Goal: Task Accomplishment & Management: Complete application form

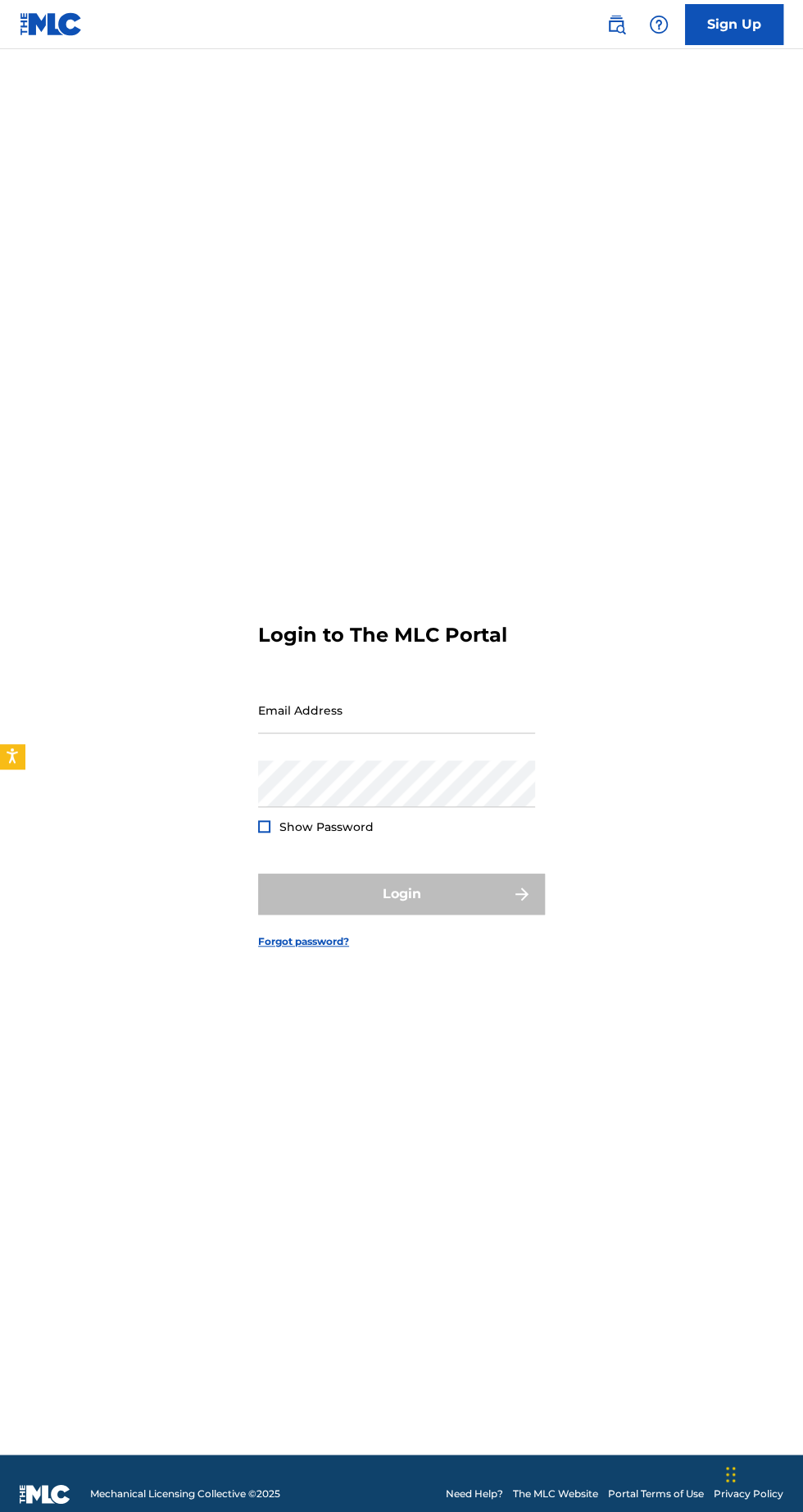
click at [363, 734] on input "Email Address" at bounding box center [397, 710] width 277 height 47
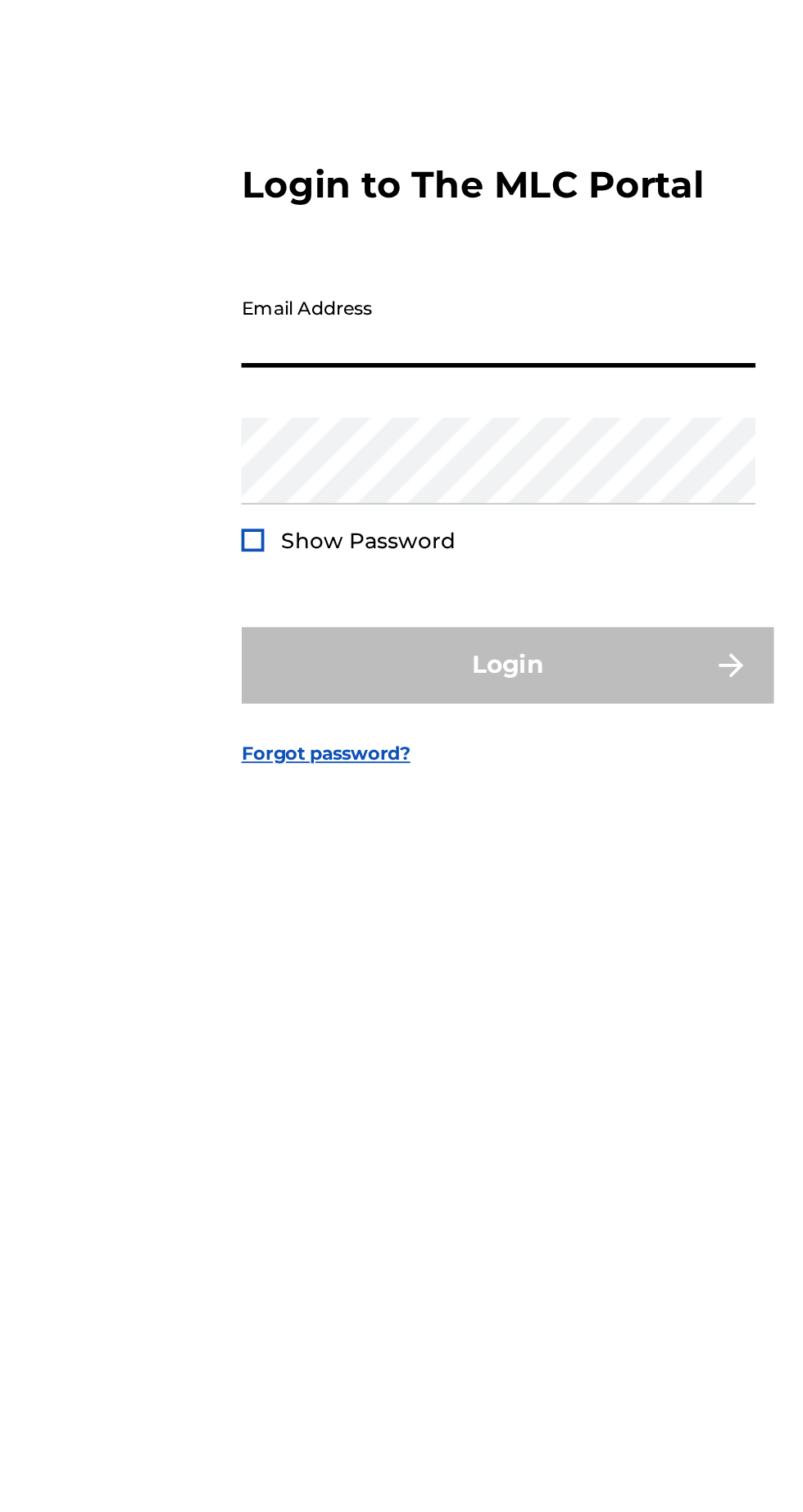
type input "[EMAIL_ADDRESS][DOMAIN_NAME]"
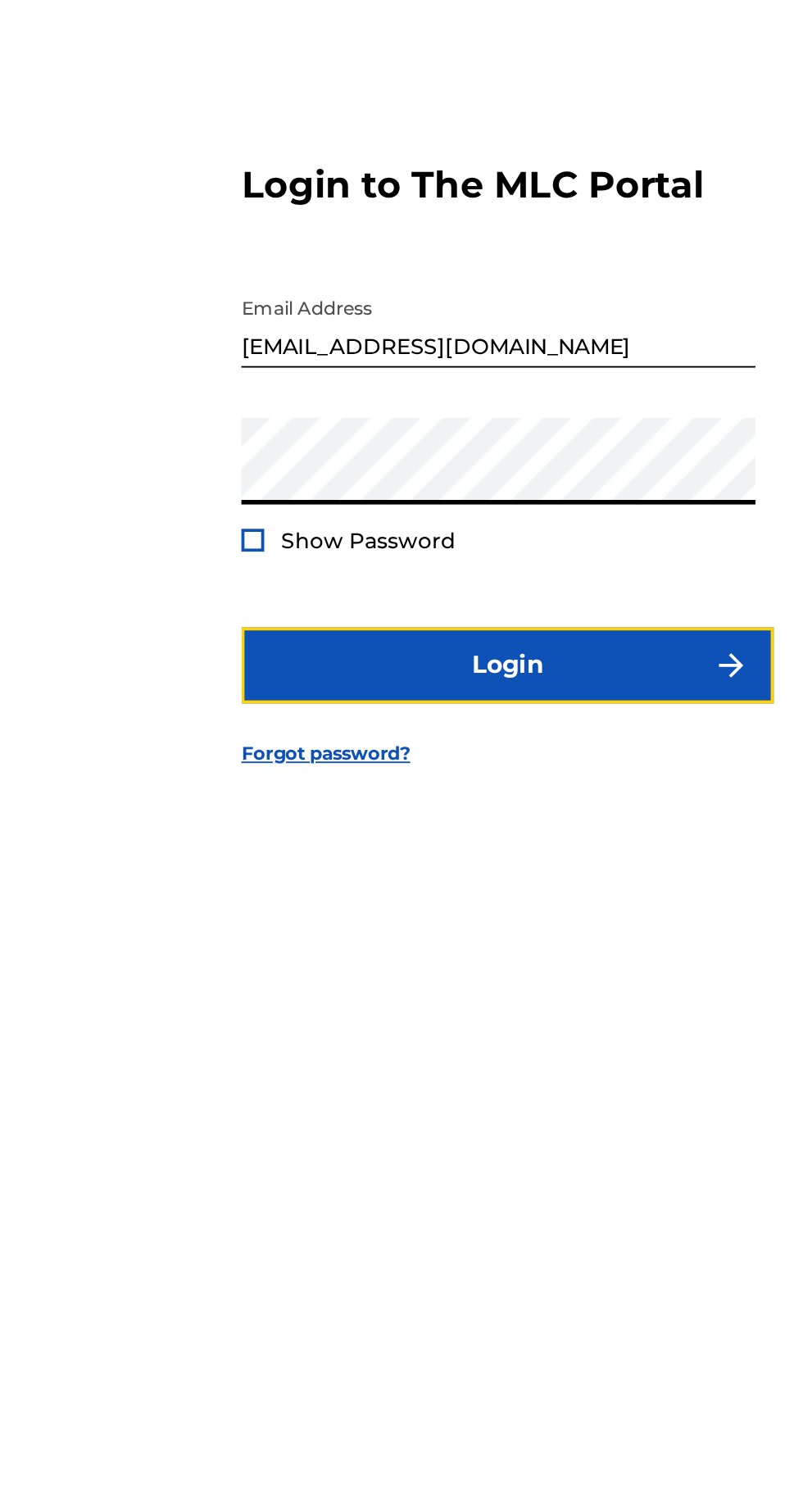
click at [452, 914] on button "Login" at bounding box center [401, 895] width 286 height 41
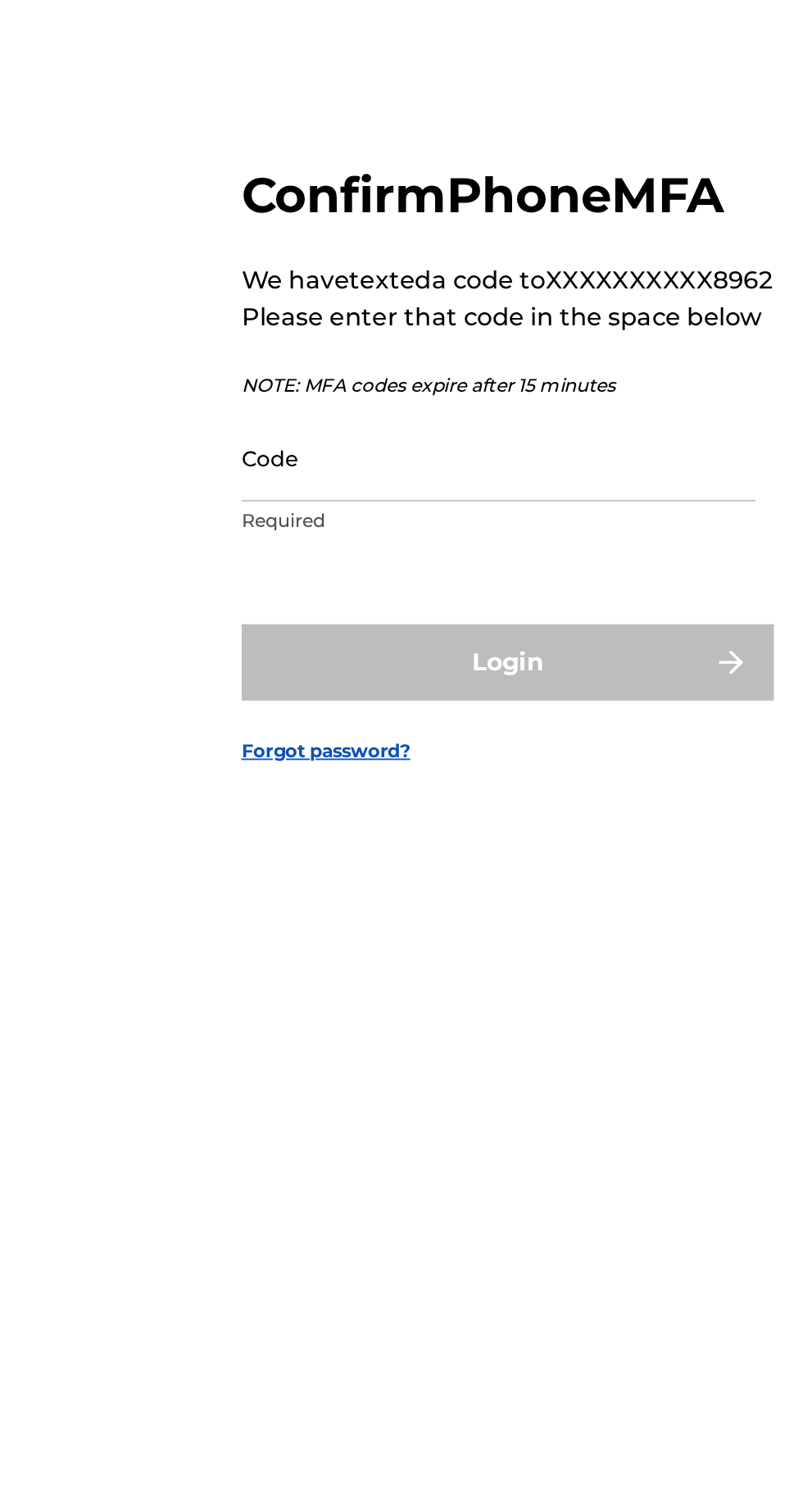
scroll to position [9, 0]
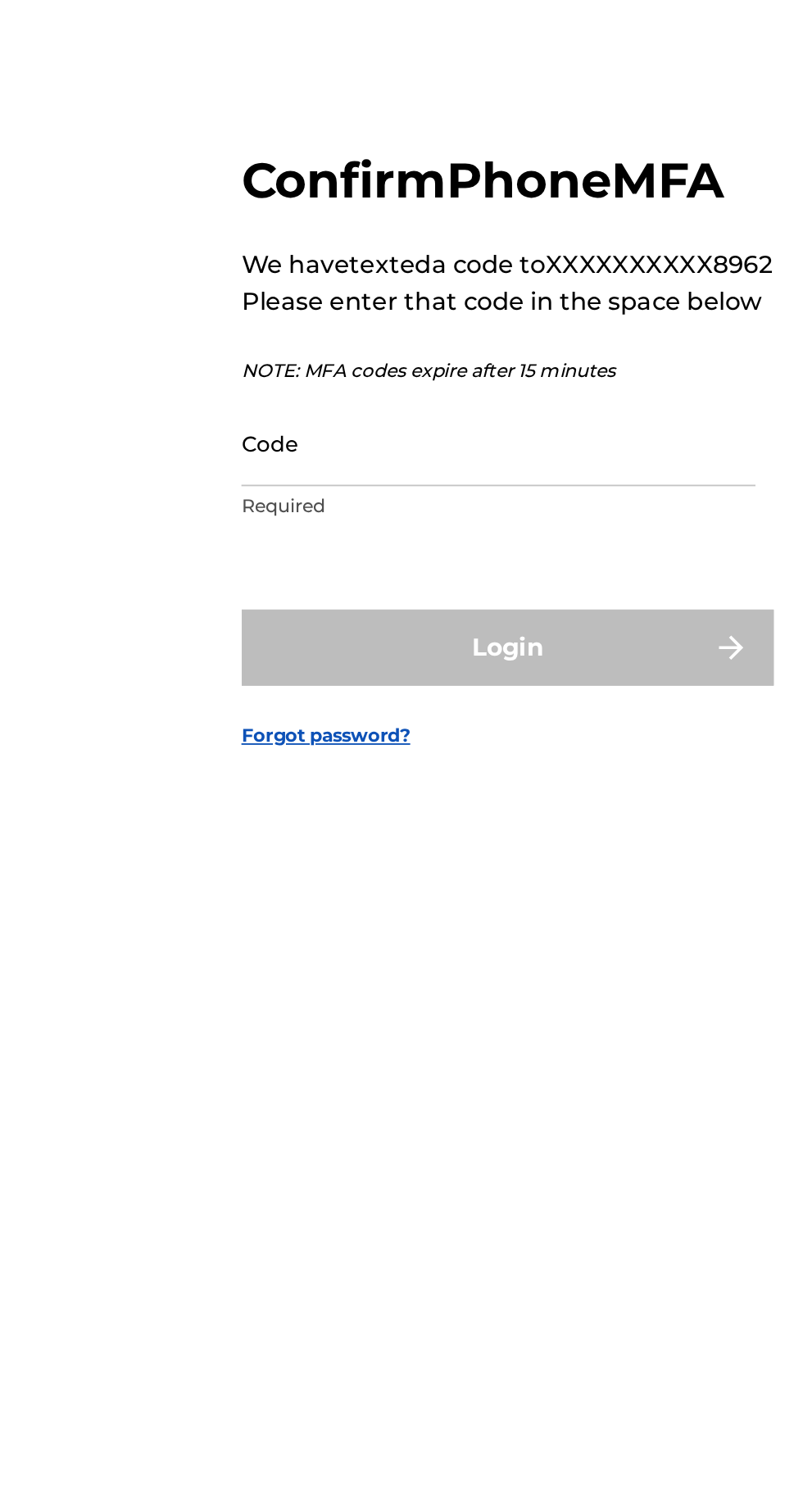
click at [394, 797] on input "Code" at bounding box center [397, 774] width 277 height 47
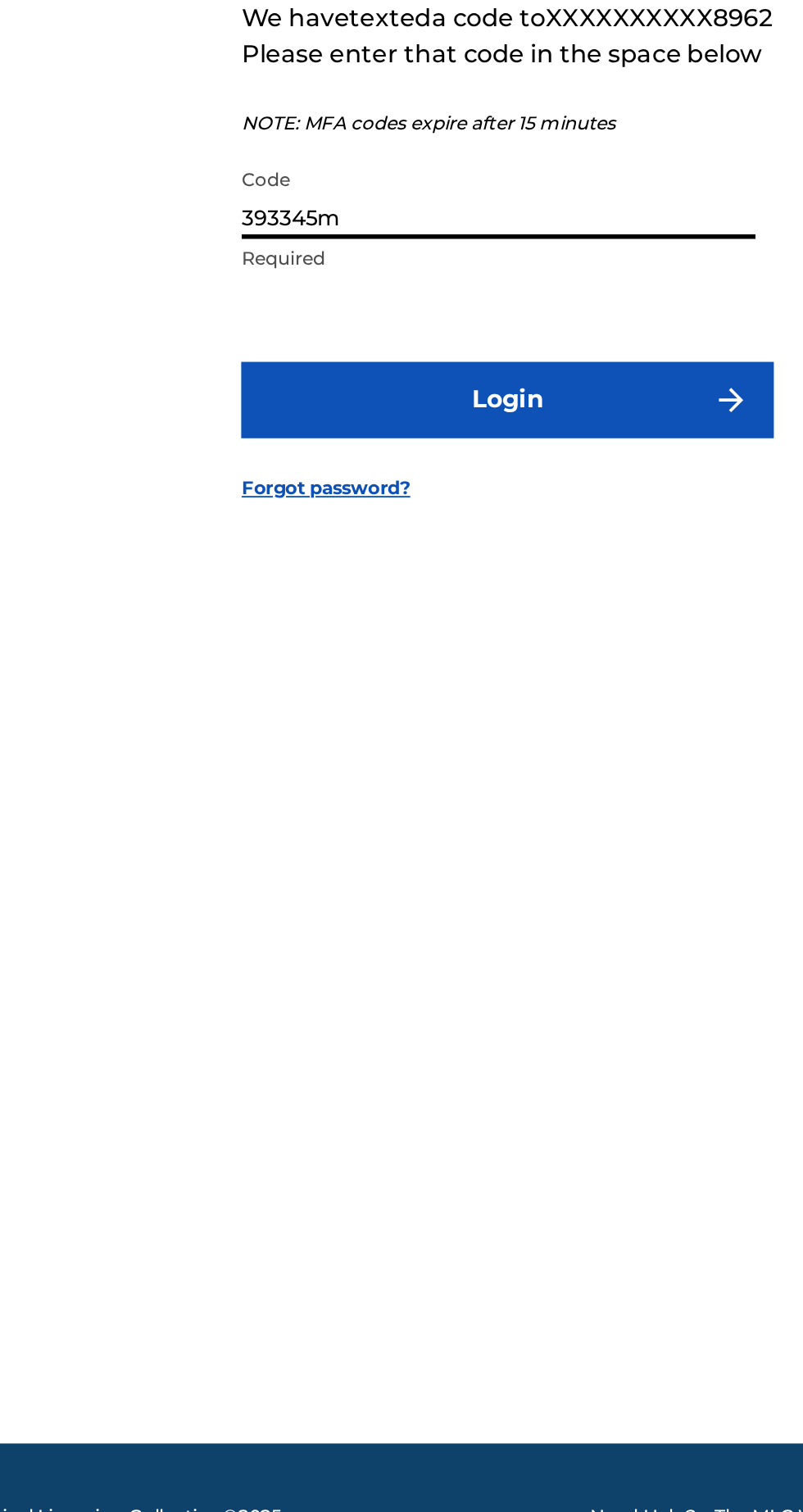
click at [444, 905] on div "Login" at bounding box center [401, 884] width 286 height 41
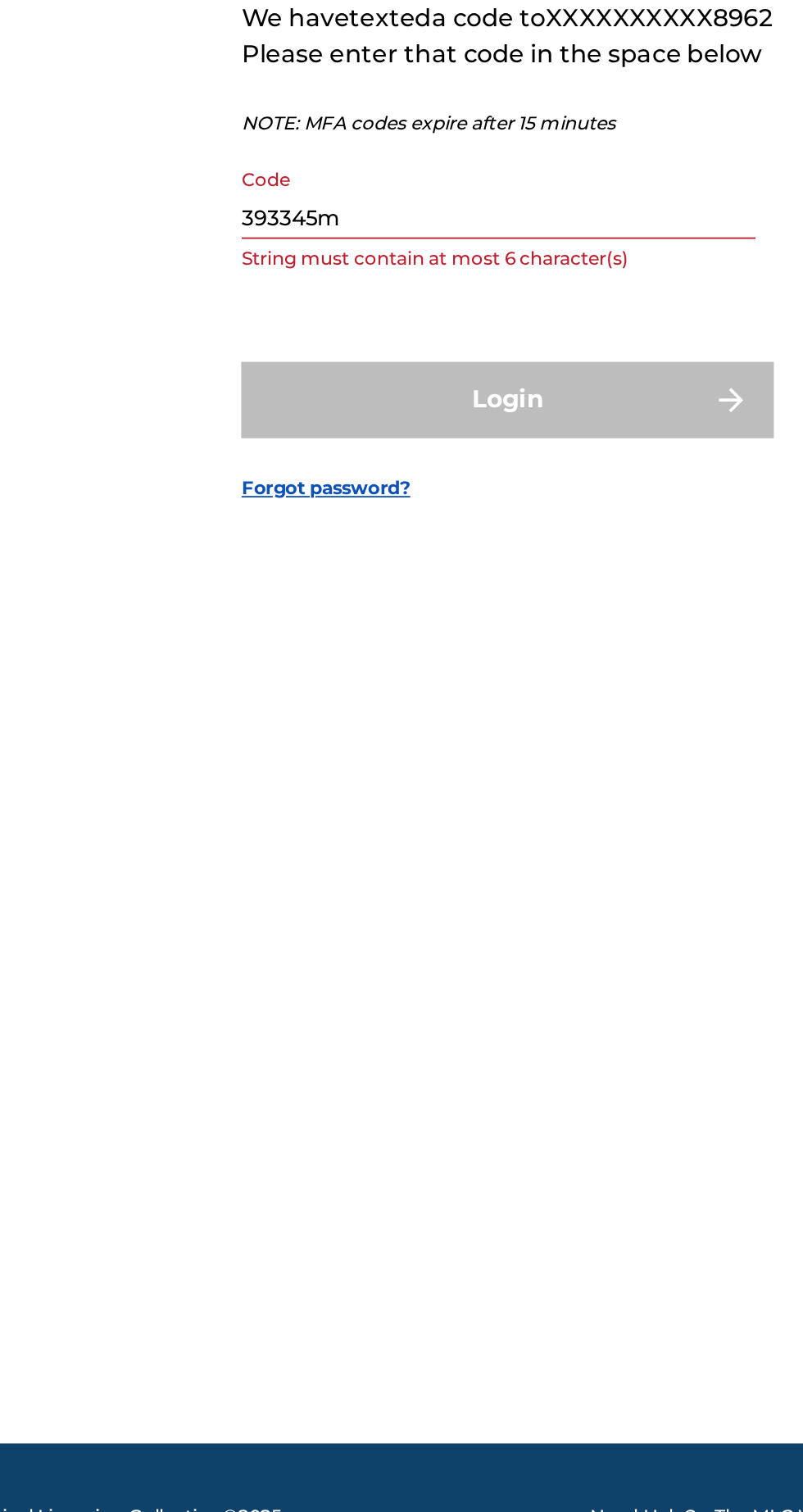
click at [322, 797] on input "393345m" at bounding box center [397, 774] width 277 height 47
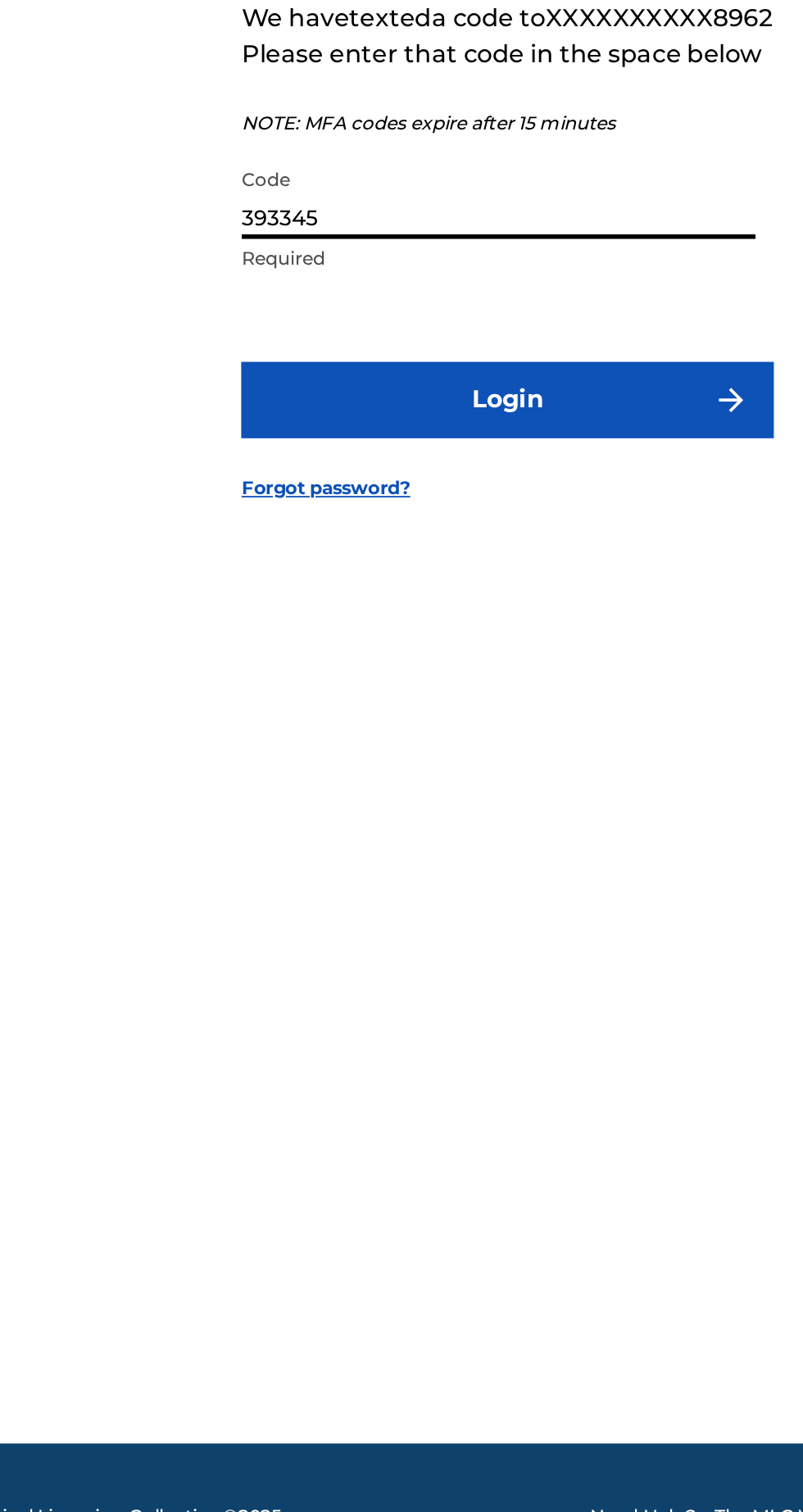
type input "393345"
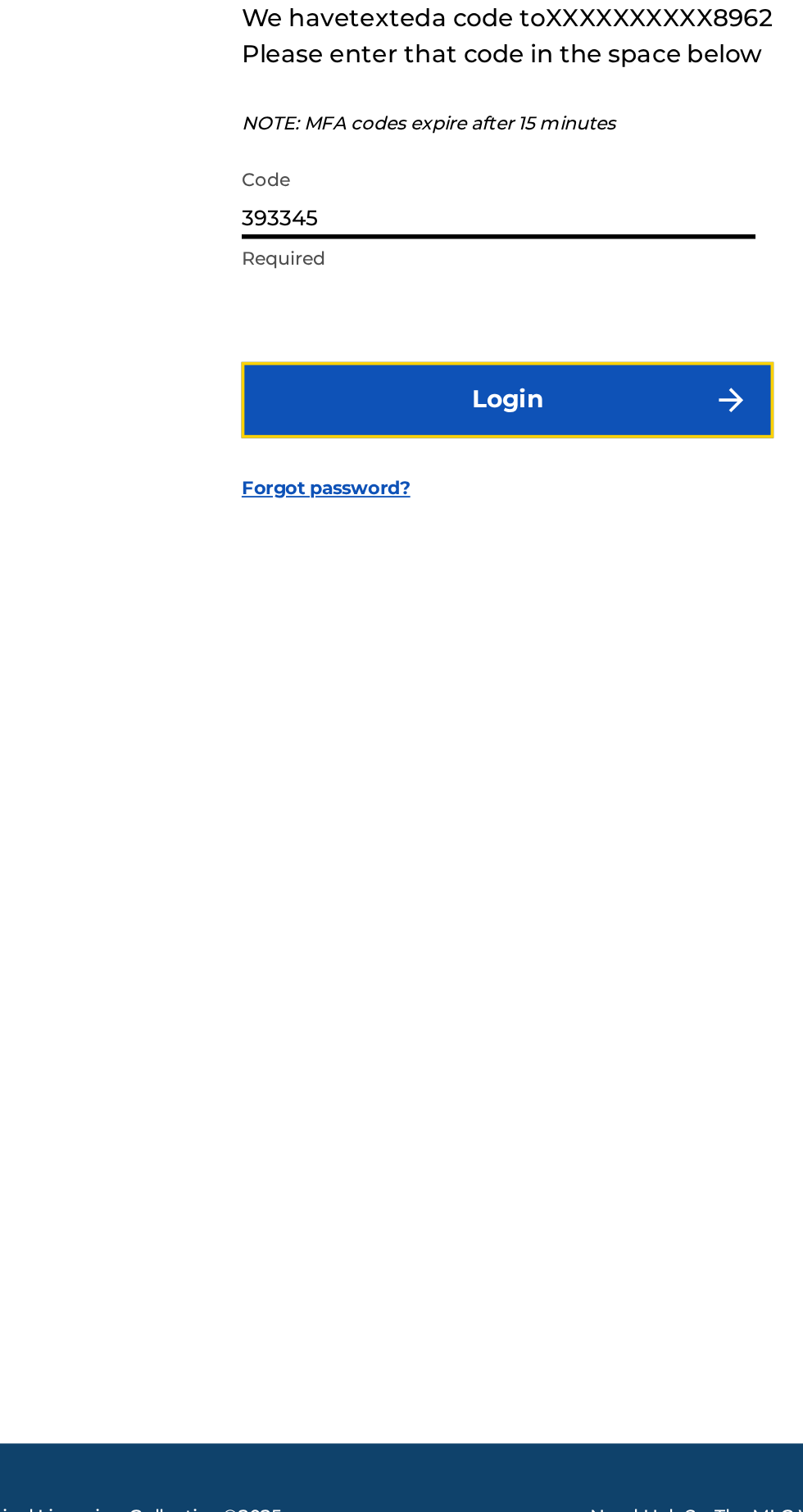
click at [435, 905] on button "Login" at bounding box center [401, 884] width 286 height 41
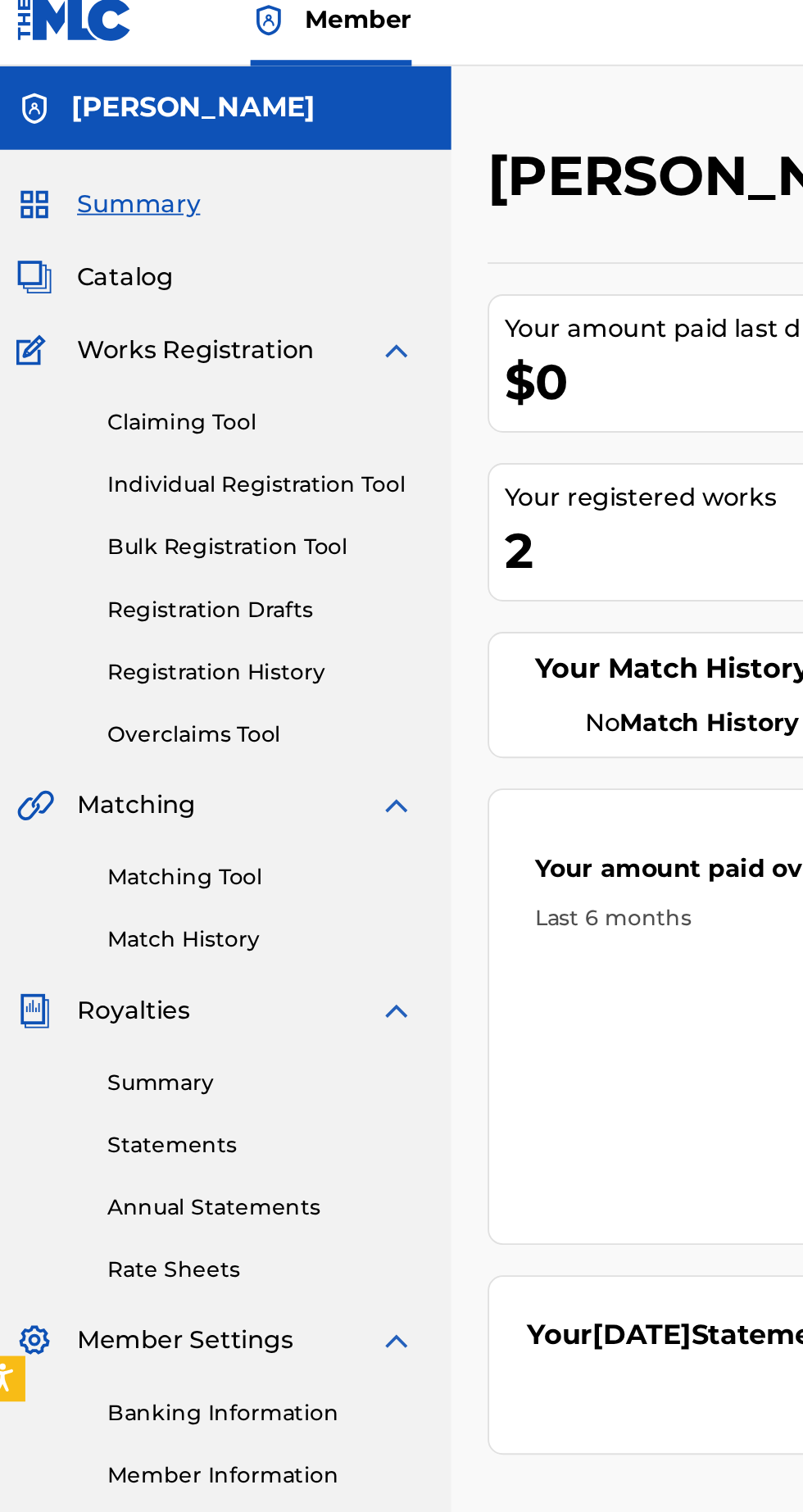
scroll to position [76, 0]
click at [146, 401] on link "Overclaims Tool" at bounding box center [151, 410] width 166 height 17
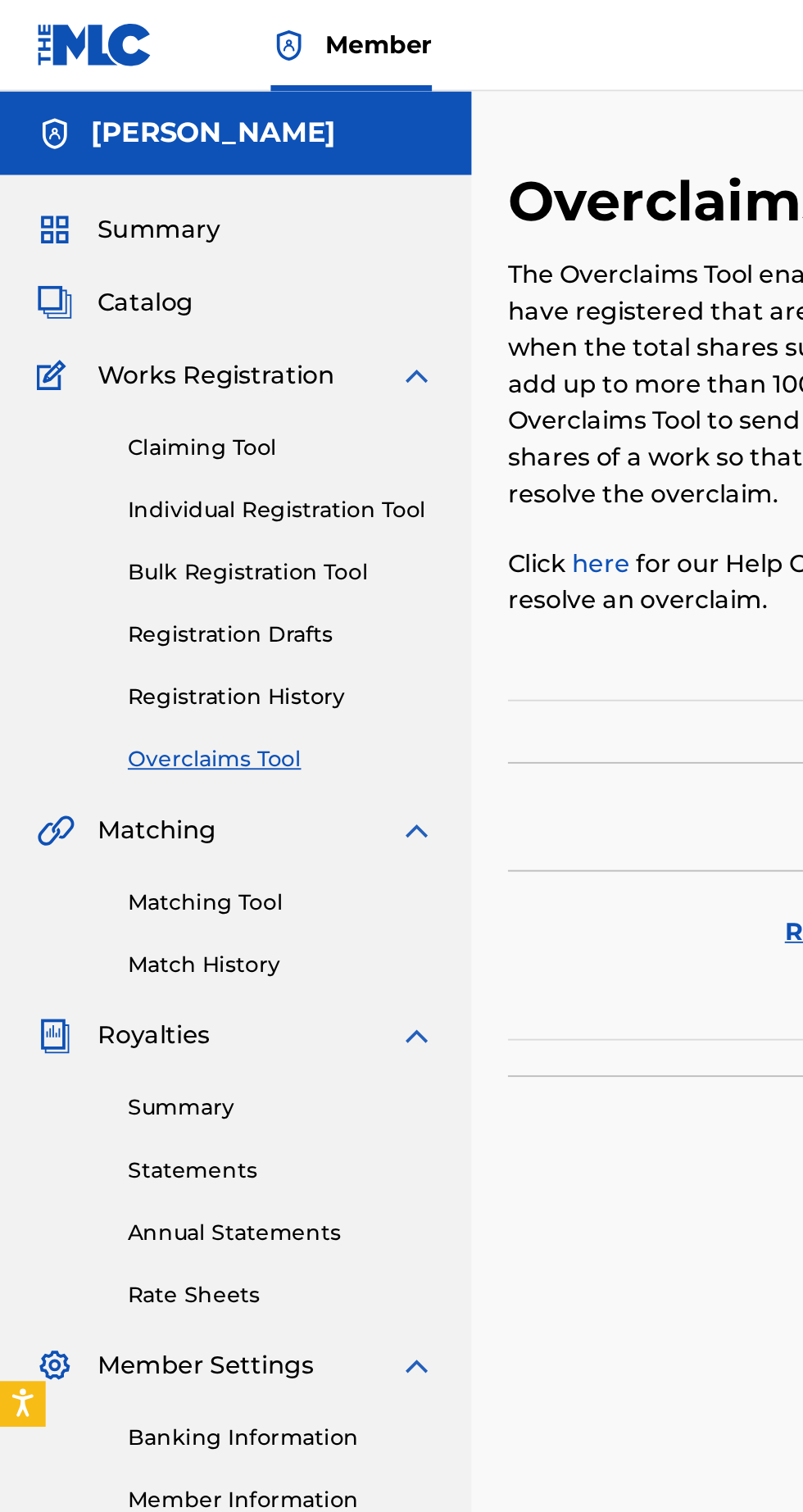
click at [85, 163] on span "Catalog" at bounding box center [78, 162] width 51 height 20
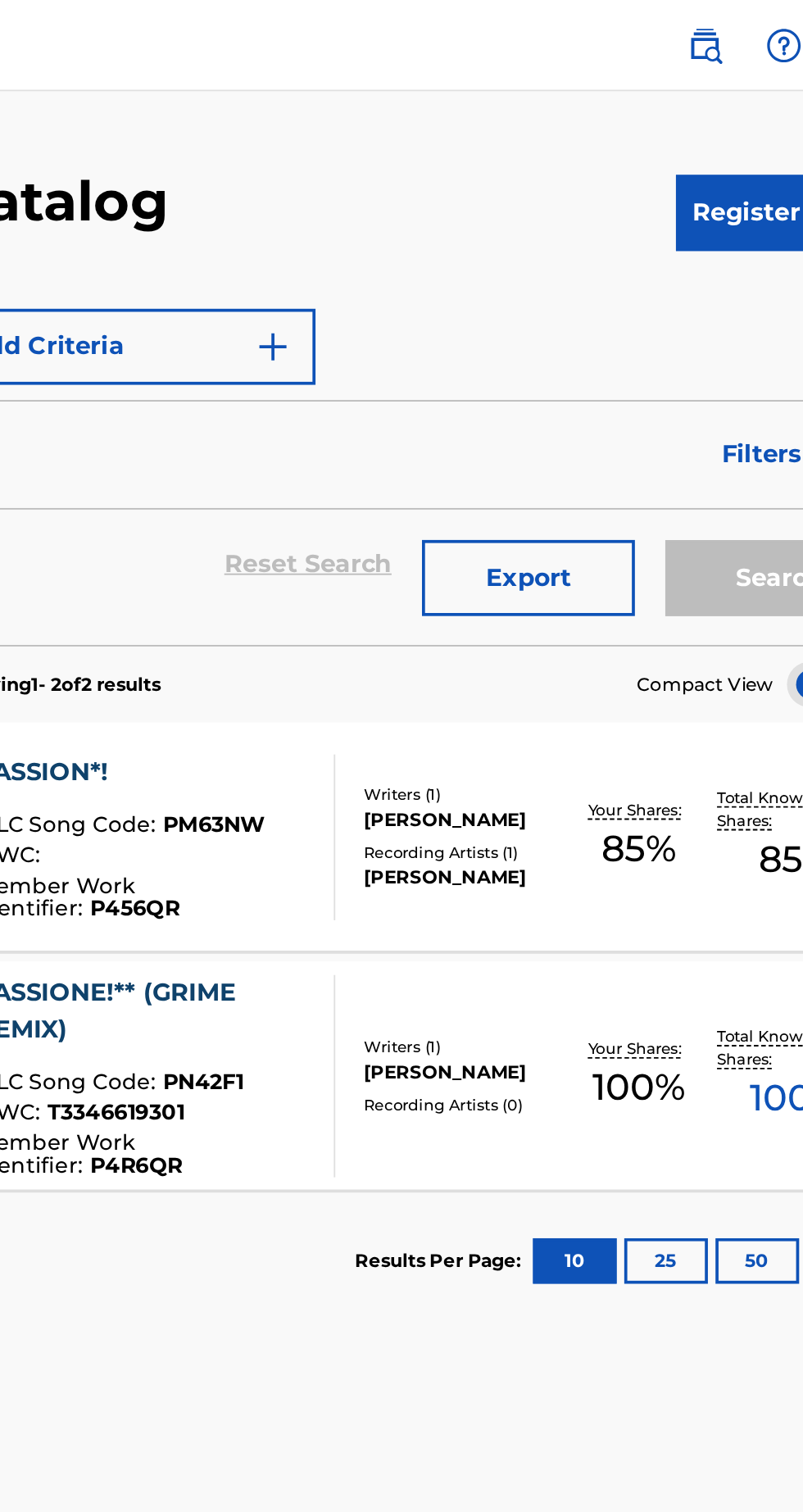
click at [664, 452] on span "85 %" at bounding box center [646, 457] width 40 height 29
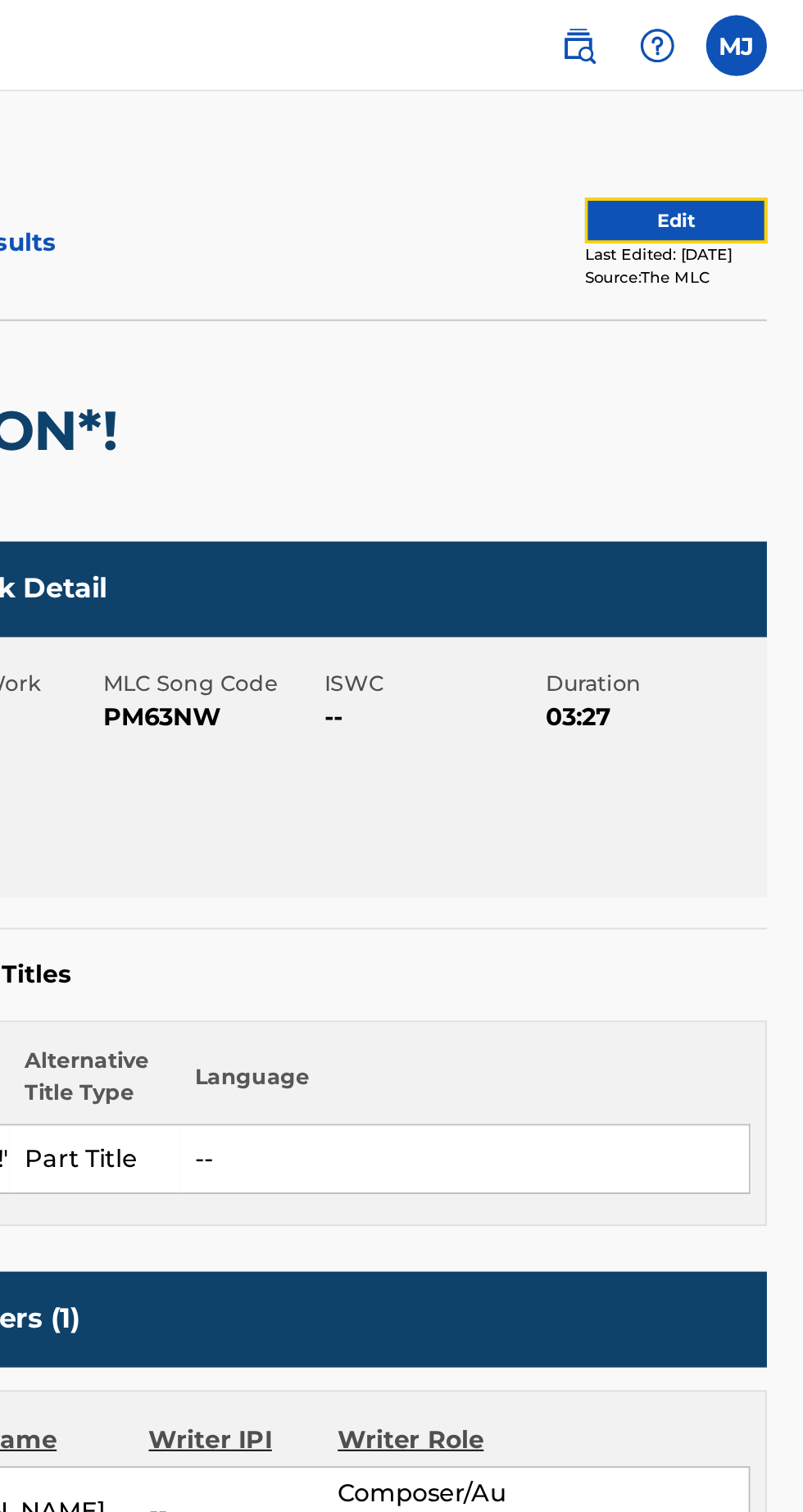
click at [713, 124] on button "Edit" at bounding box center [734, 119] width 98 height 25
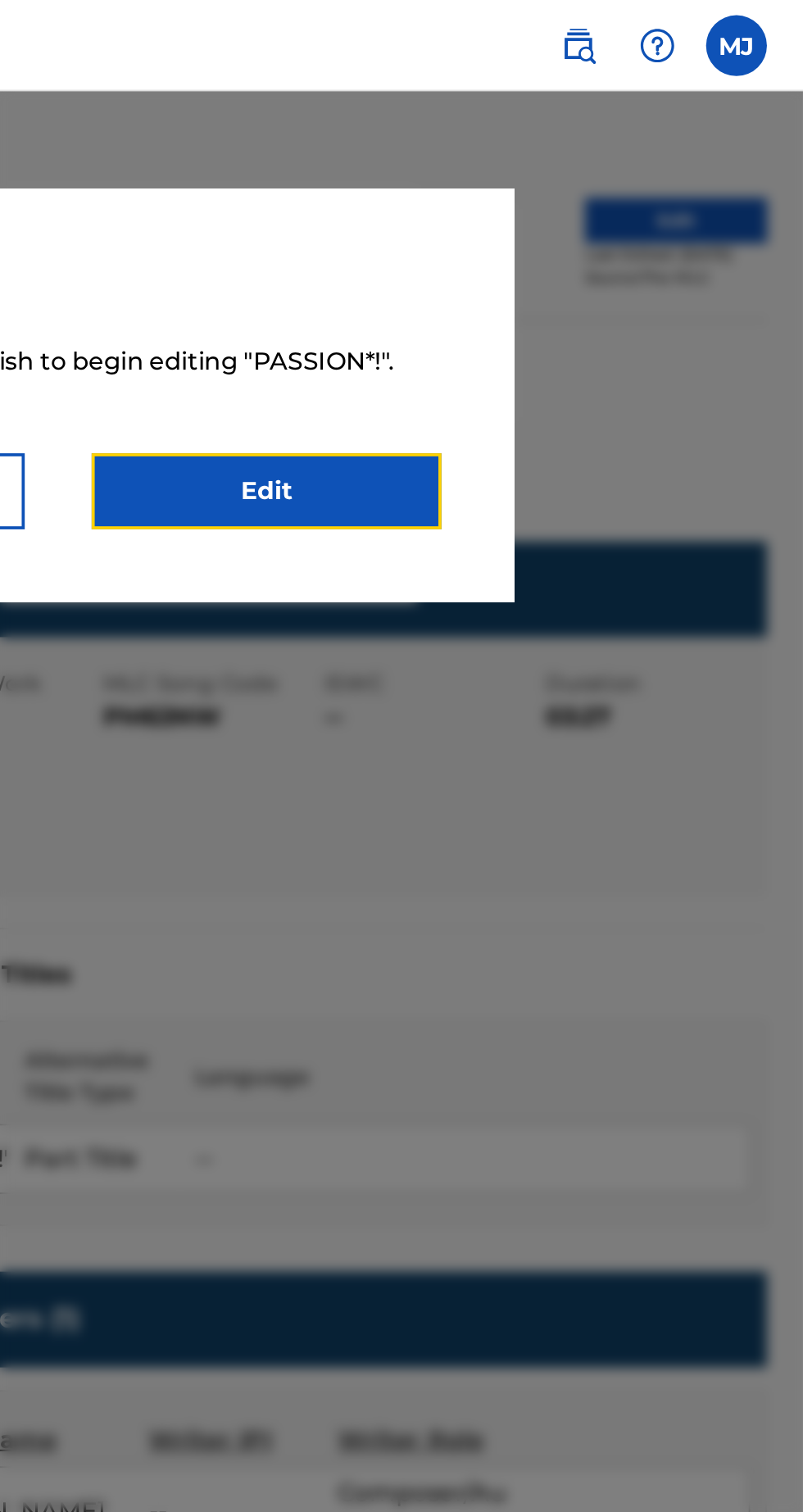
click at [587, 272] on link "Edit" at bounding box center [514, 265] width 188 height 41
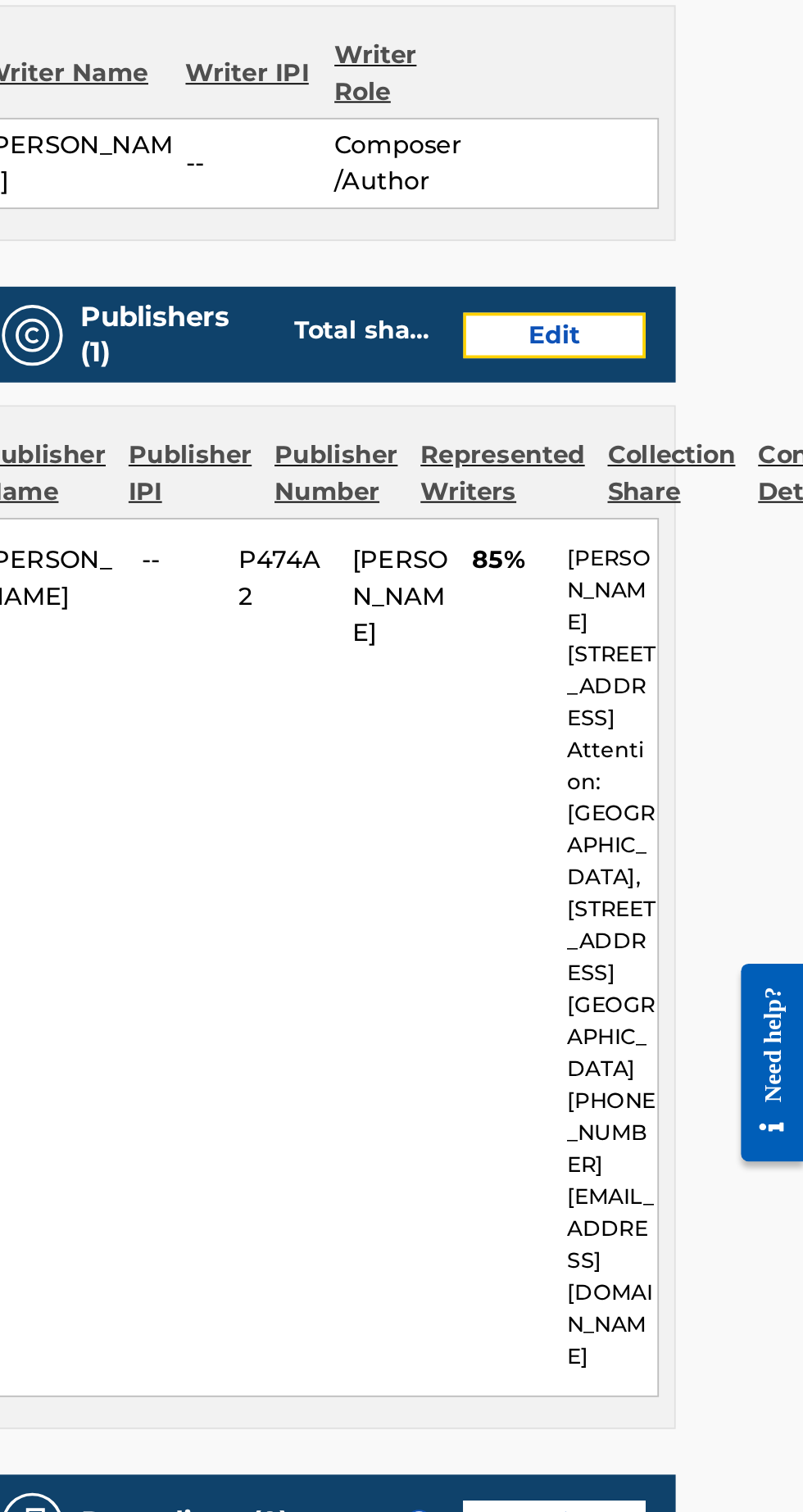
click at [687, 771] on link "Edit" at bounding box center [668, 777] width 98 height 25
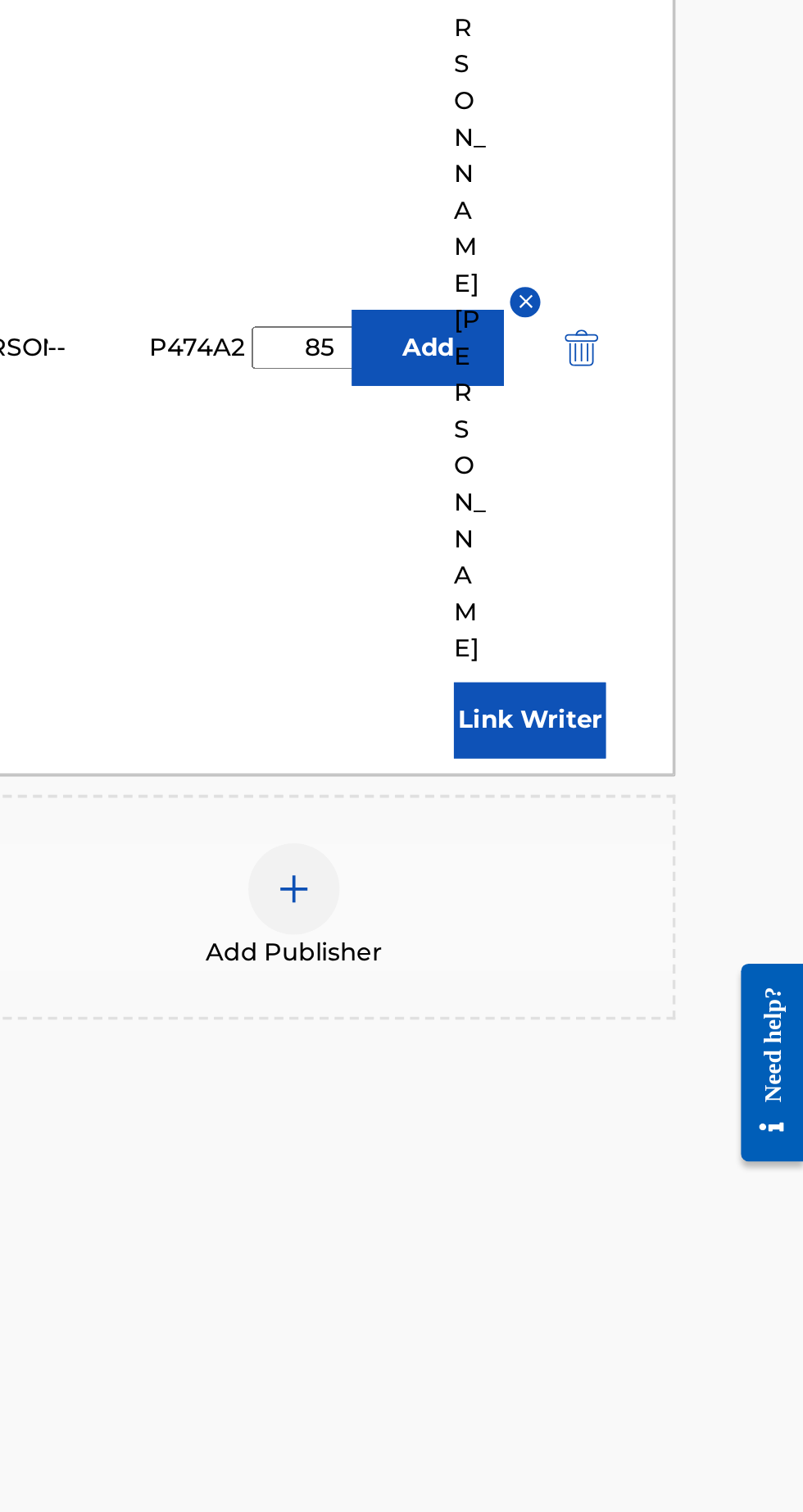
click at [541, 773] on input "85" at bounding box center [542, 784] width 74 height 23
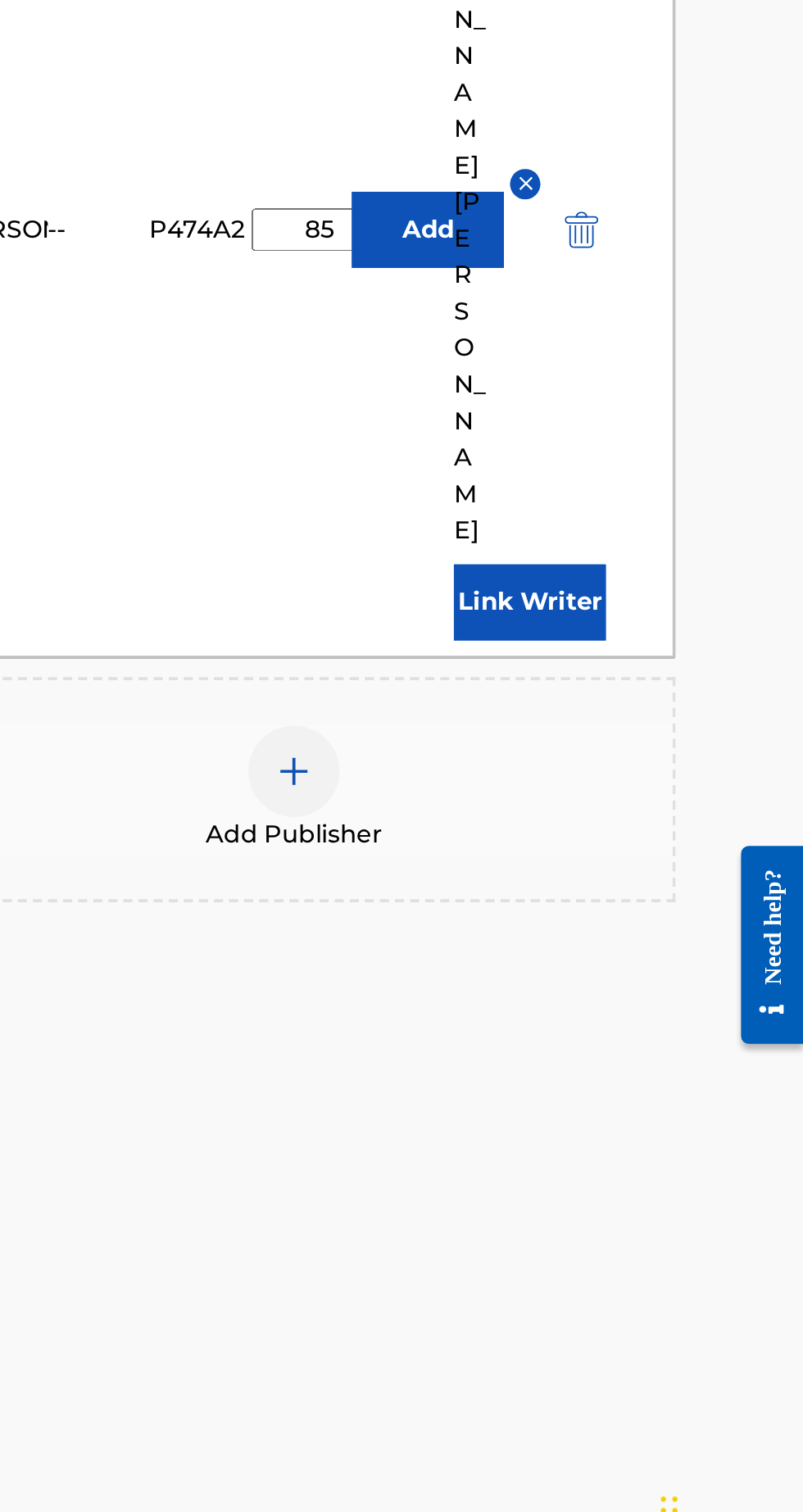
type input "8"
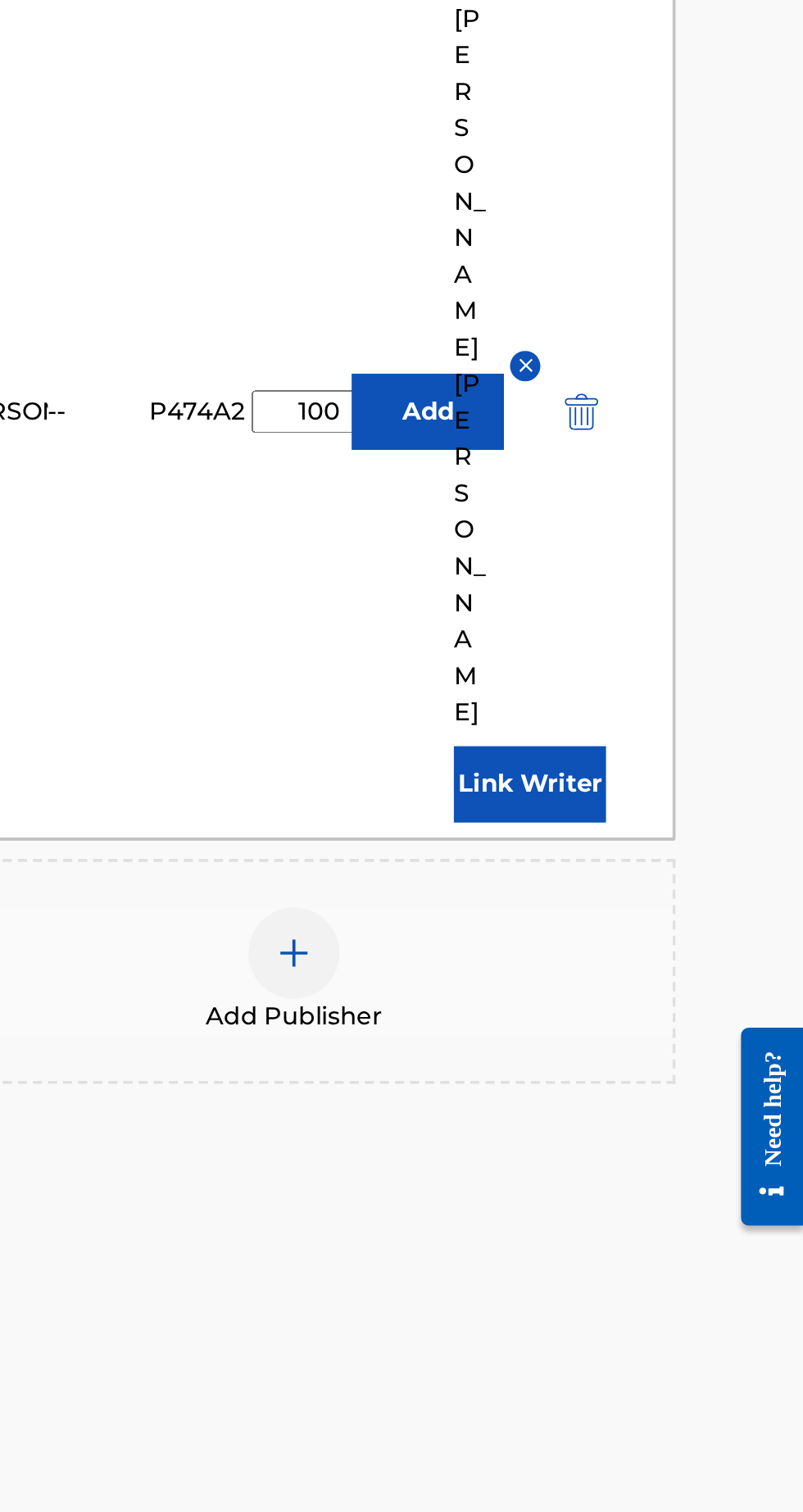
type input "100"
click at [587, 764] on button "Add" at bounding box center [601, 784] width 82 height 41
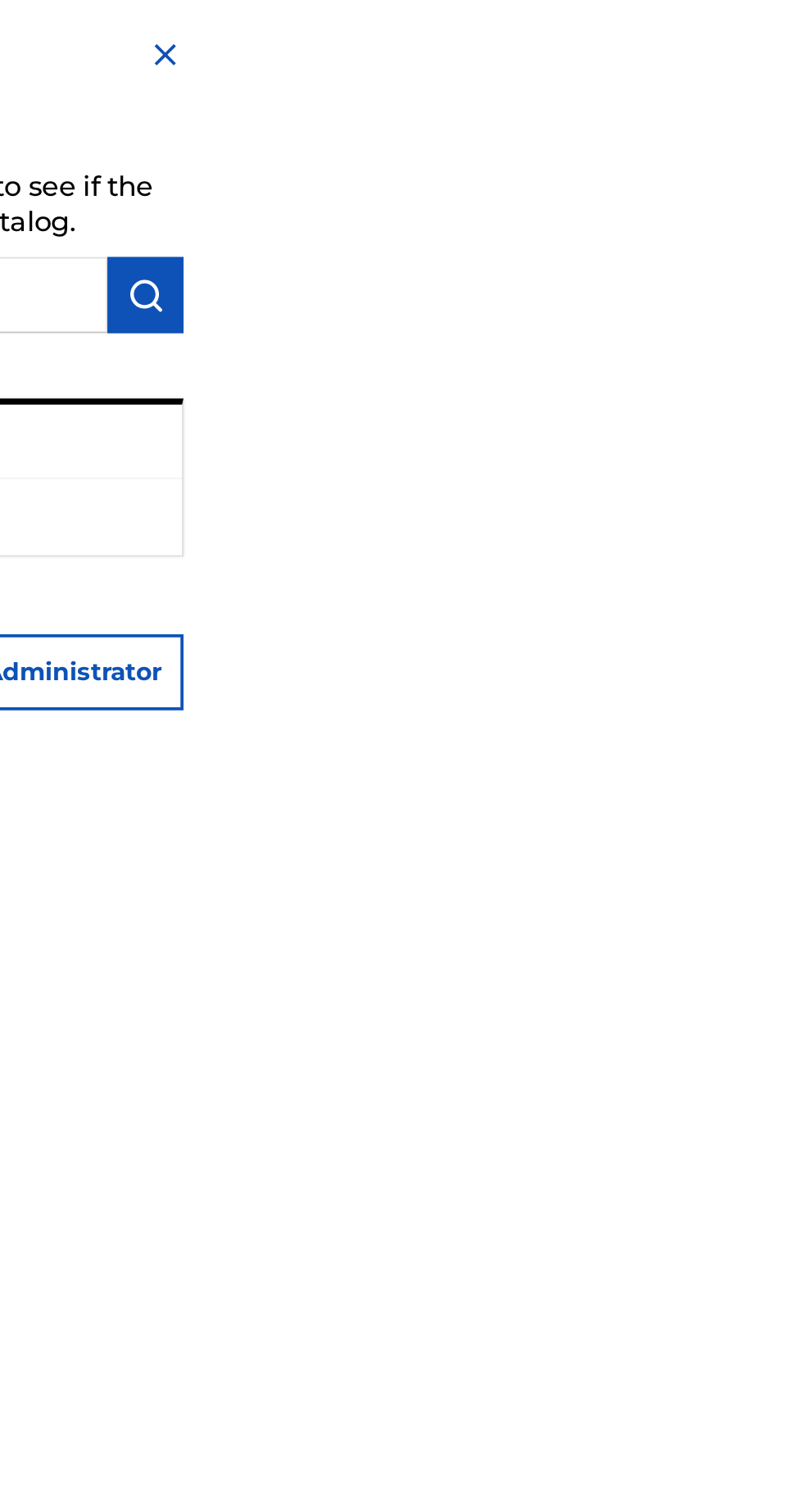
click at [791, 258] on div "[PERSON_NAME]" at bounding box center [601, 238] width 379 height 40
click at [792, 29] on img at bounding box center [782, 29] width 20 height 20
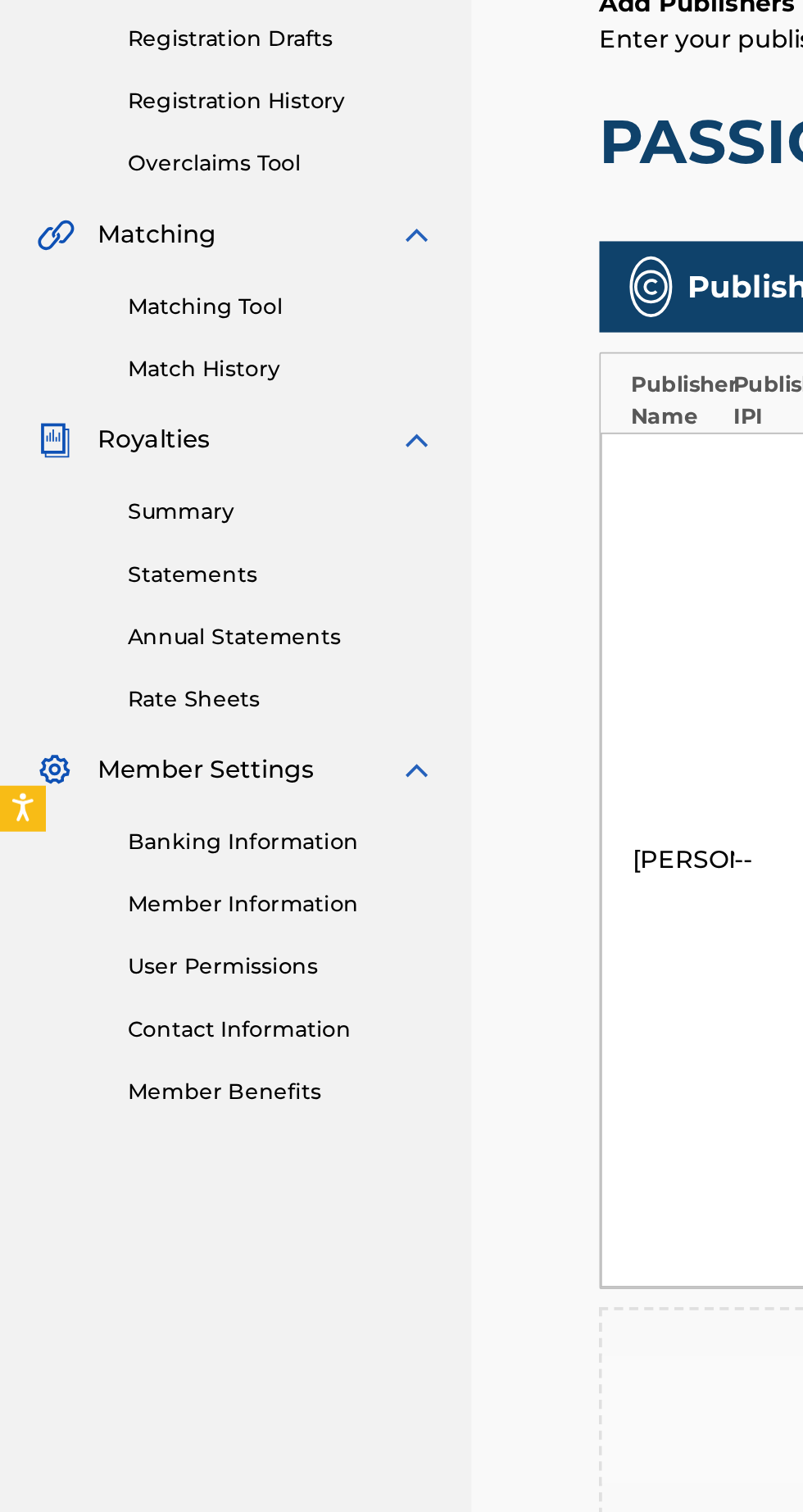
scroll to position [0, 9]
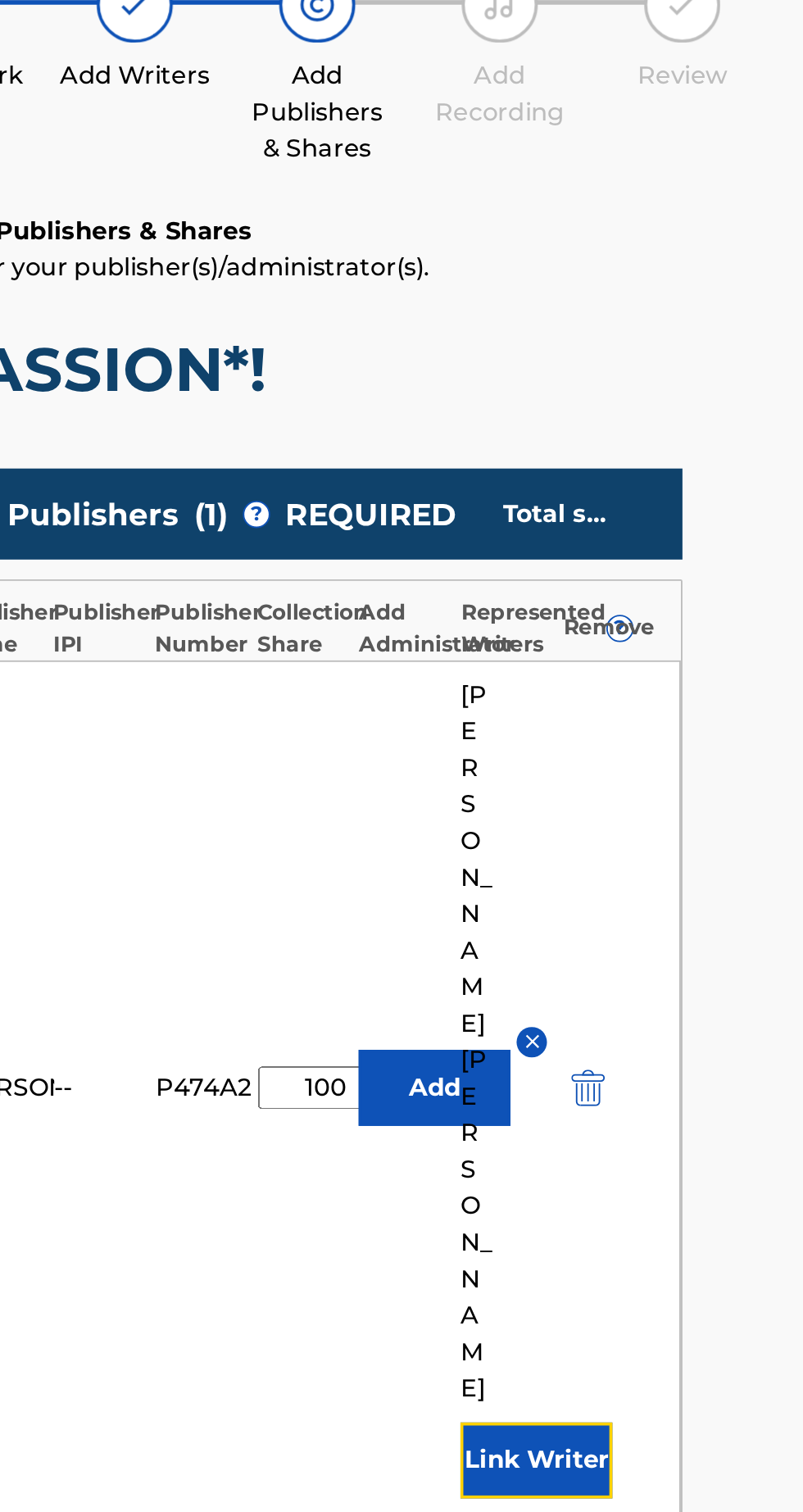
click at [669, 965] on button "Link Writer" at bounding box center [647, 985] width 82 height 41
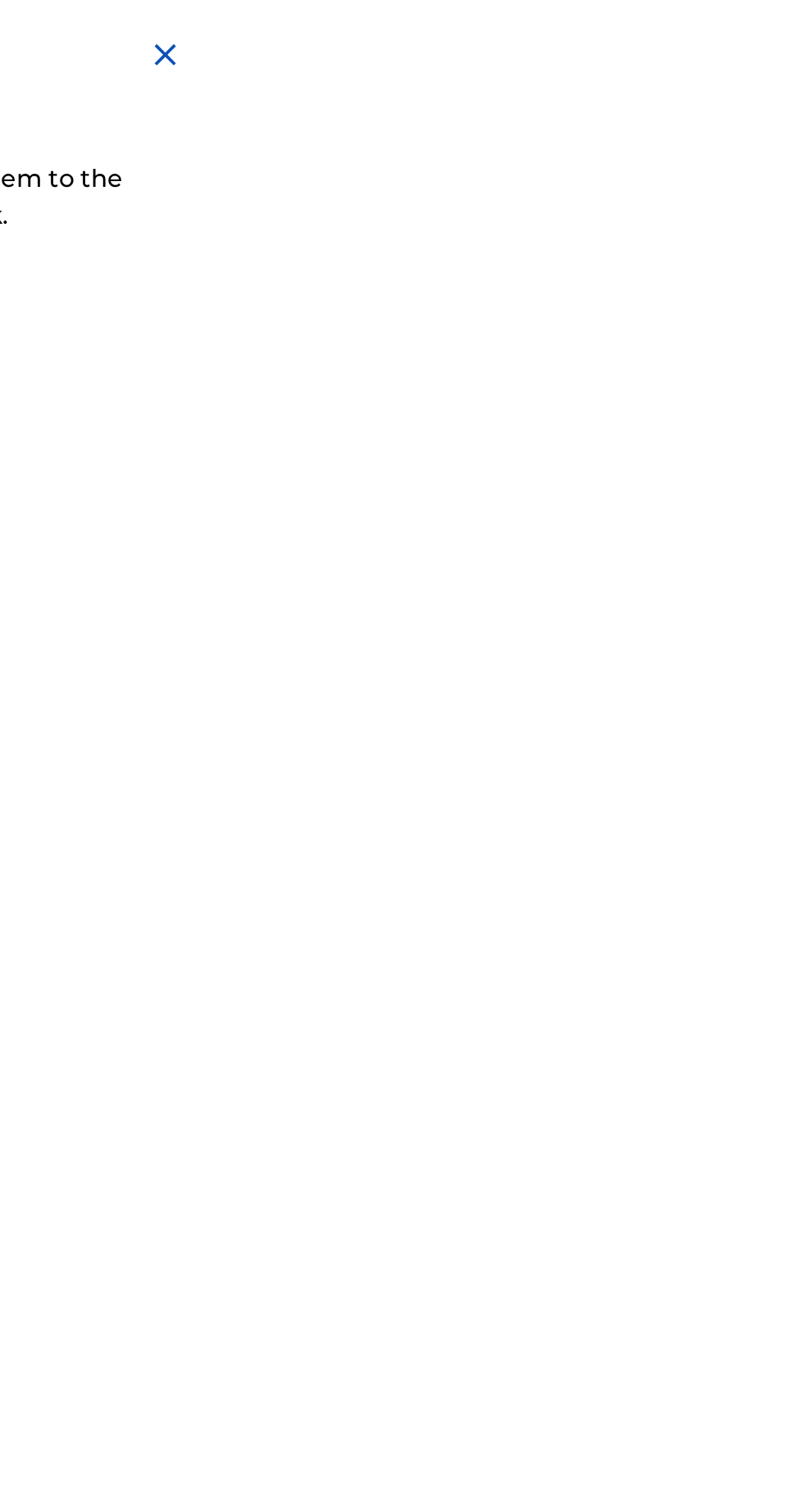
scroll to position [0, 0]
click at [792, 29] on img at bounding box center [782, 29] width 20 height 20
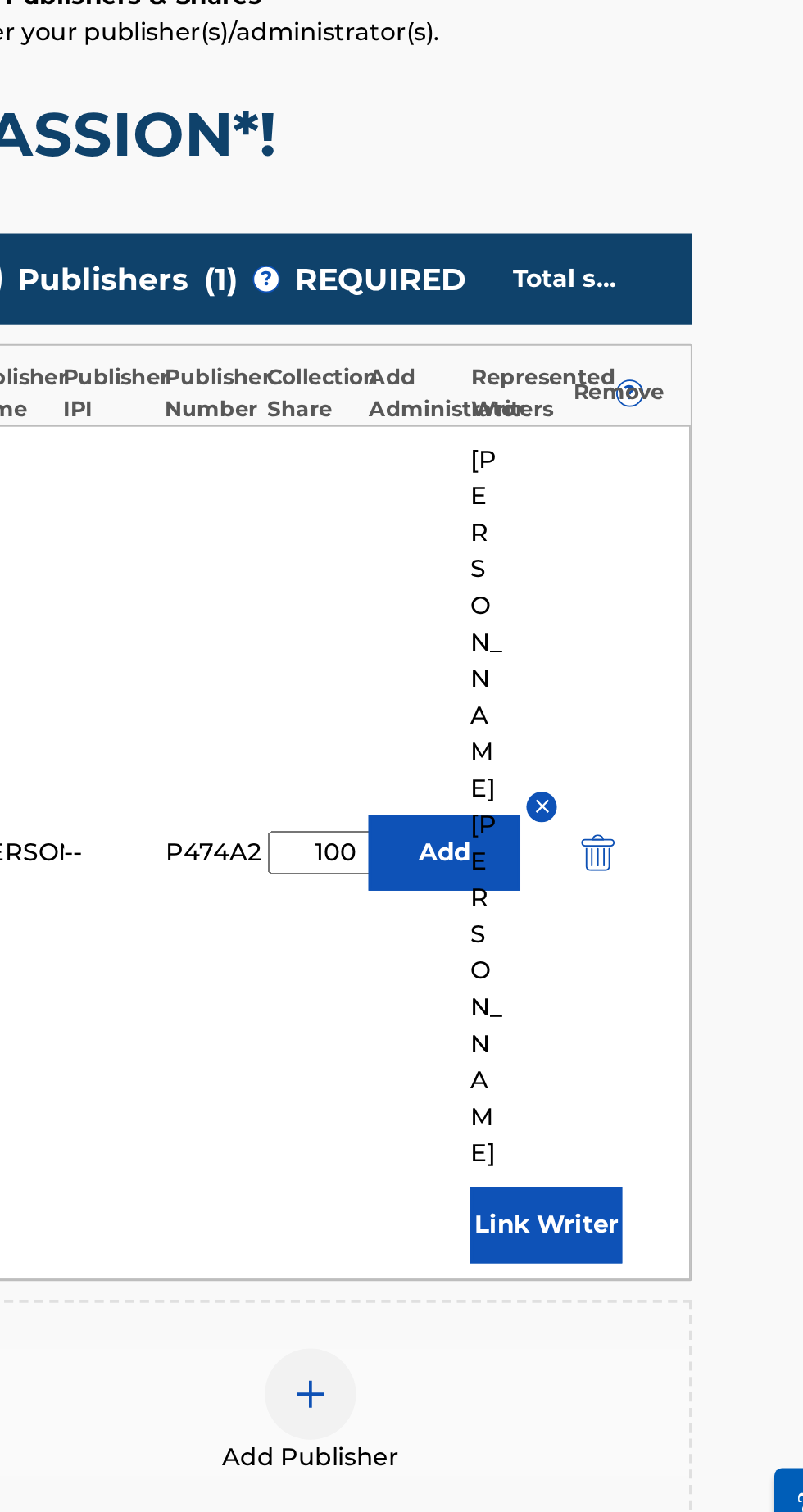
click at [776, 764] on main "Catalog Enter Work Details Add Writers Add Publishers & Shares Add Recording Re…" at bounding box center [528, 846] width 510 height 1512
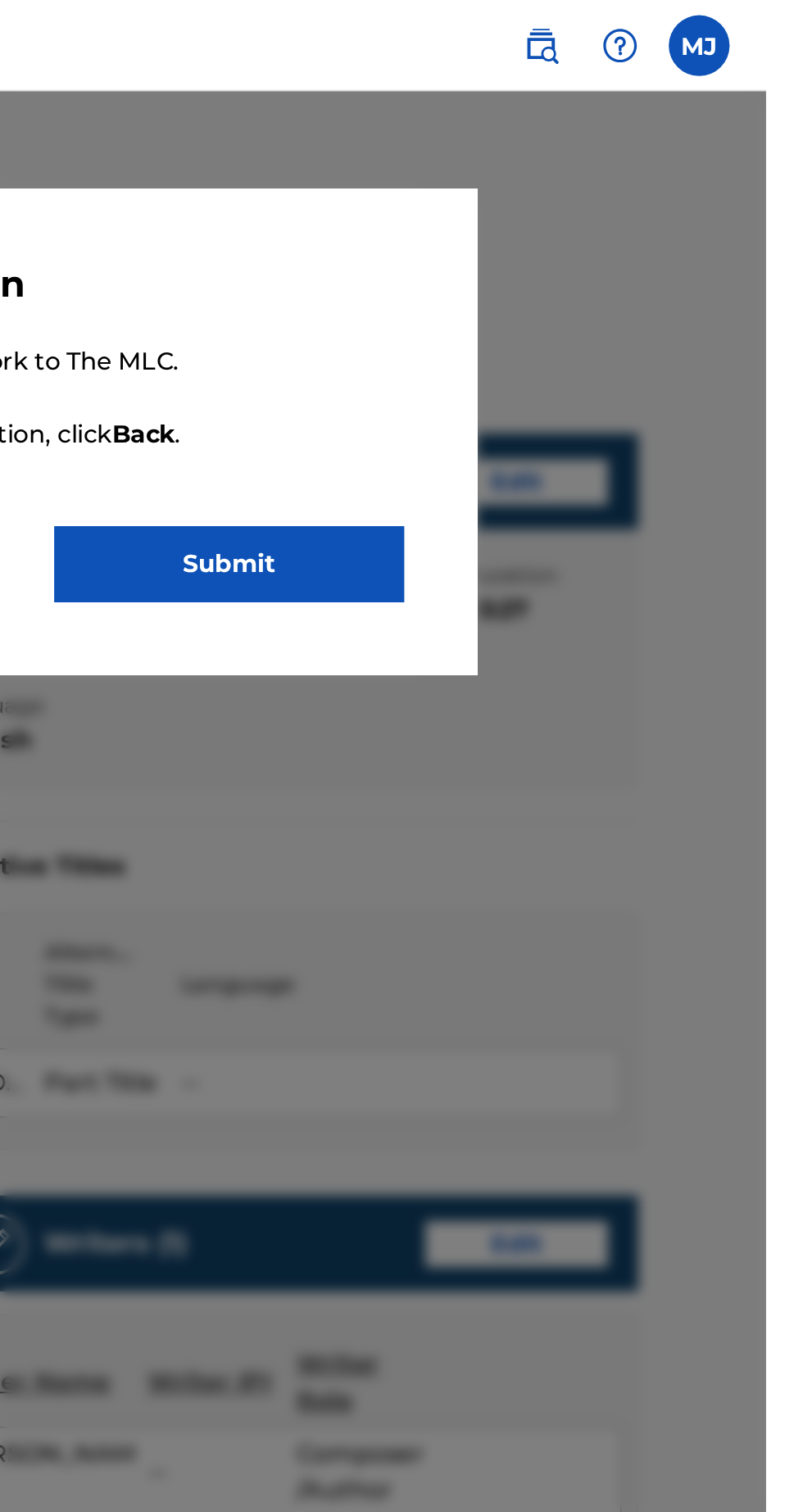
click at [794, 499] on div at bounding box center [401, 805] width 803 height 1512
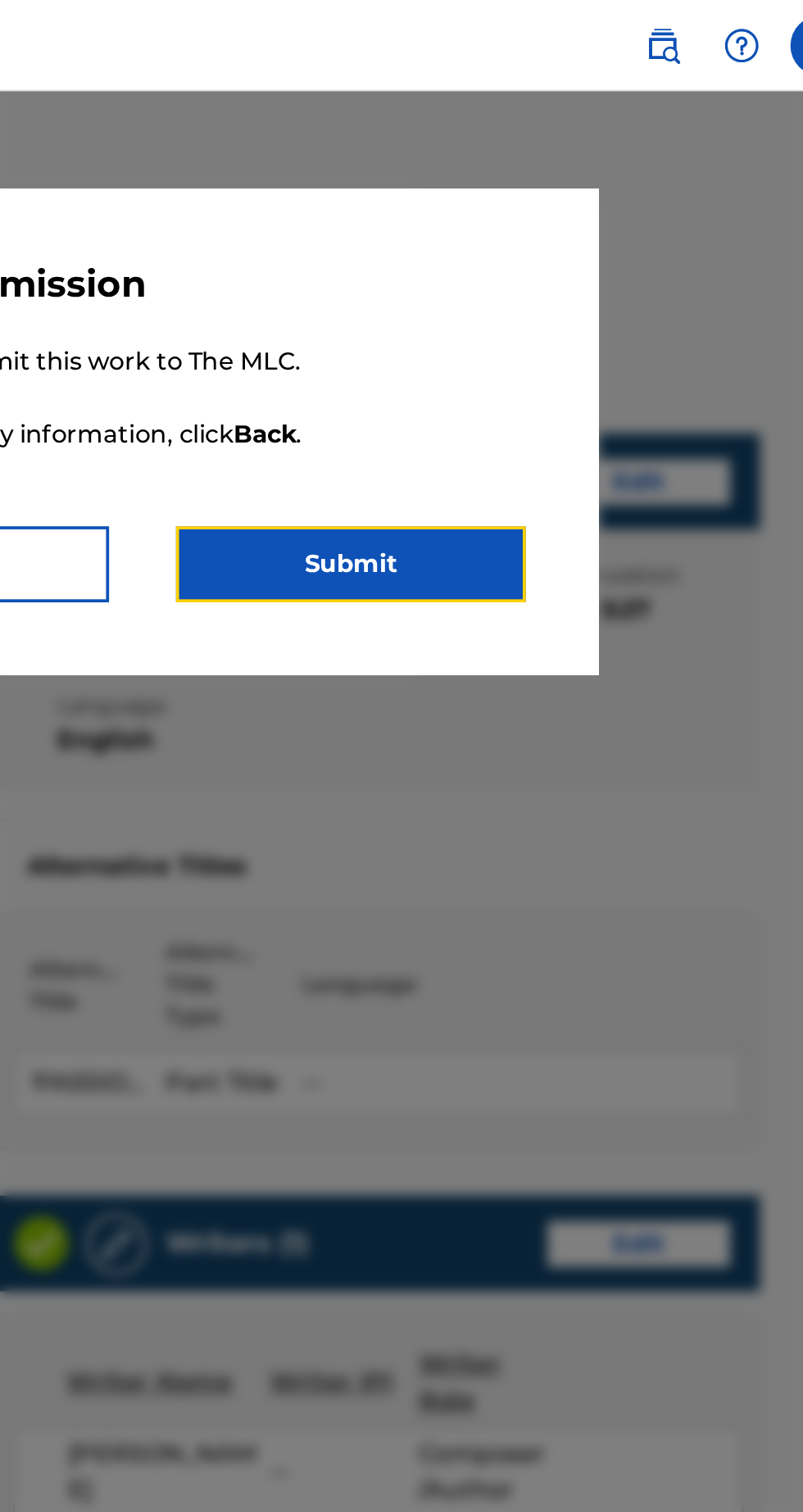
click at [608, 295] on button "Submit" at bounding box center [514, 304] width 188 height 41
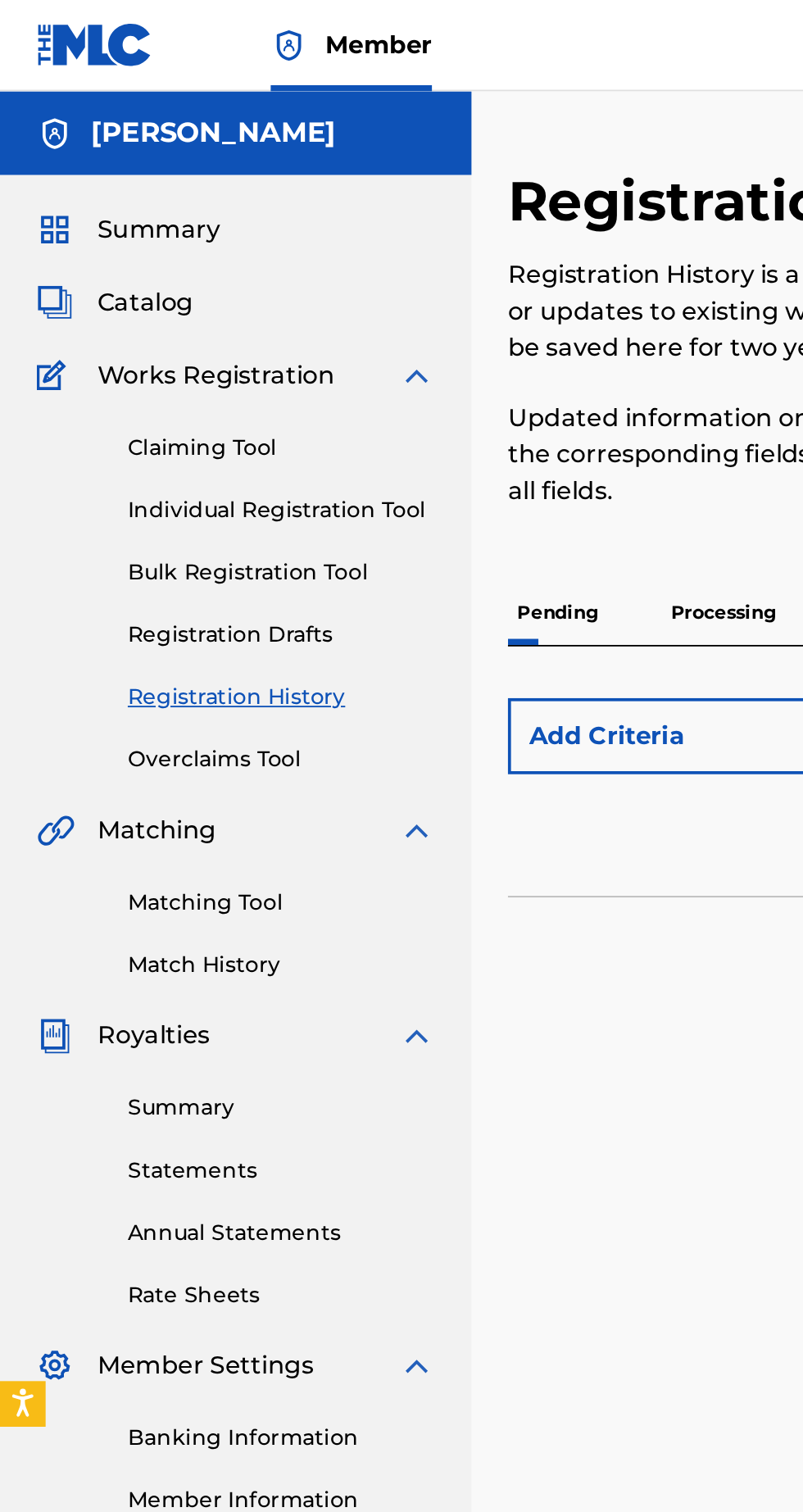
click at [411, 332] on p "Processing" at bounding box center [390, 330] width 67 height 34
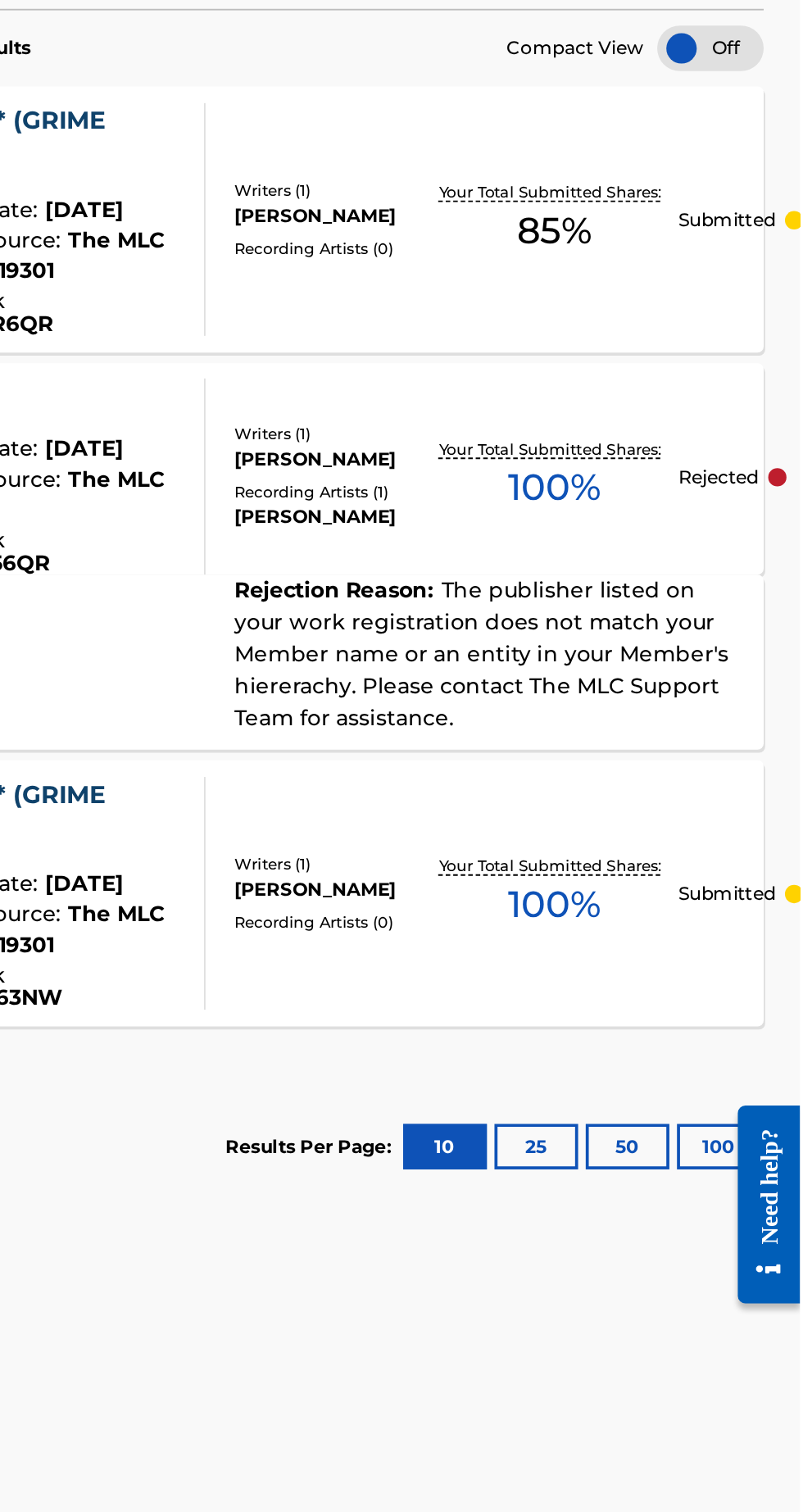
click at [640, 794] on div "Your Total Submitted Shares: 100 %" at bounding box center [670, 777] width 133 height 50
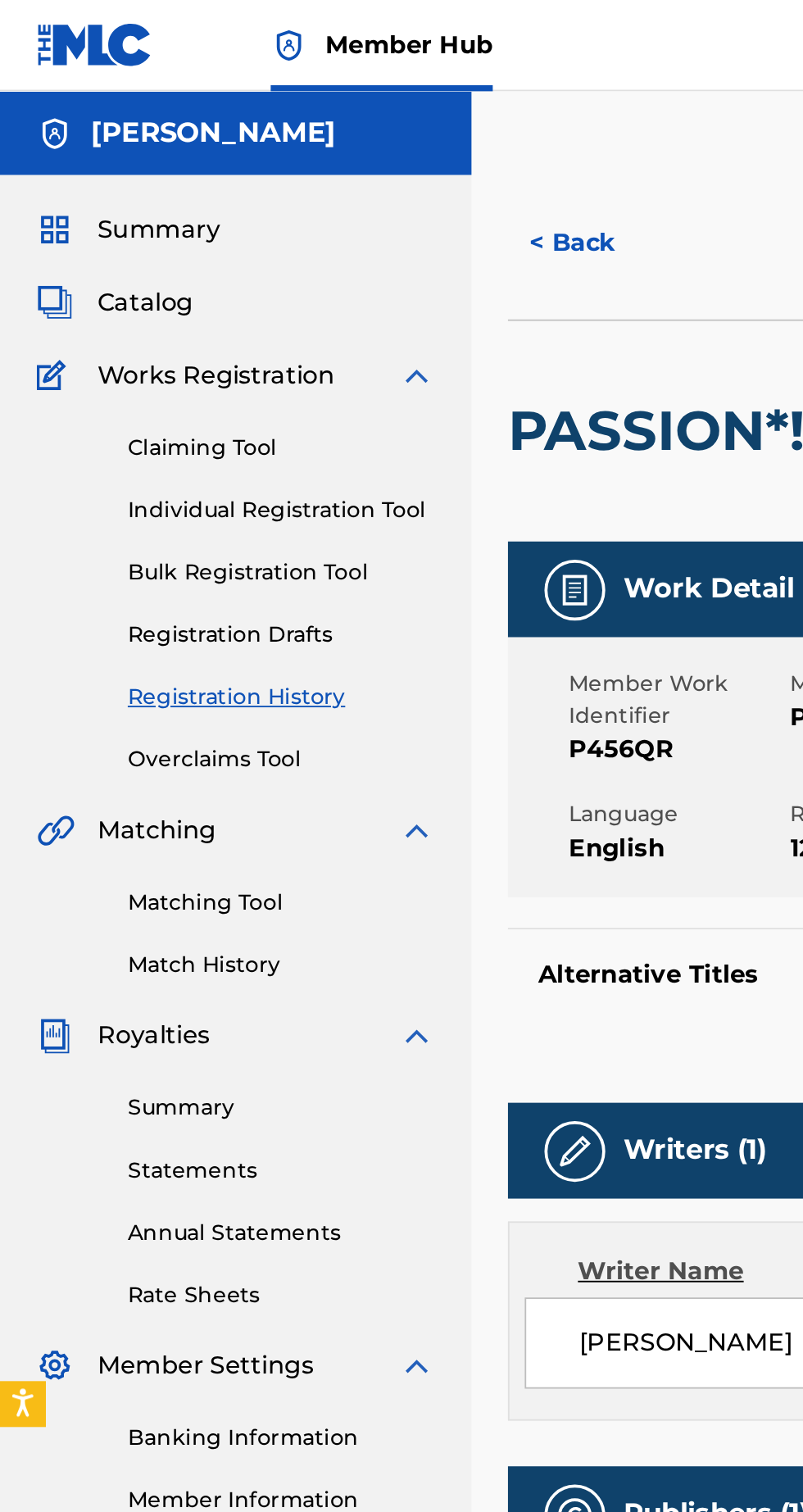
click at [156, 204] on span "Works Registration" at bounding box center [115, 202] width 127 height 20
click at [90, 165] on span "Catalog" at bounding box center [78, 162] width 51 height 20
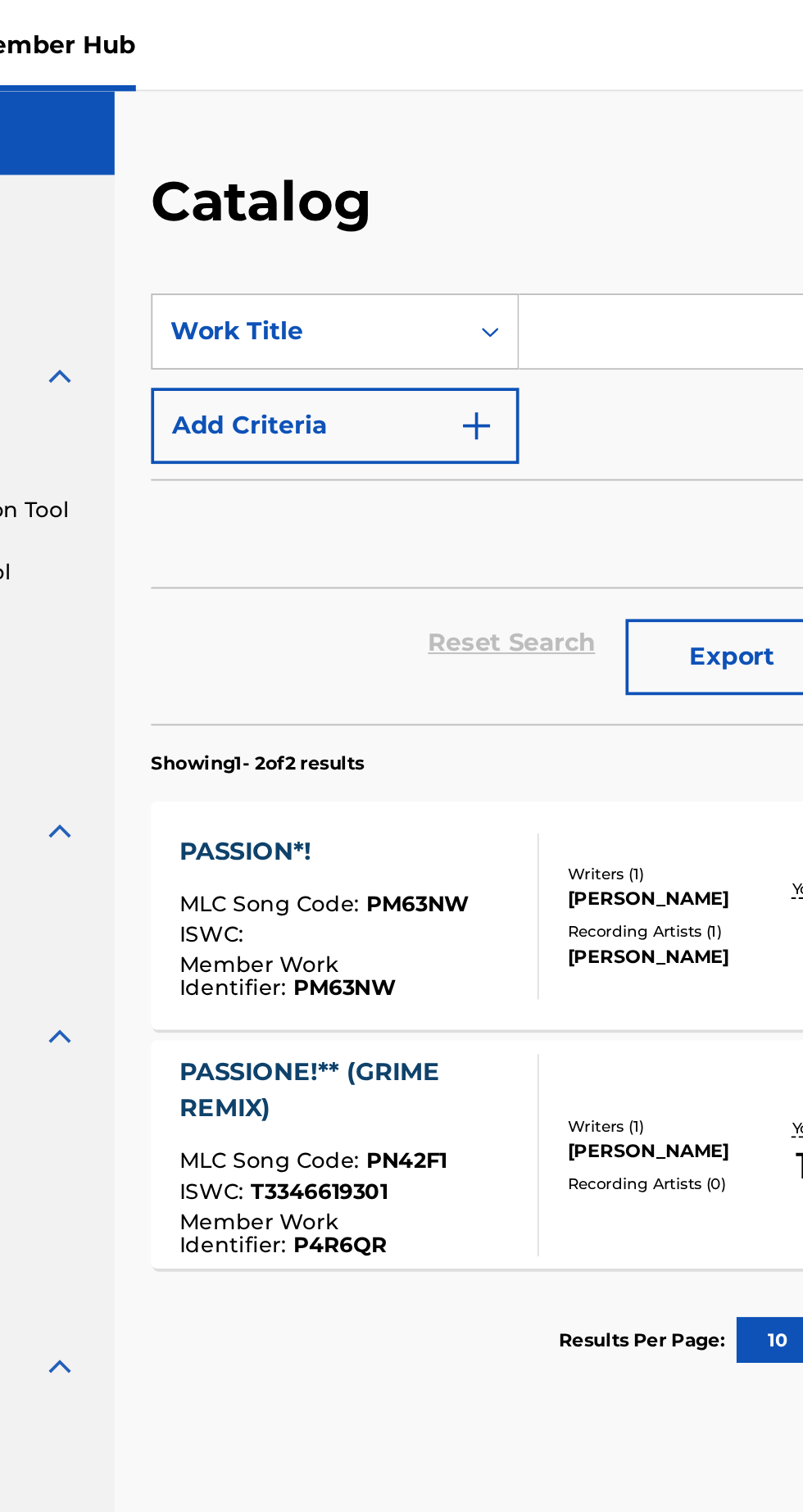
click at [540, 479] on div "[PERSON_NAME]" at bounding box center [552, 484] width 106 height 15
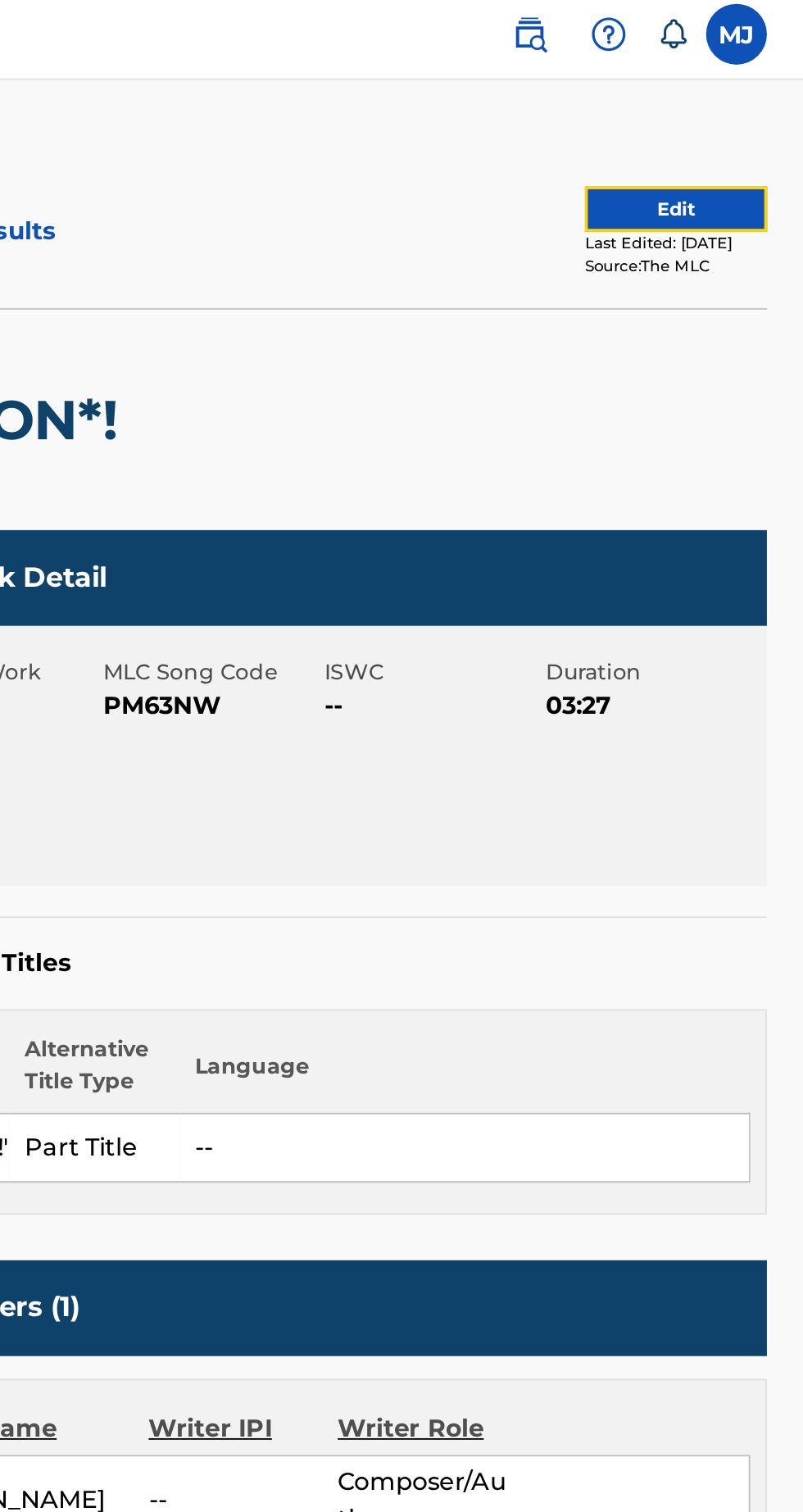
click at [717, 125] on button "Edit" at bounding box center [734, 119] width 98 height 25
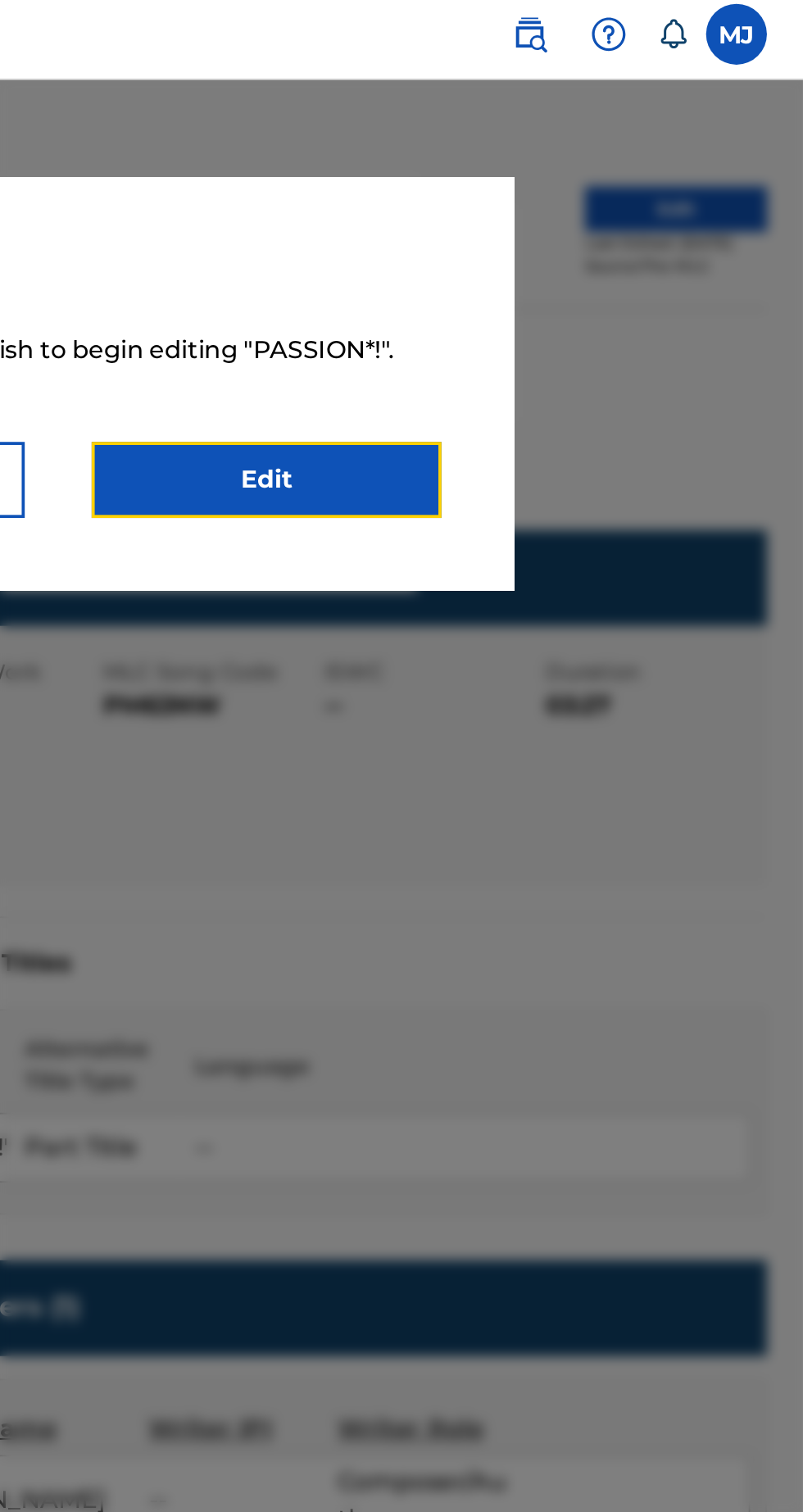
click at [571, 276] on link "Edit" at bounding box center [514, 265] width 188 height 41
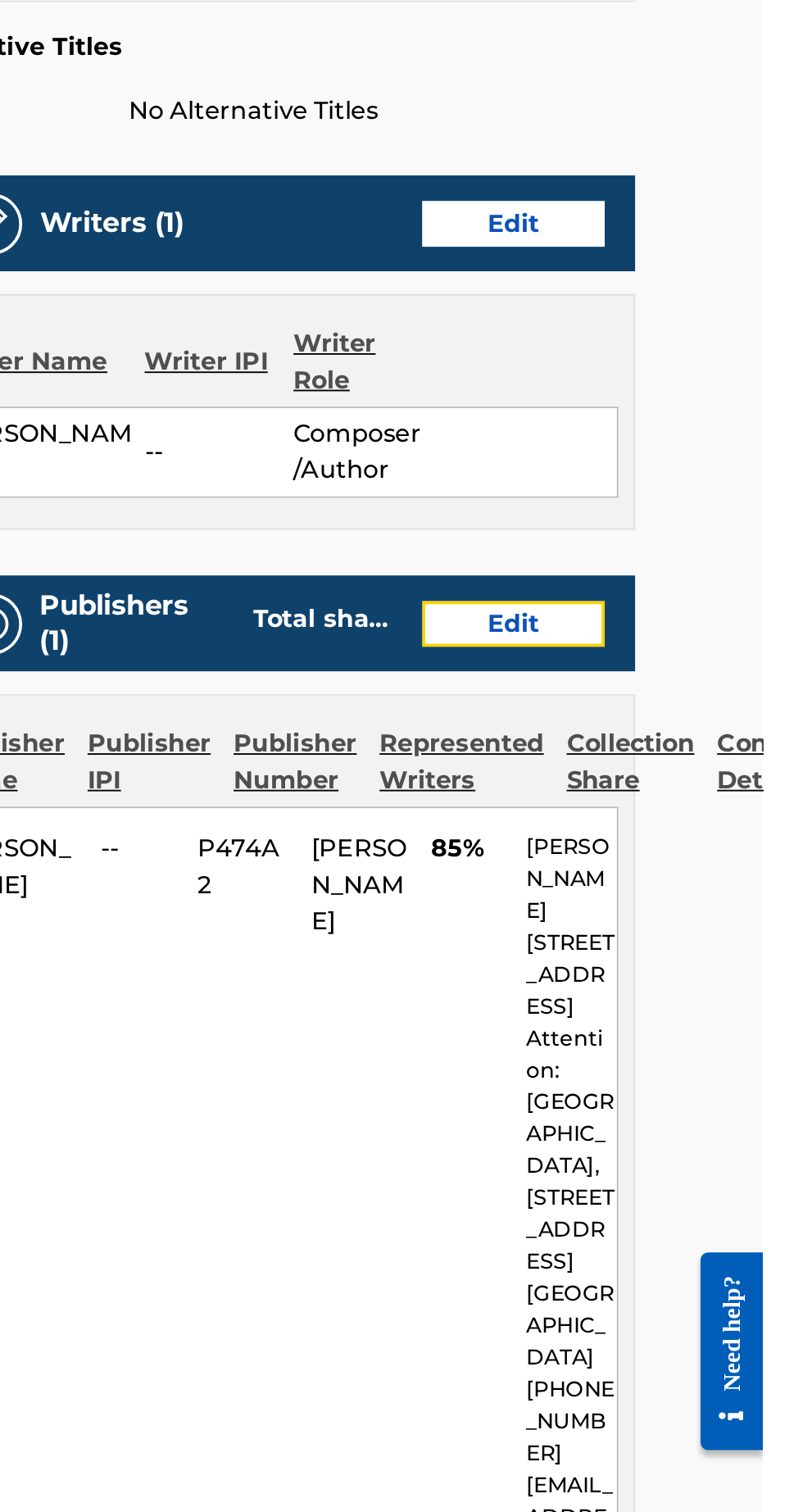
click at [682, 774] on link "Edit" at bounding box center [668, 777] width 98 height 25
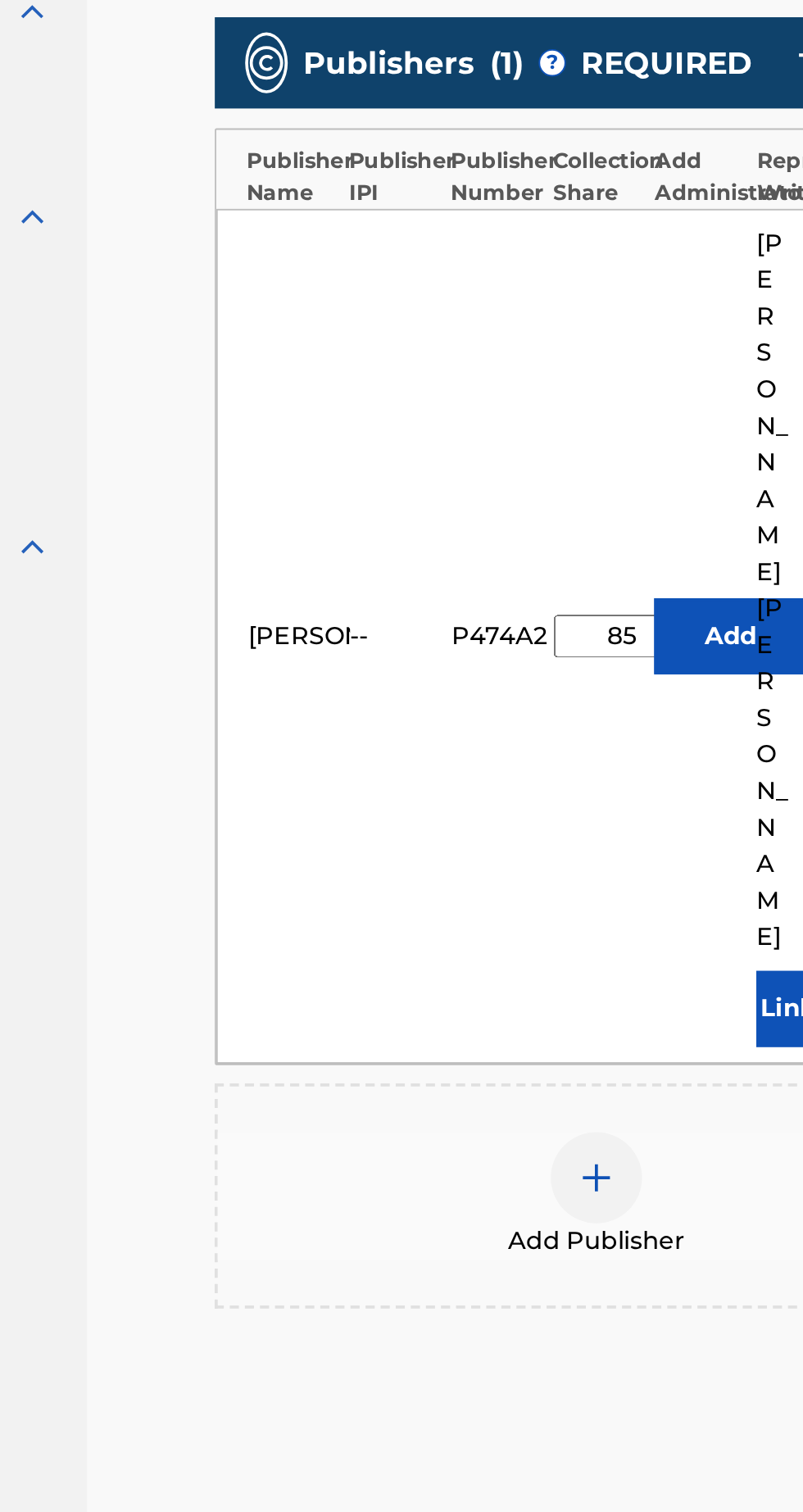
scroll to position [0, 9]
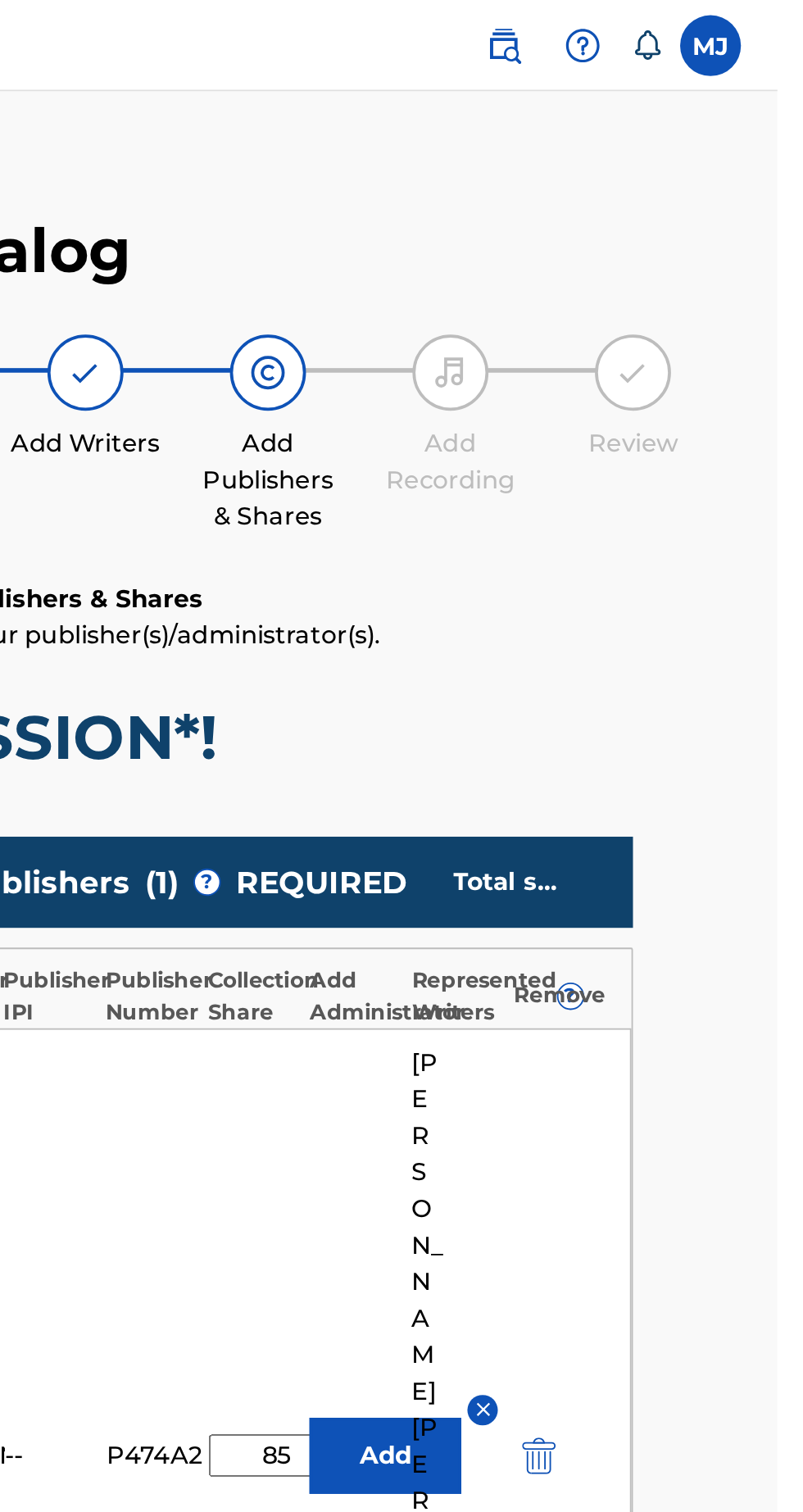
click at [540, 773] on input "85" at bounding box center [534, 784] width 74 height 23
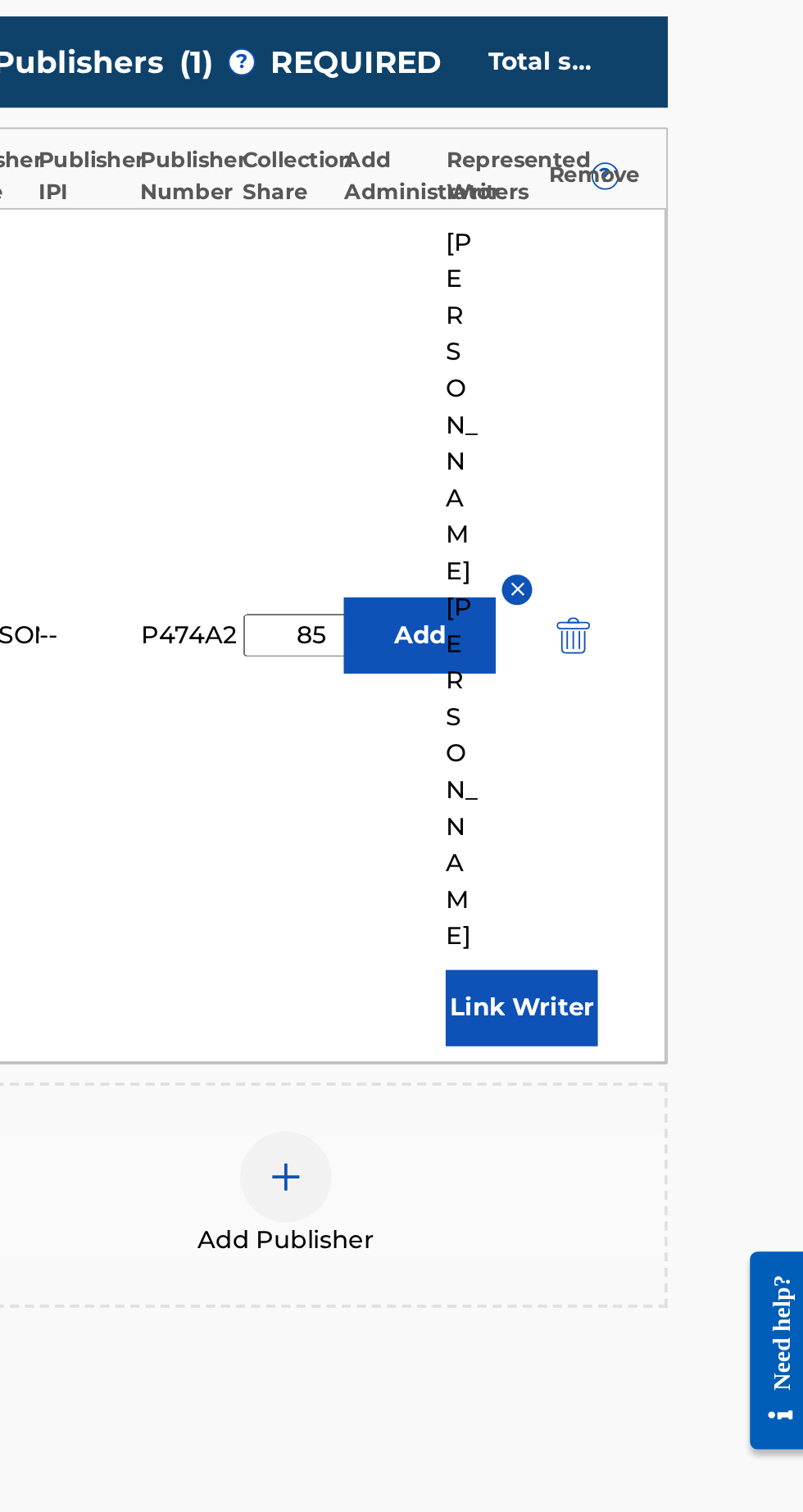
type input "8"
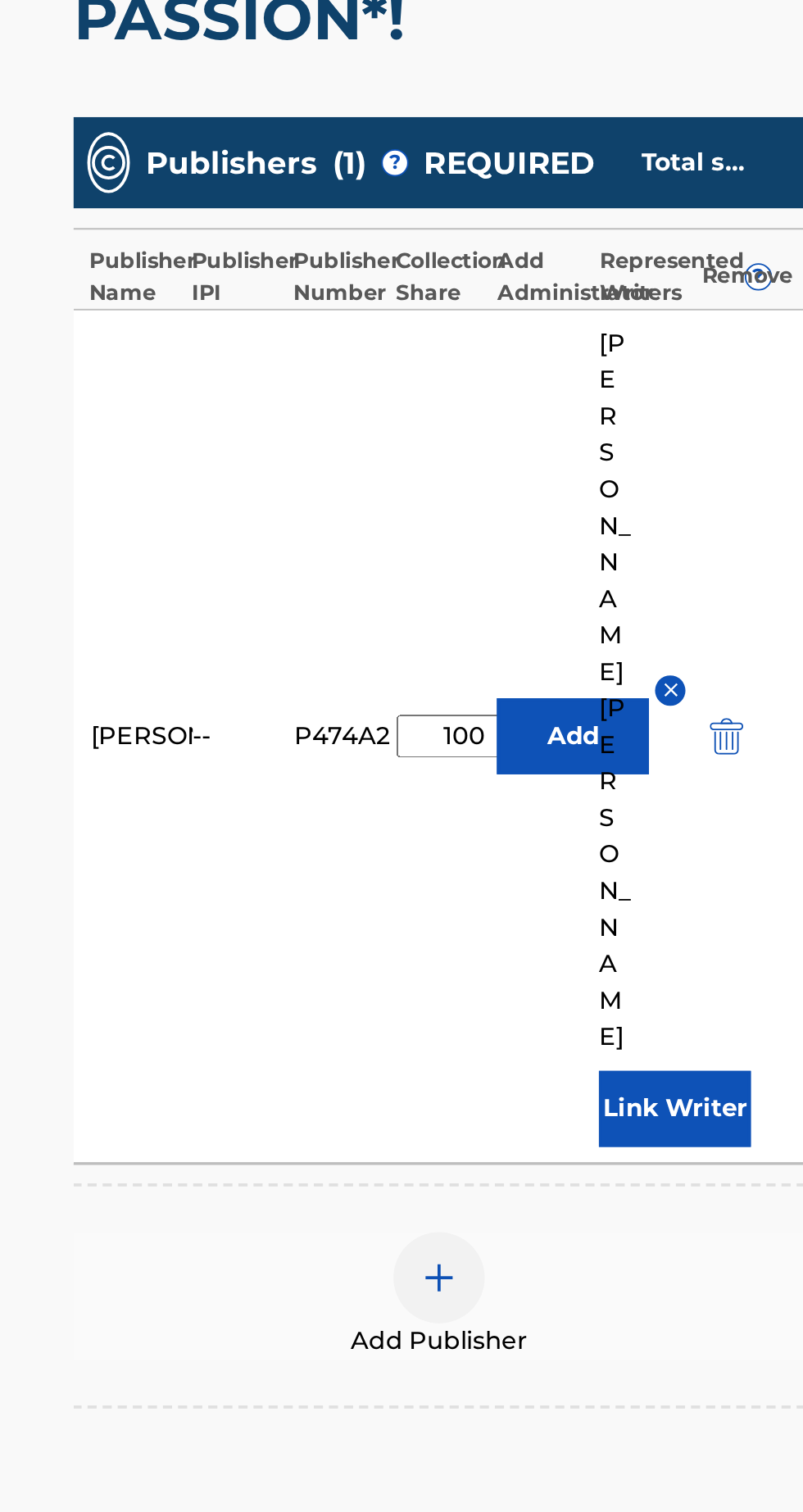
type input "100"
click at [594, 764] on button "Add" at bounding box center [592, 784] width 82 height 41
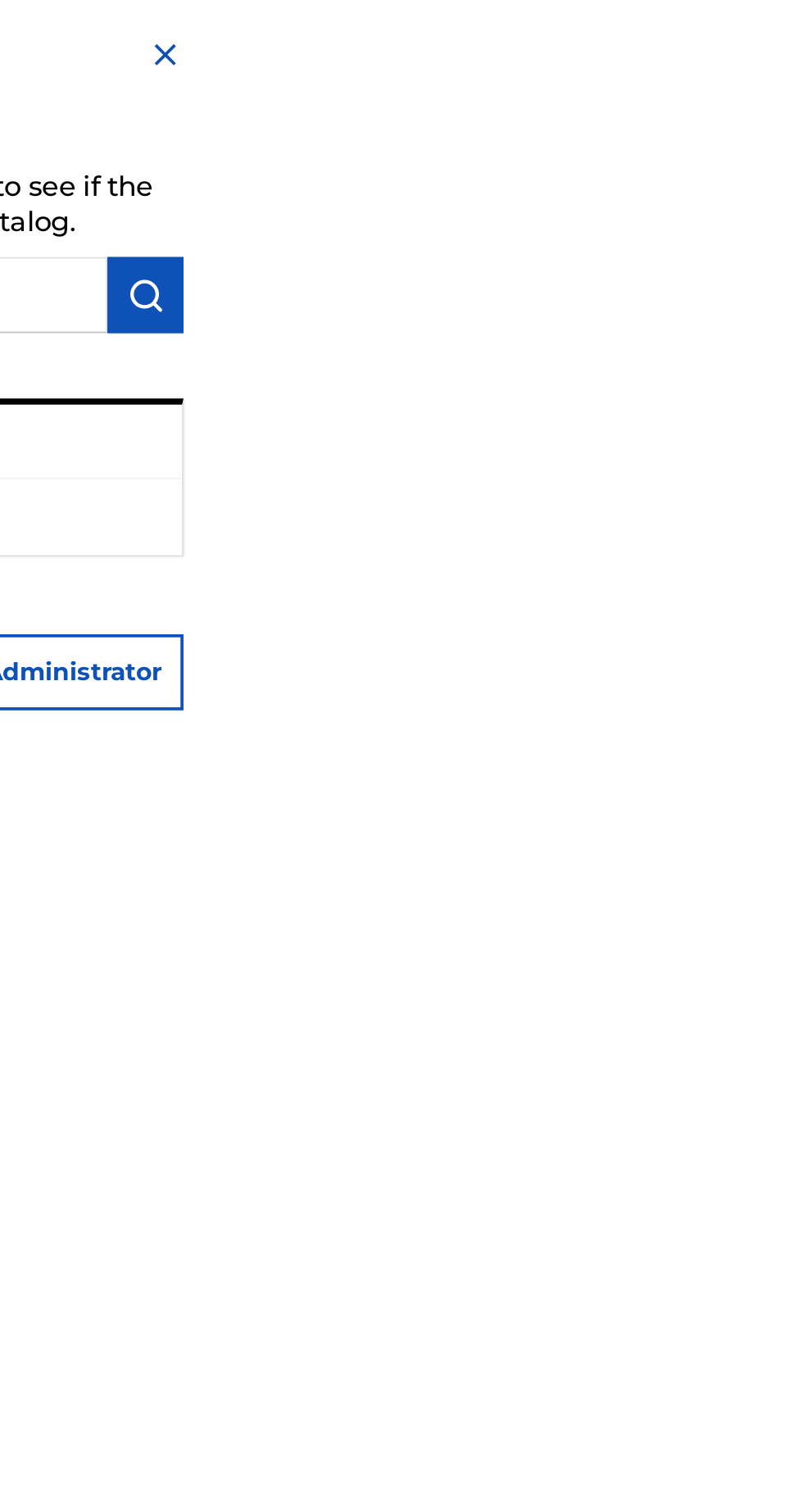
click at [791, 288] on ul "Publisher Number : P474A2" at bounding box center [601, 279] width 379 height 41
click at [792, 28] on img at bounding box center [782, 29] width 20 height 20
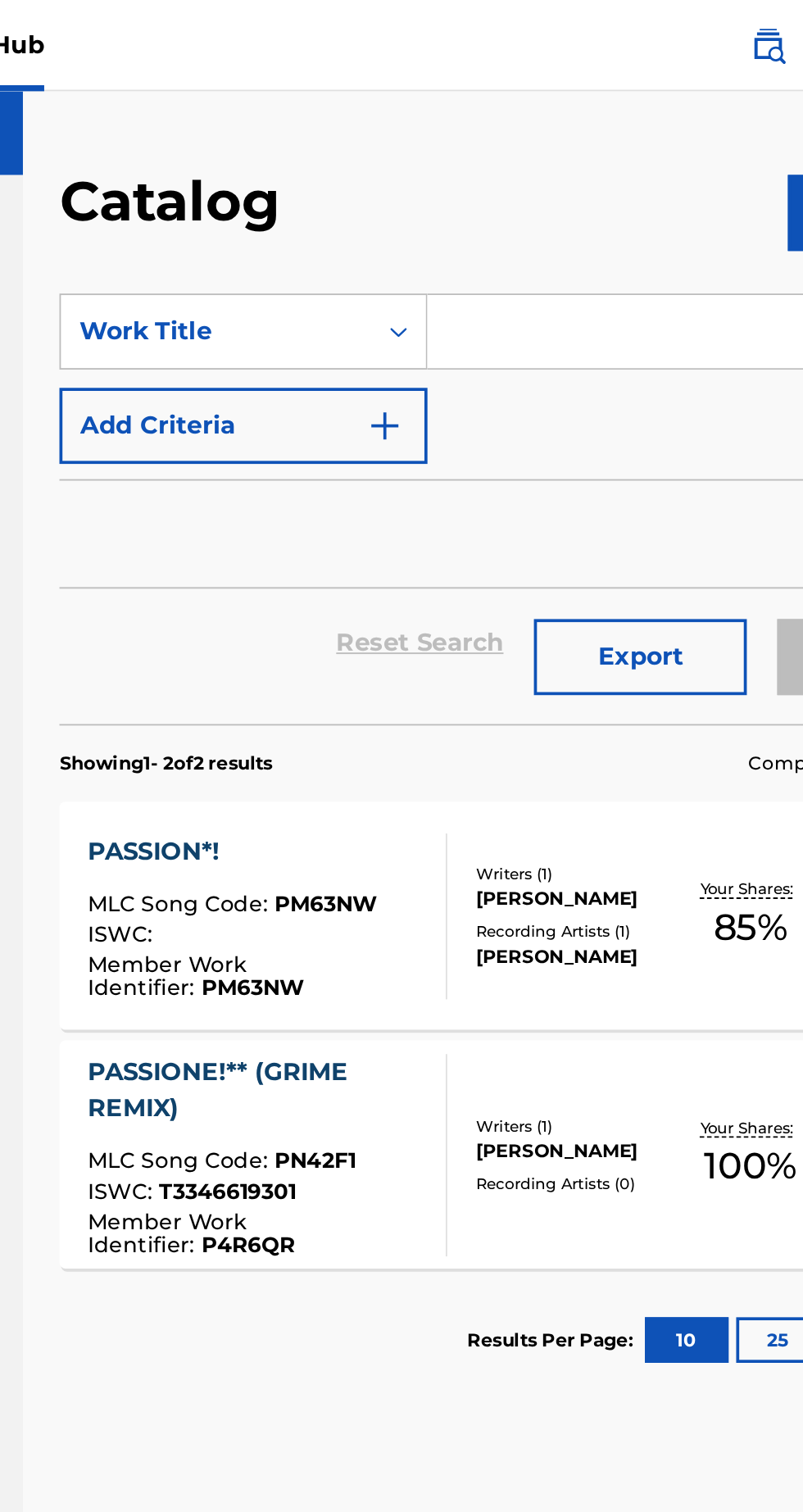
click at [473, 507] on div at bounding box center [475, 493] width 13 height 89
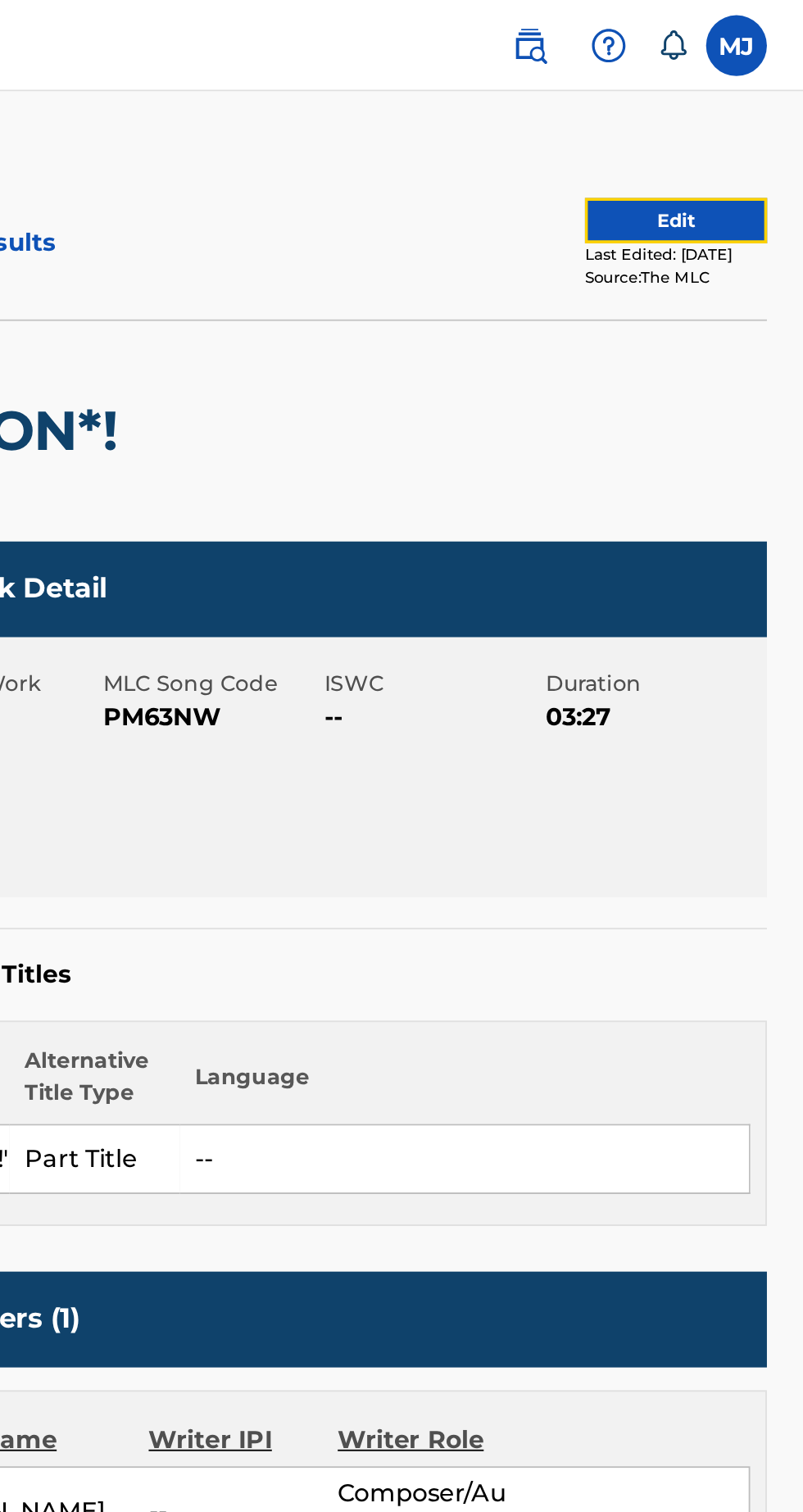
click at [724, 119] on button "Edit" at bounding box center [734, 119] width 98 height 25
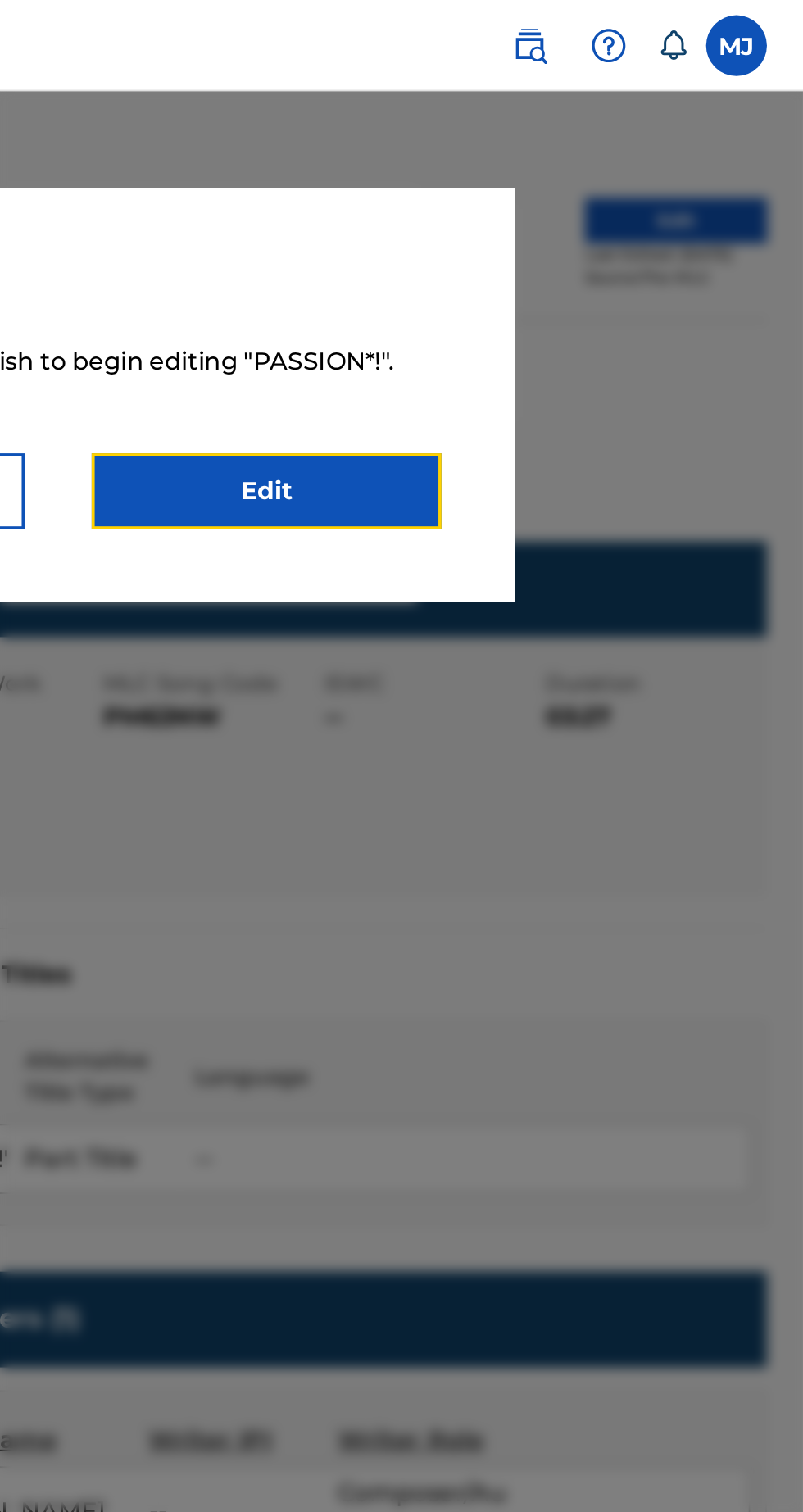
click at [569, 272] on link "Edit" at bounding box center [514, 265] width 188 height 41
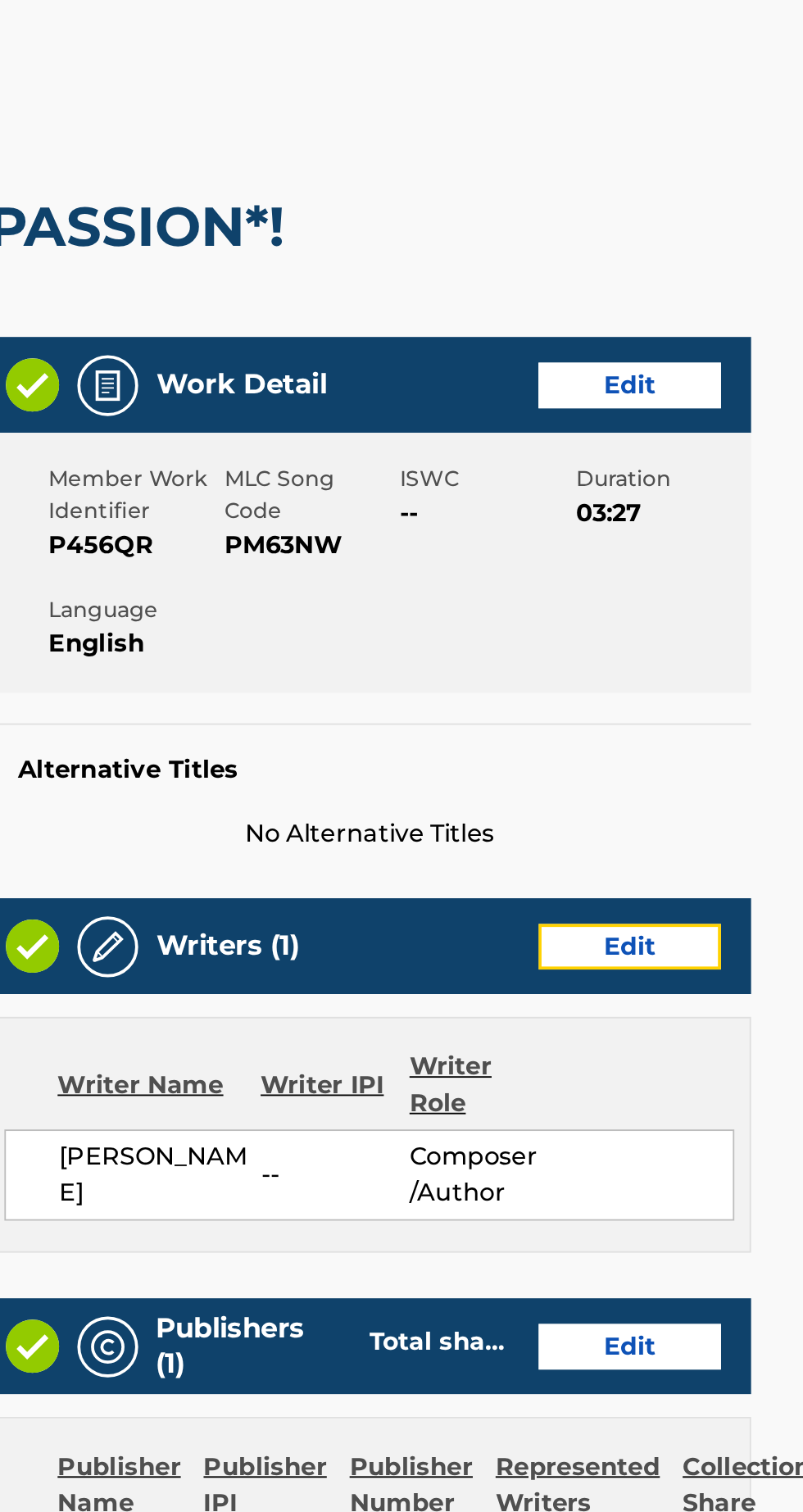
click at [697, 562] on link "Edit" at bounding box center [668, 562] width 98 height 25
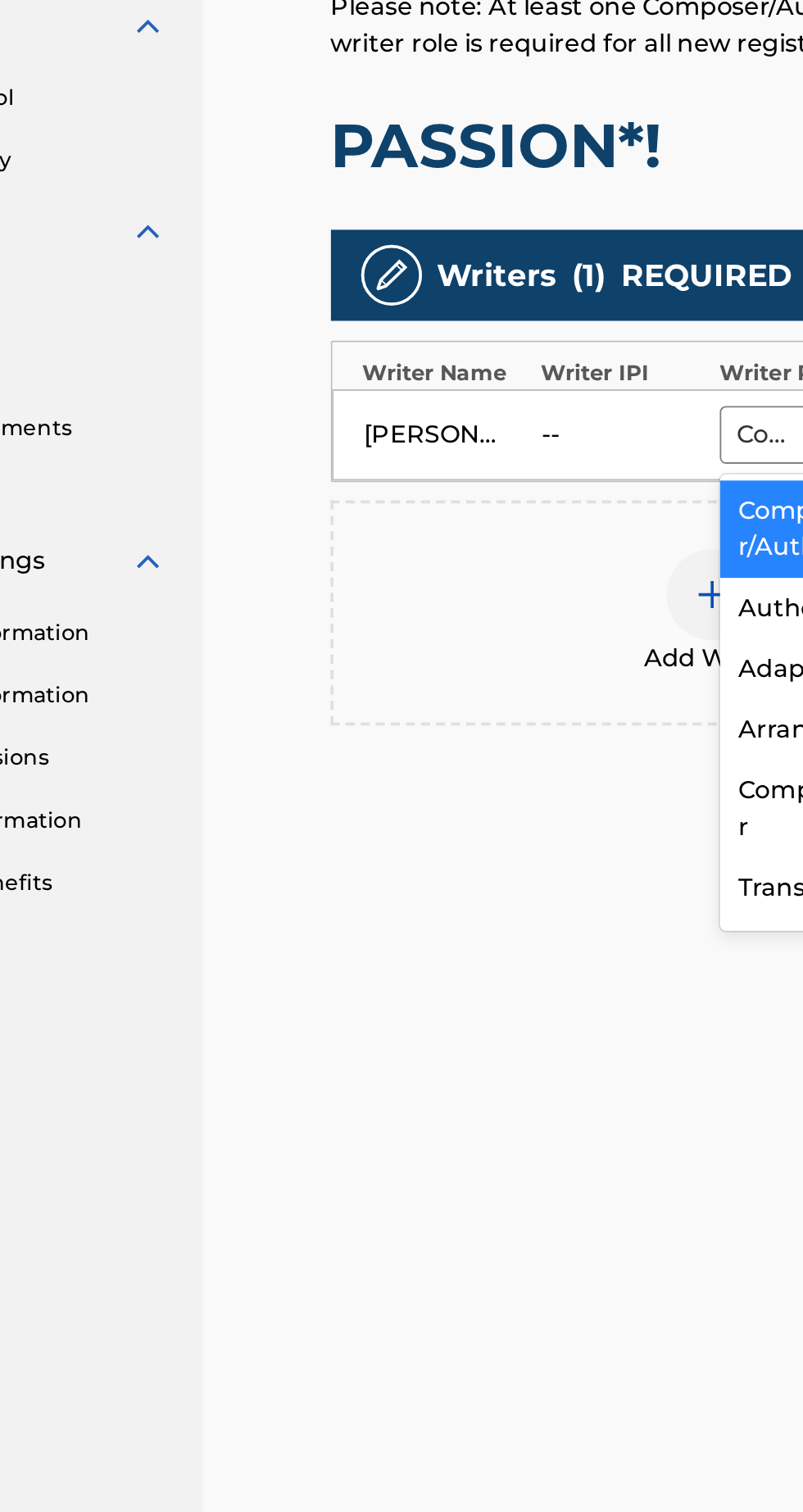
click at [460, 671] on div "--" at bounding box center [474, 667] width 74 height 20
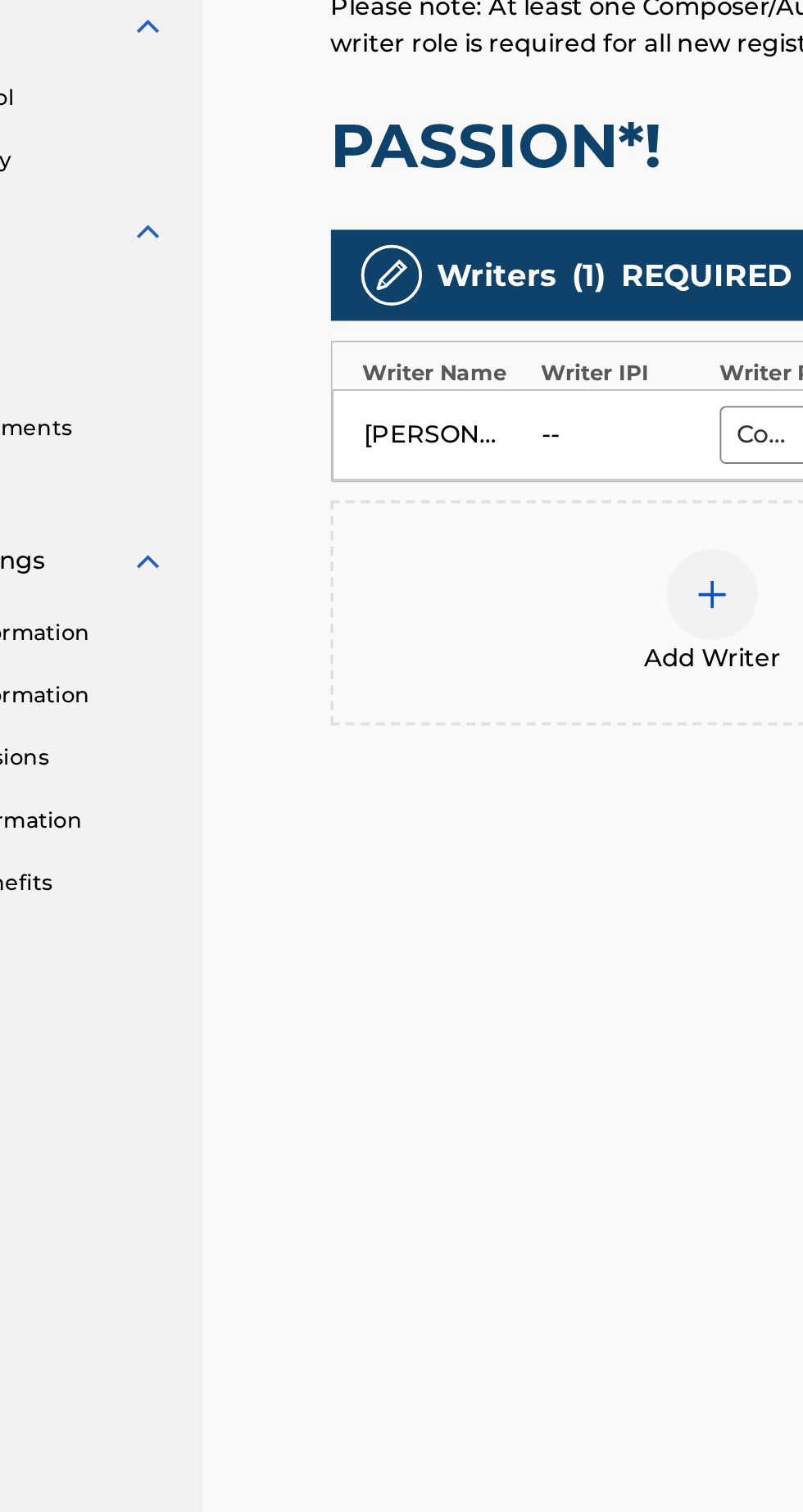
click at [451, 670] on div "--" at bounding box center [474, 667] width 74 height 20
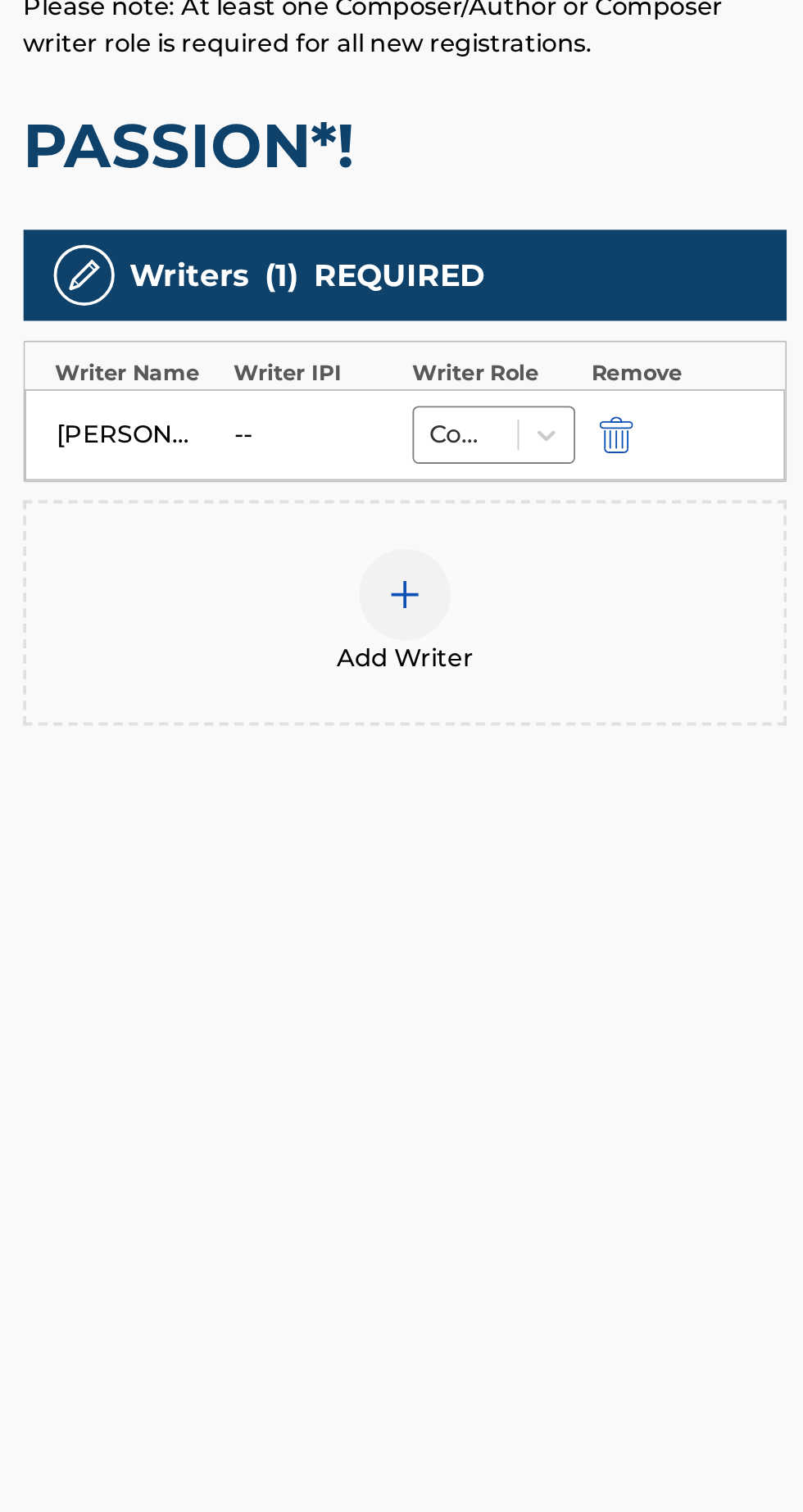
click at [547, 759] on div at bounding box center [528, 753] width 49 height 49
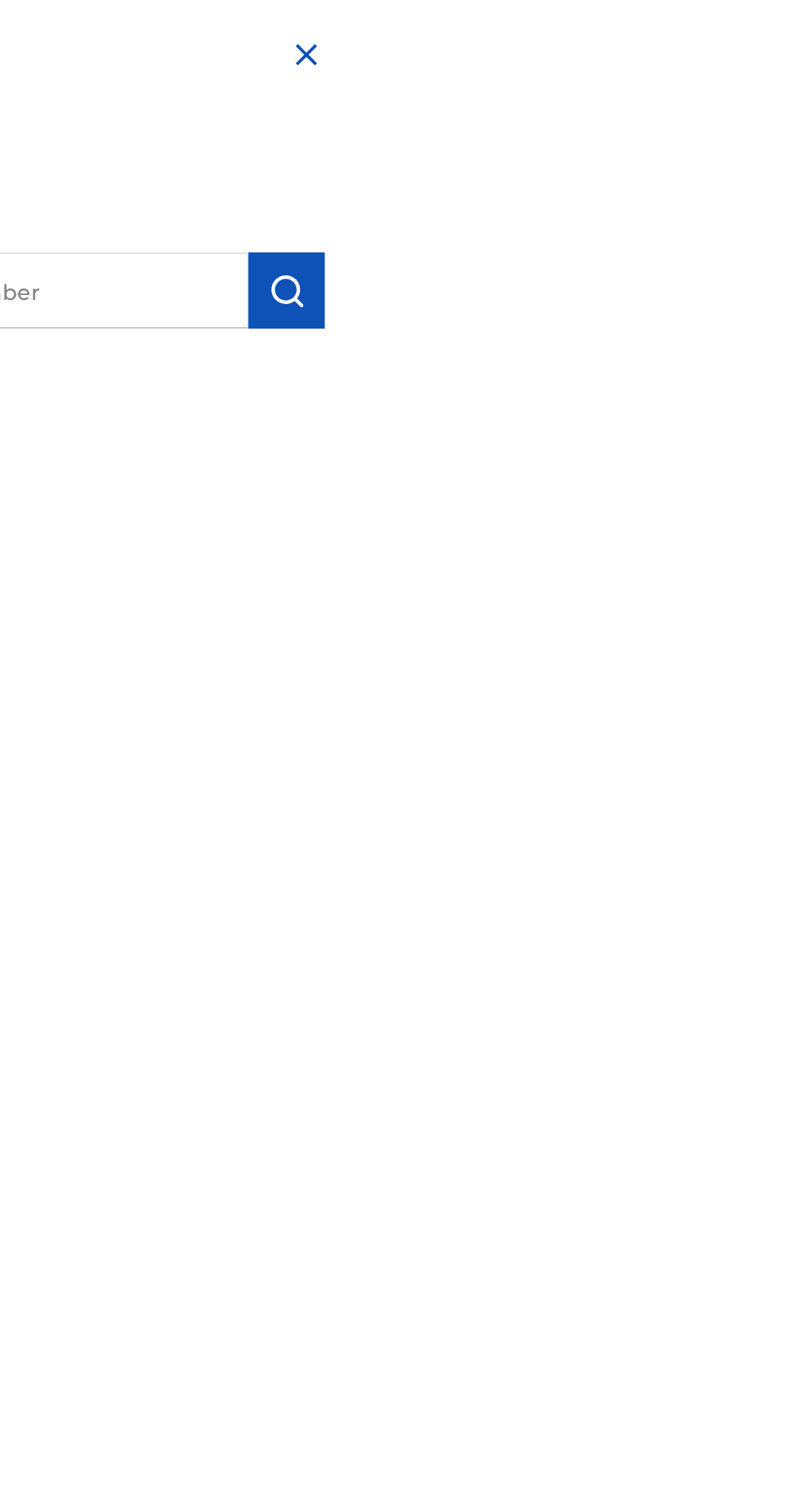
click at [751, 153] on input "text" at bounding box center [581, 157] width 340 height 41
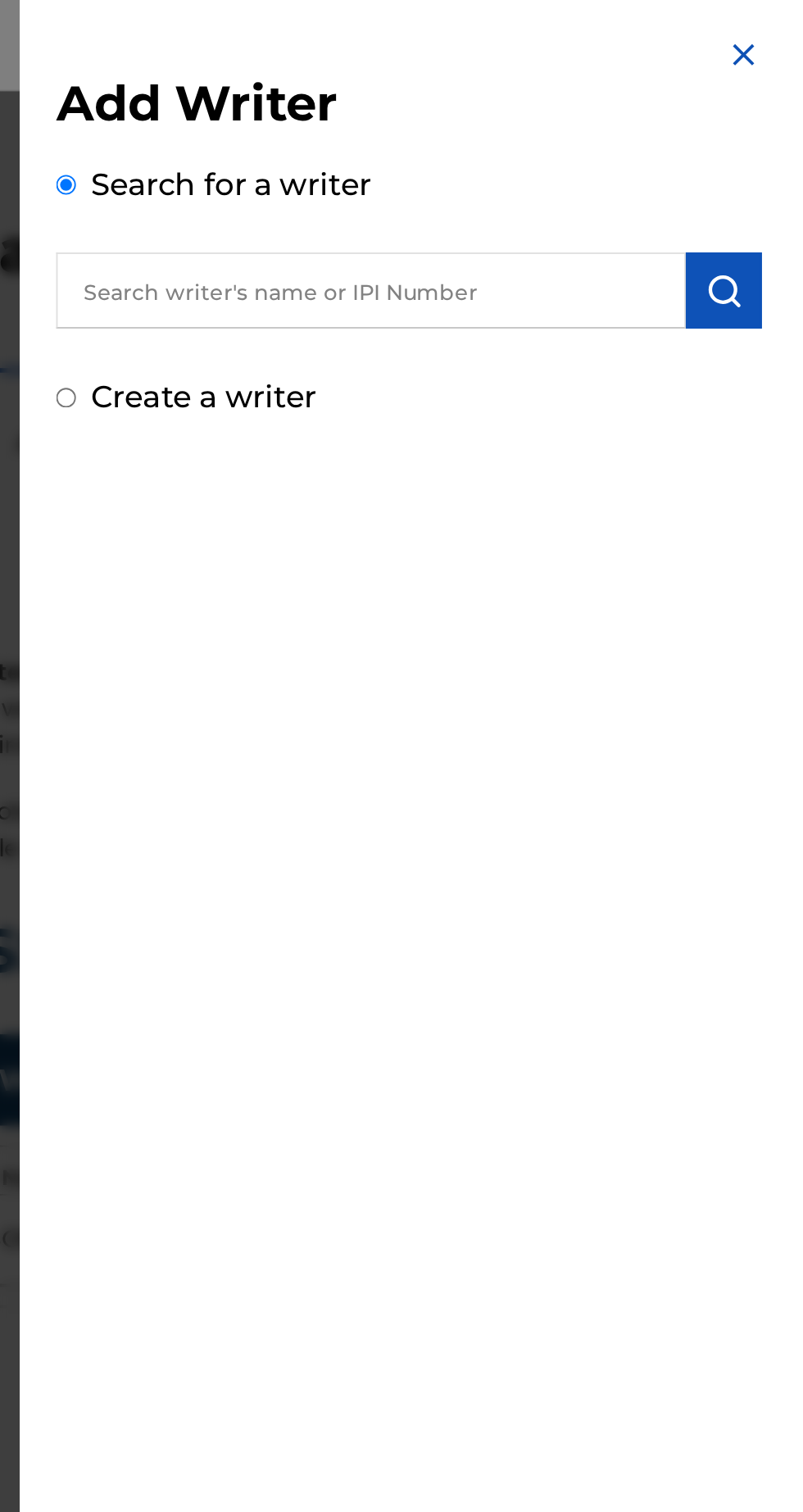
click at [666, 321] on div at bounding box center [401, 805] width 803 height 1512
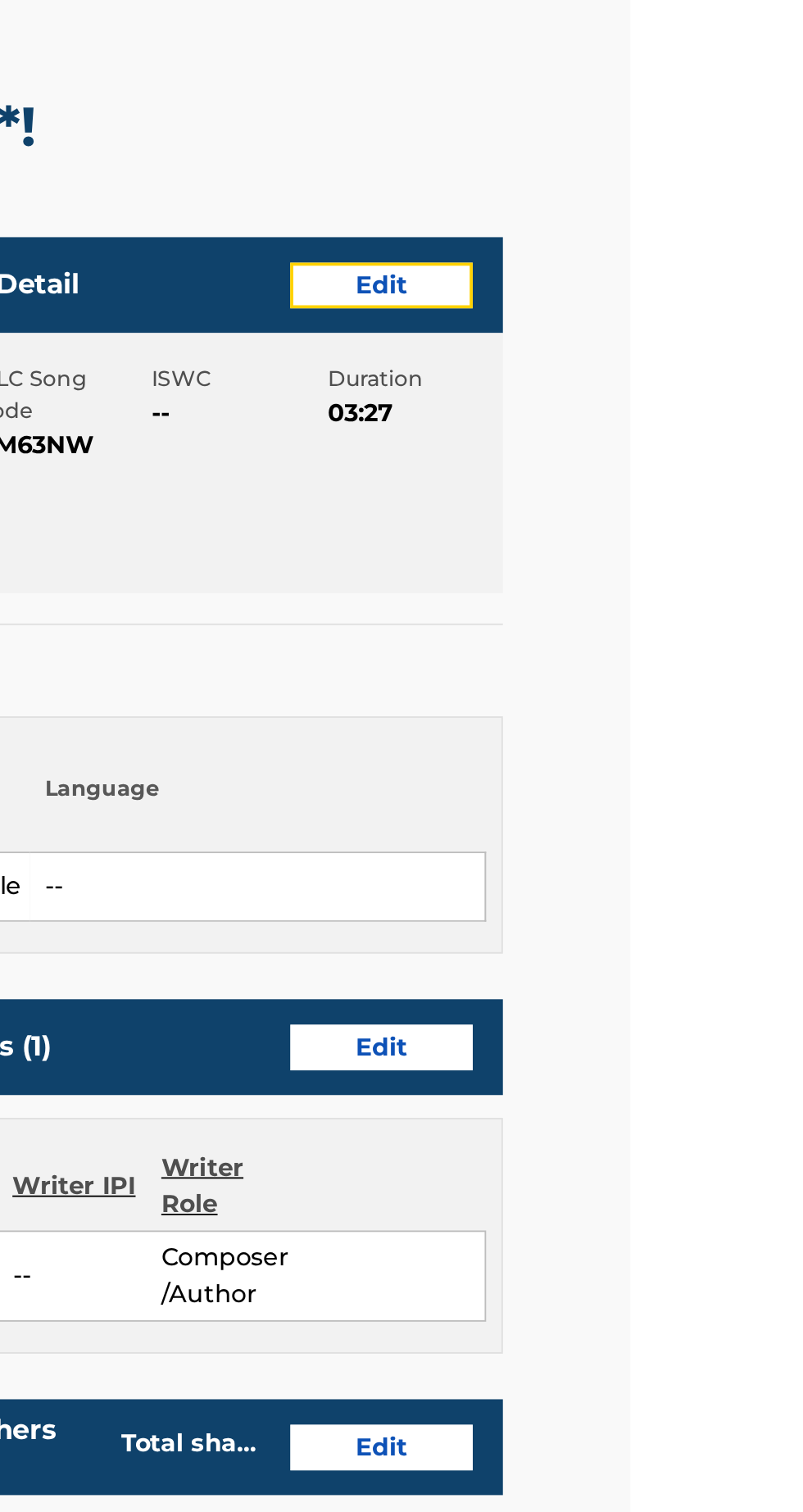
click at [707, 251] on link "Edit" at bounding box center [668, 259] width 98 height 25
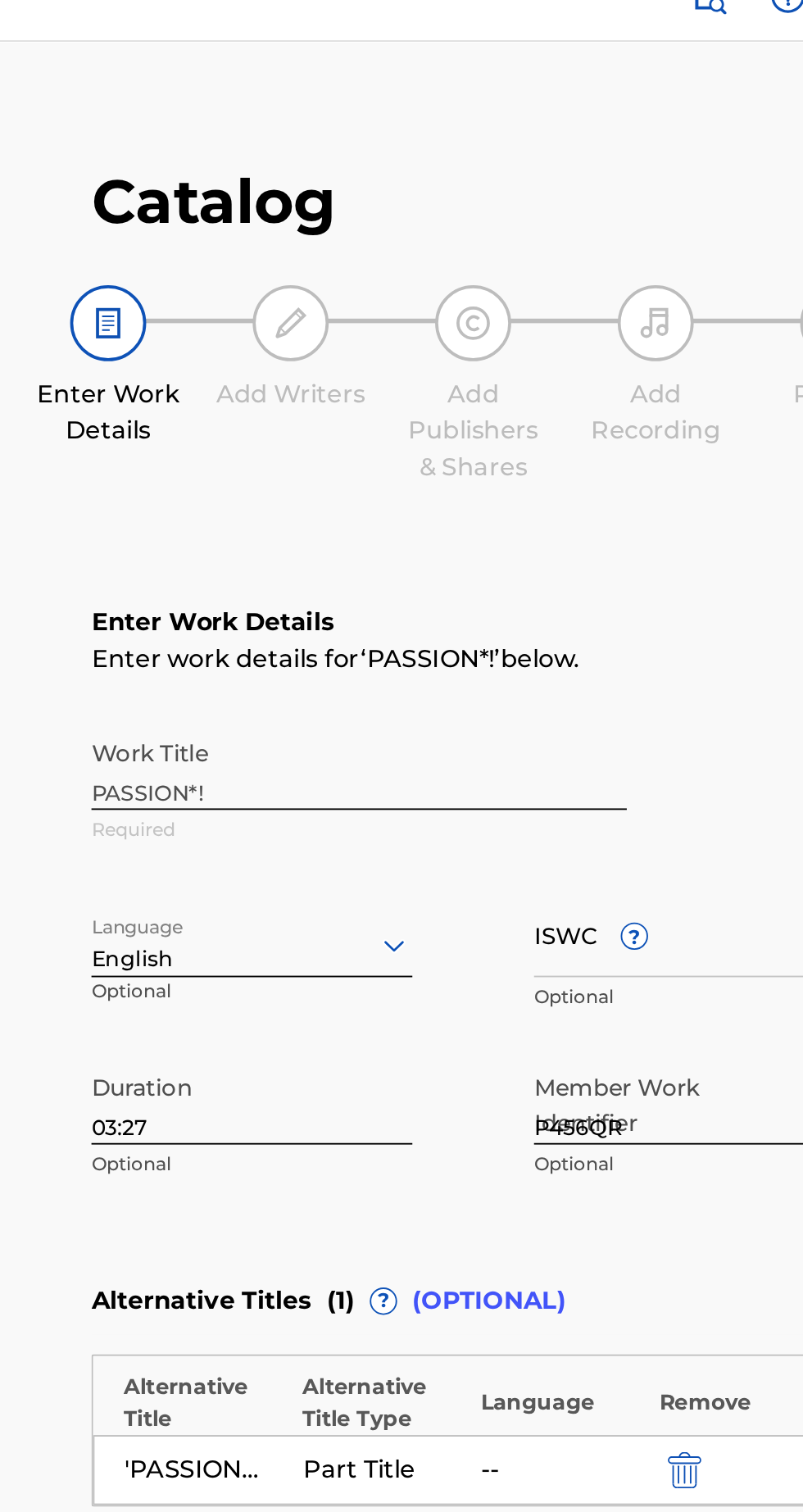
click at [585, 542] on input "ISWC ?" at bounding box center [647, 529] width 173 height 47
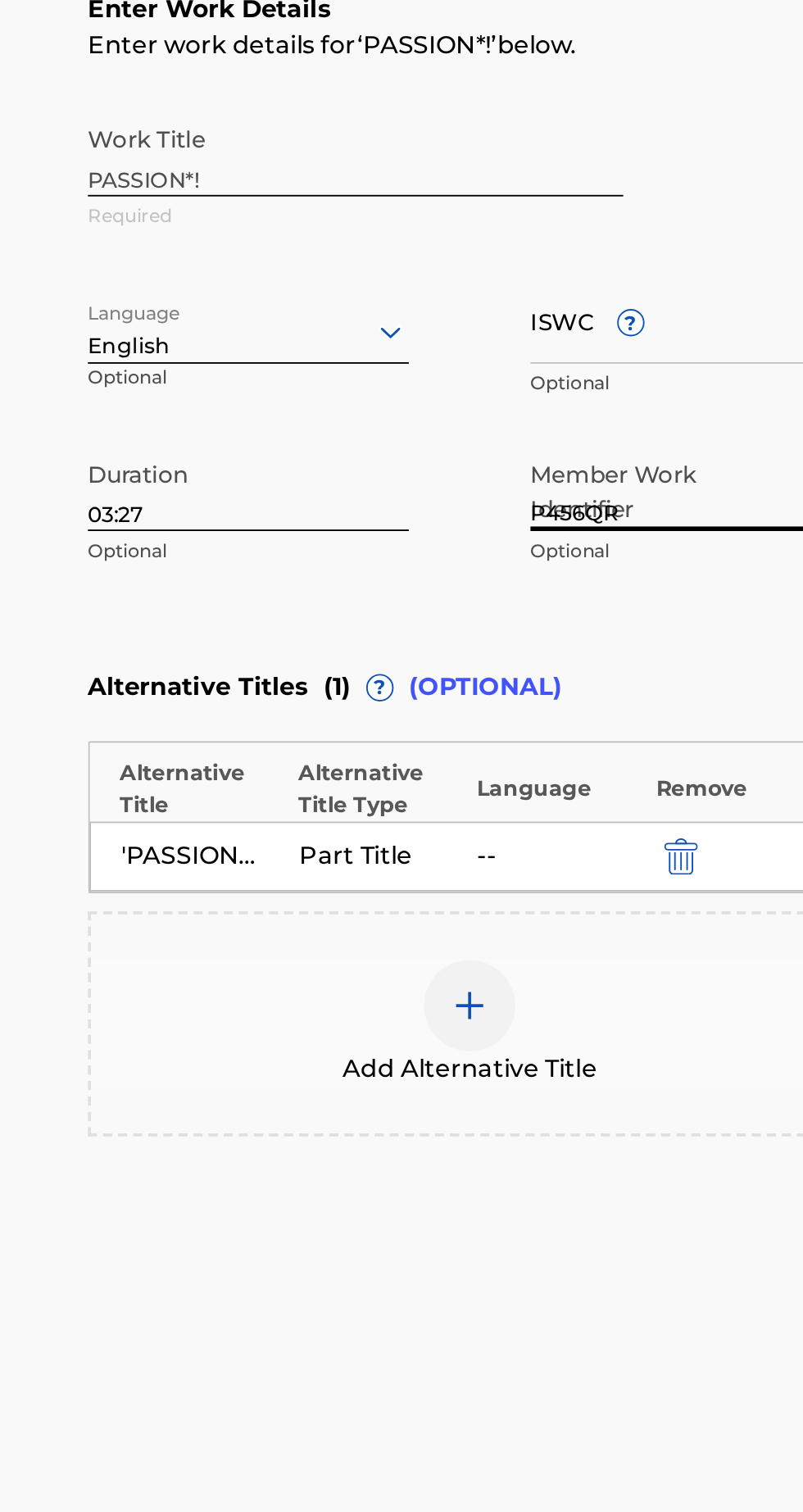
click at [580, 543] on input "ISWC ?" at bounding box center [647, 529] width 173 height 47
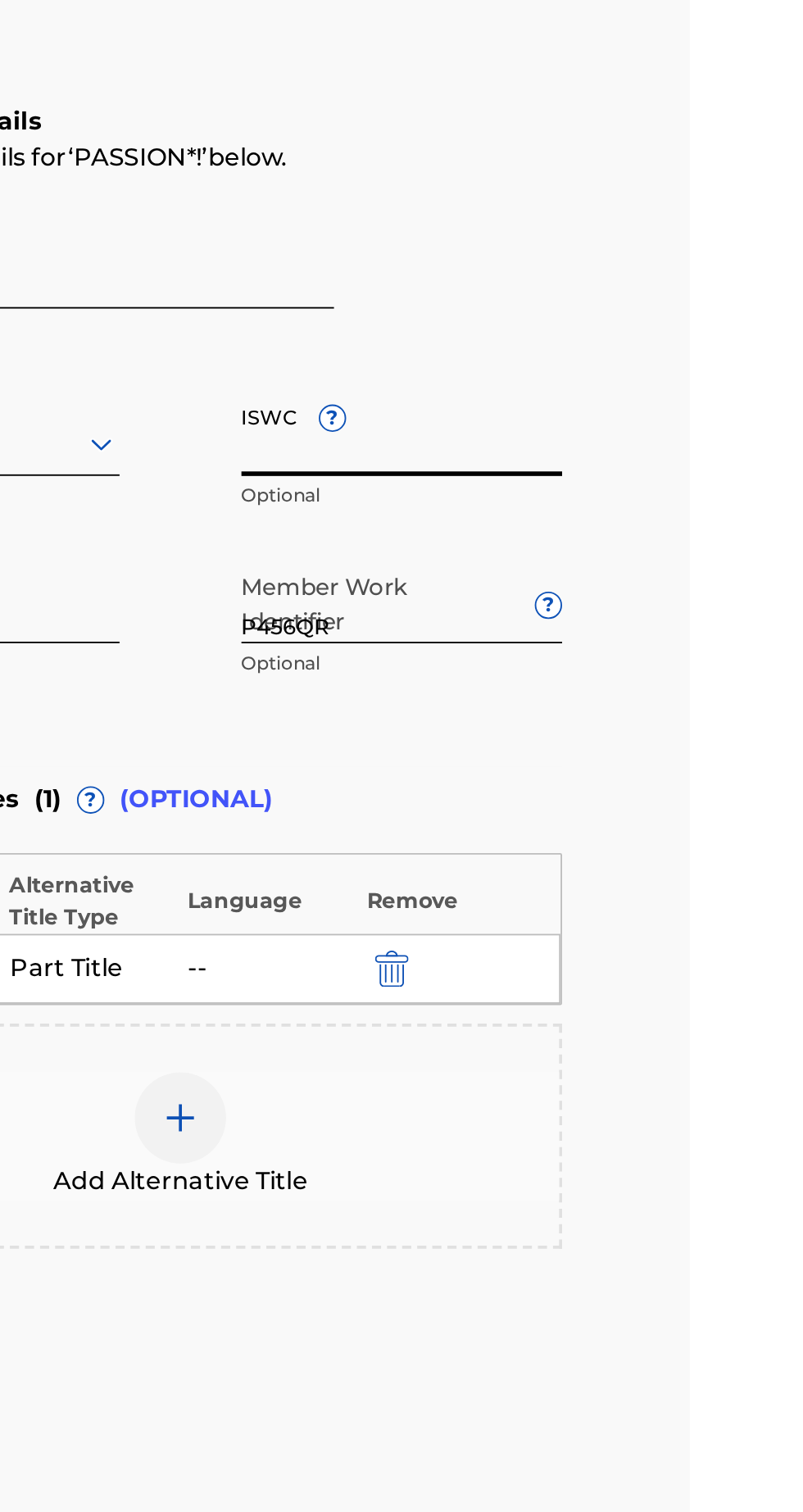
click at [582, 540] on input "ISWC ?" at bounding box center [647, 529] width 173 height 47
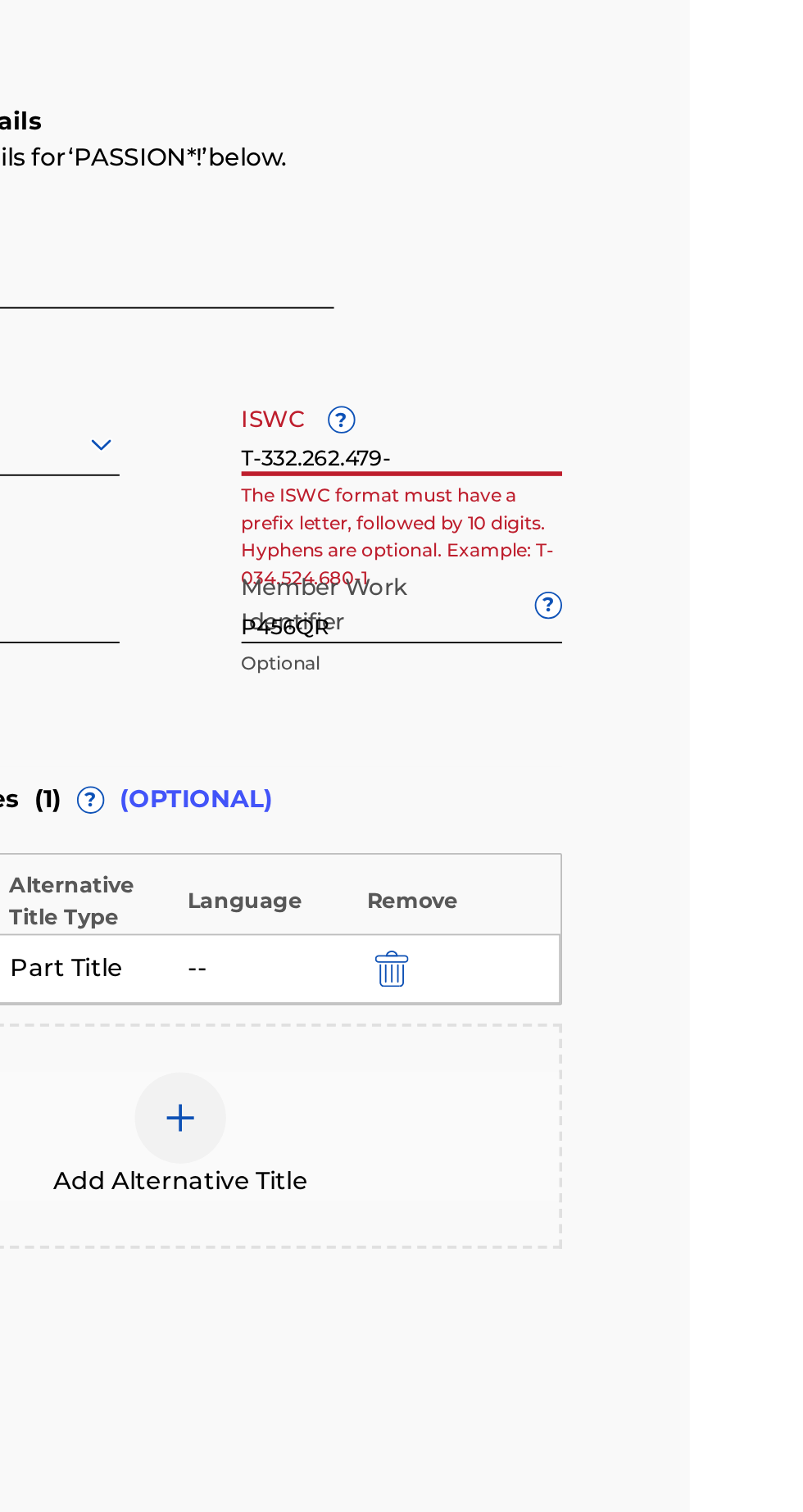
type input "T-332.262.479-9"
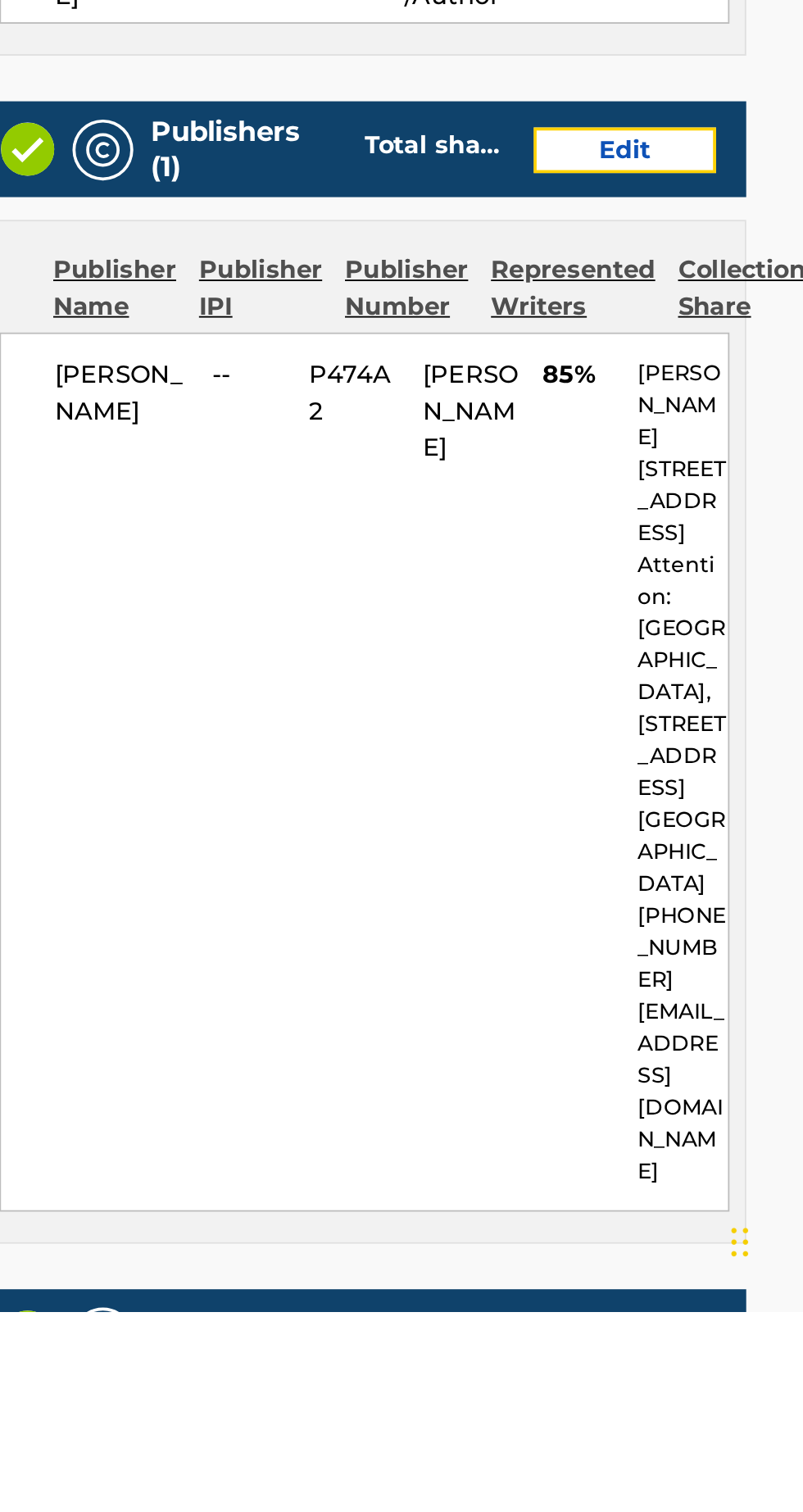
click at [688, 888] on link "Edit" at bounding box center [668, 886] width 98 height 25
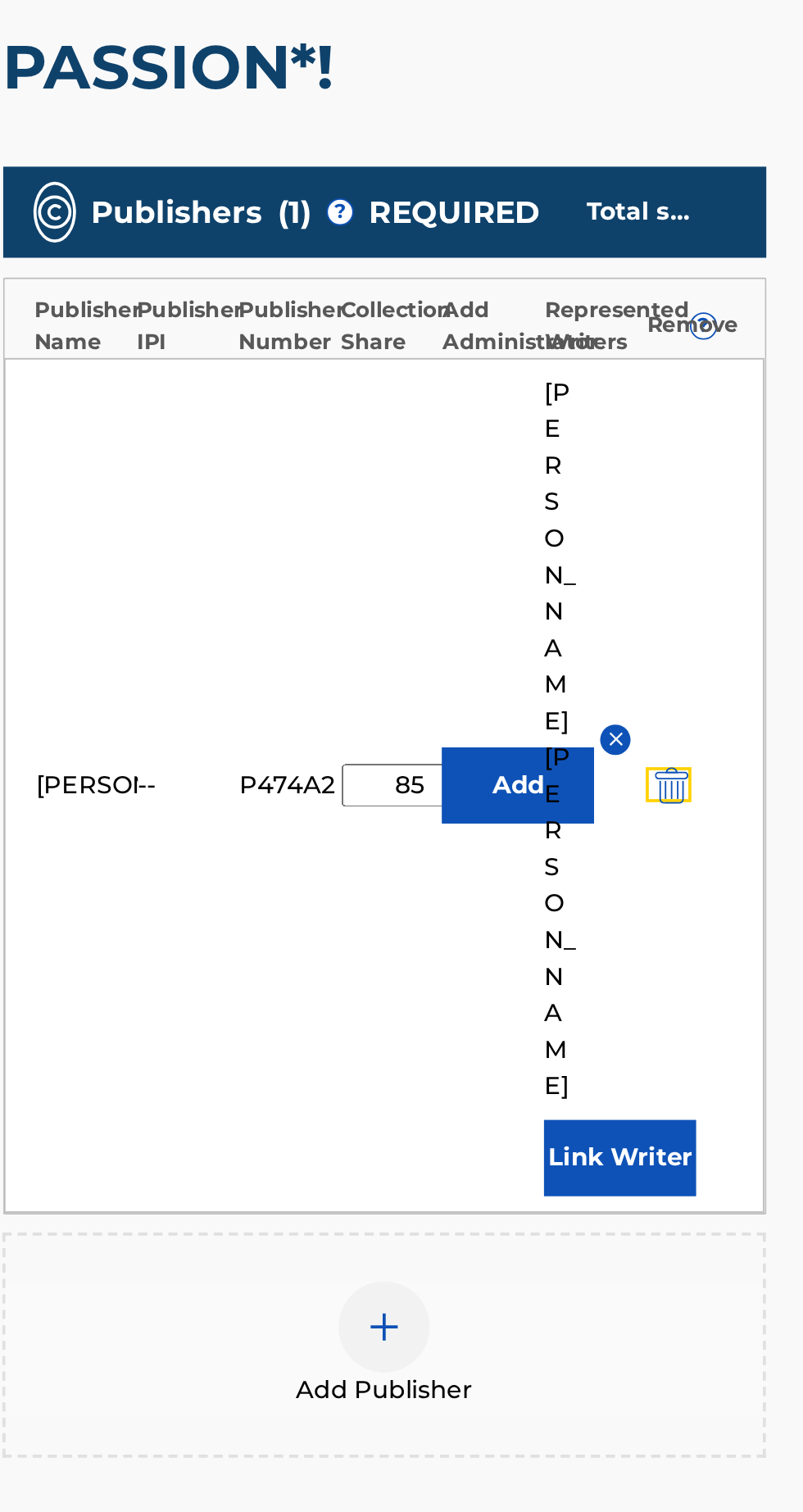
click at [687, 775] on img "submit" at bounding box center [683, 784] width 18 height 20
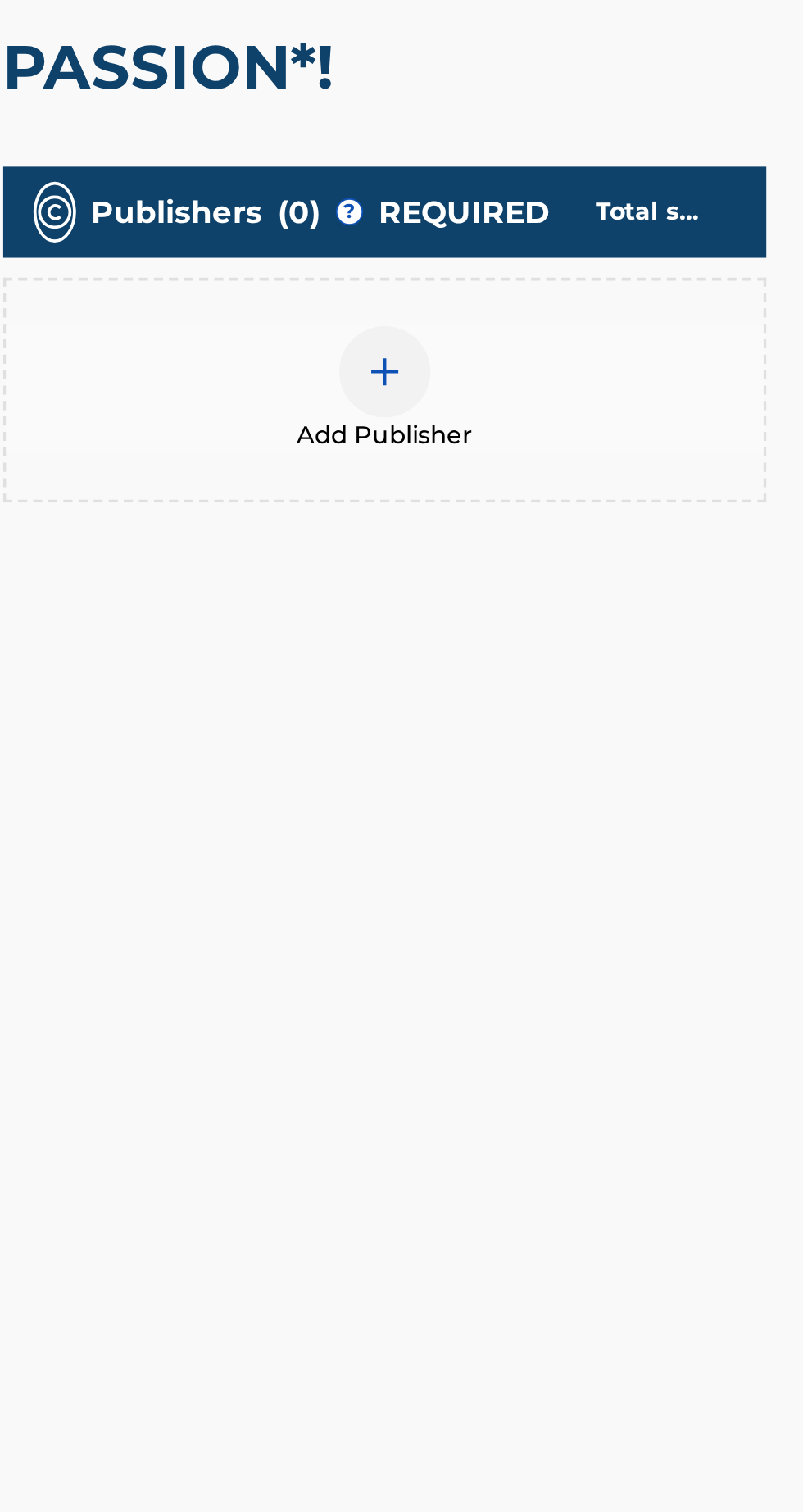
click at [540, 566] on div at bounding box center [528, 561] width 49 height 49
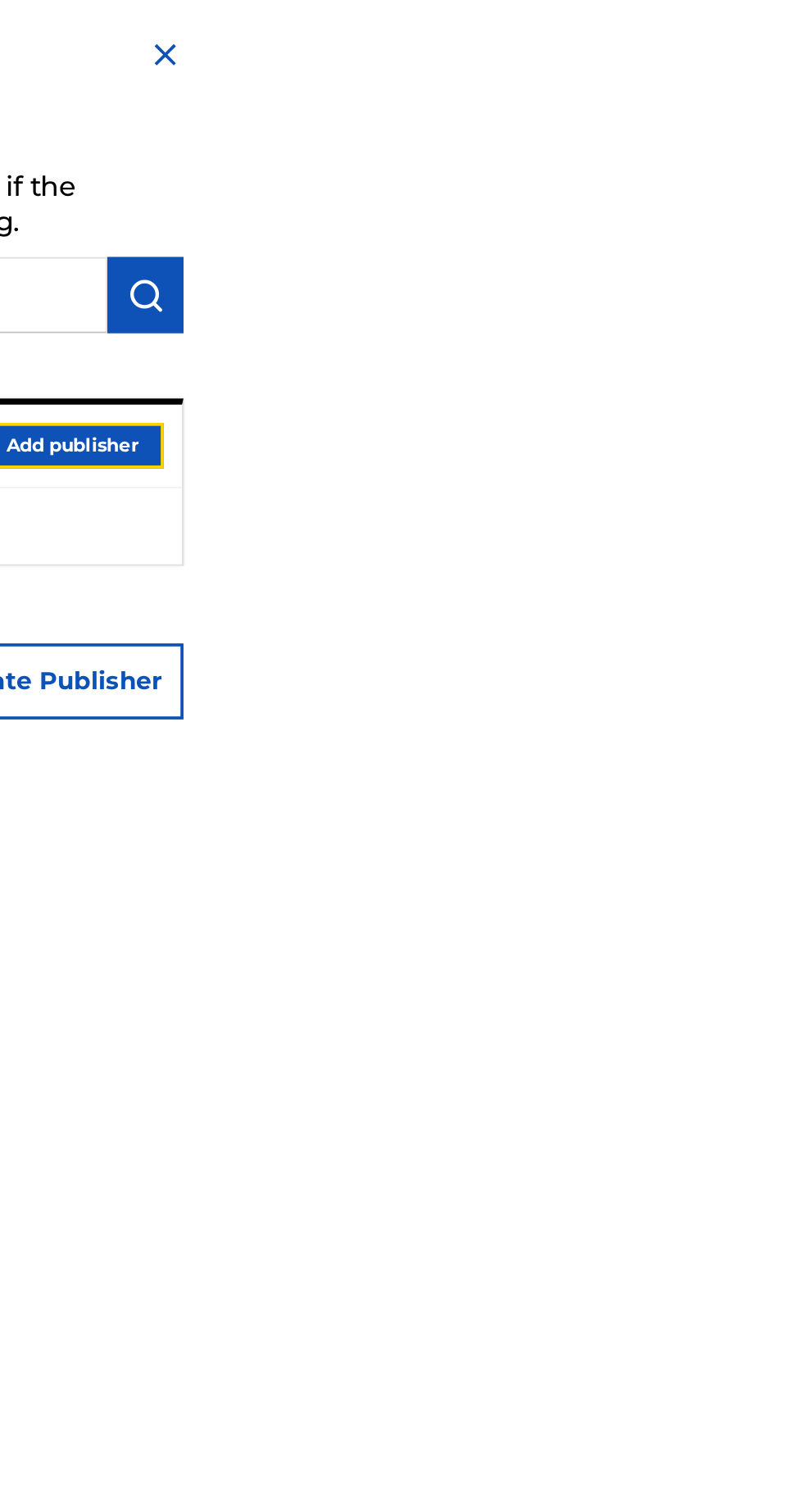
click at [781, 252] on button "Add publisher" at bounding box center [731, 239] width 98 height 25
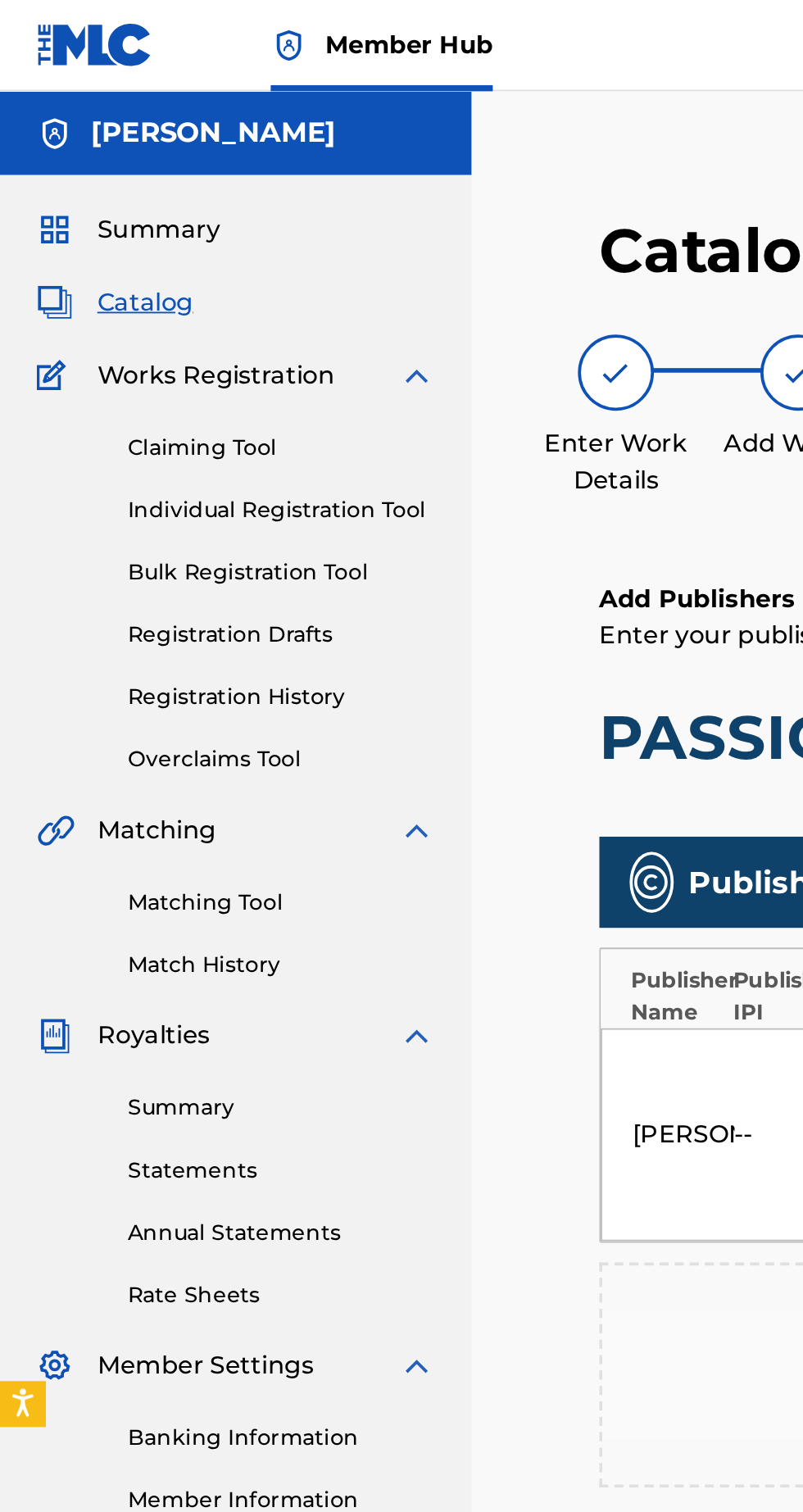
scroll to position [0, 9]
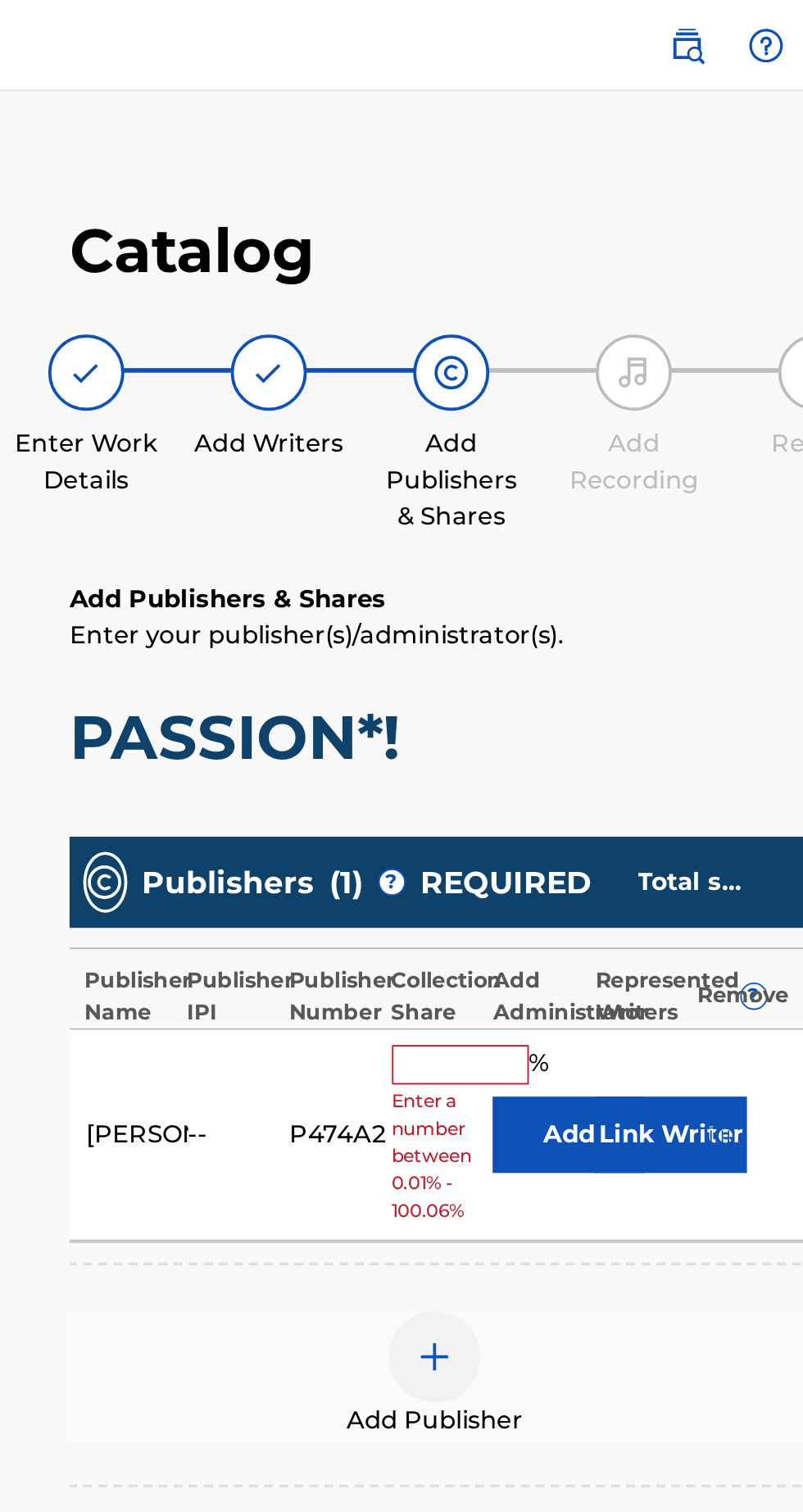
click at [523, 571] on input "text" at bounding box center [534, 573] width 74 height 21
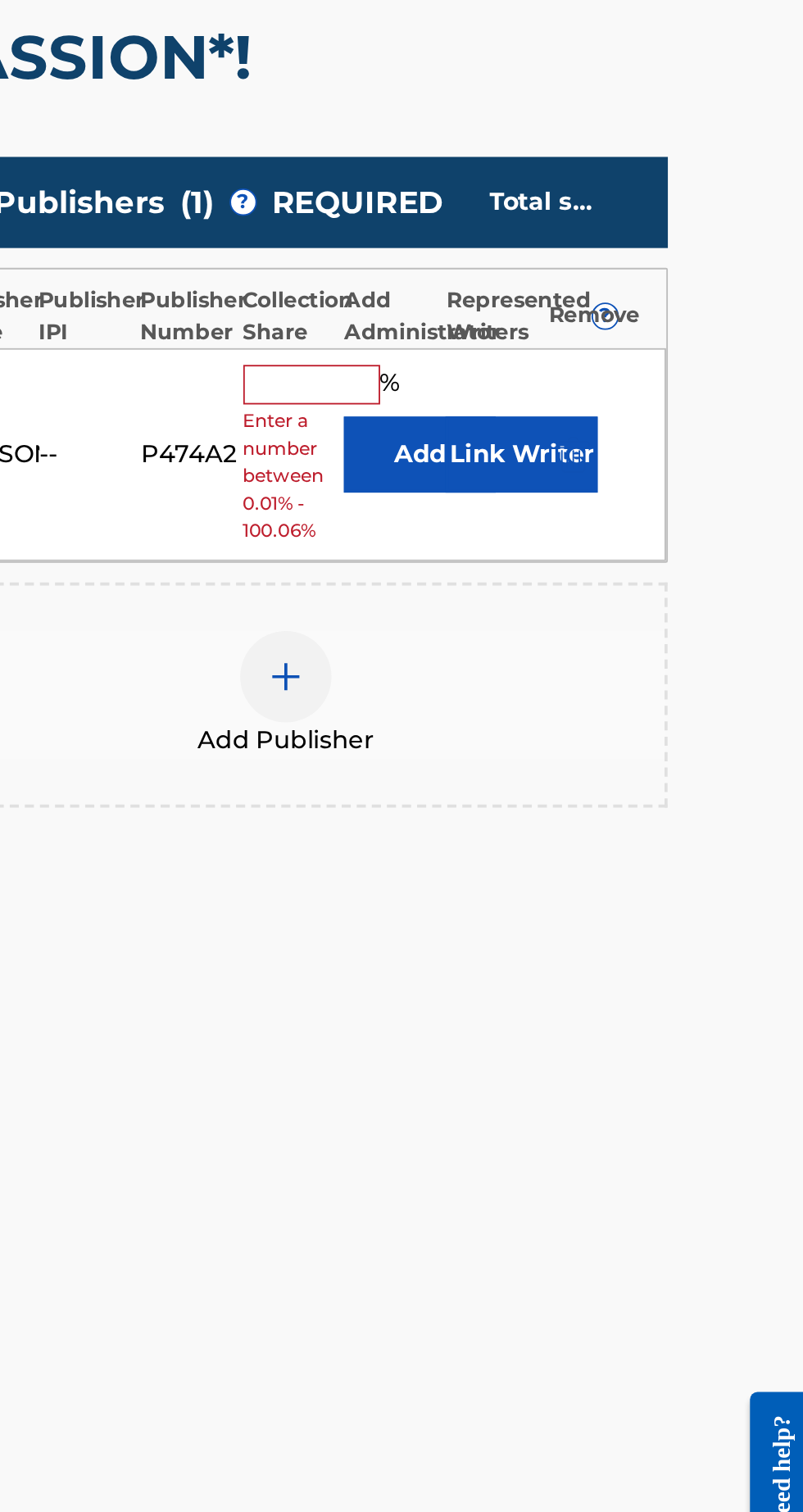
type input "100"
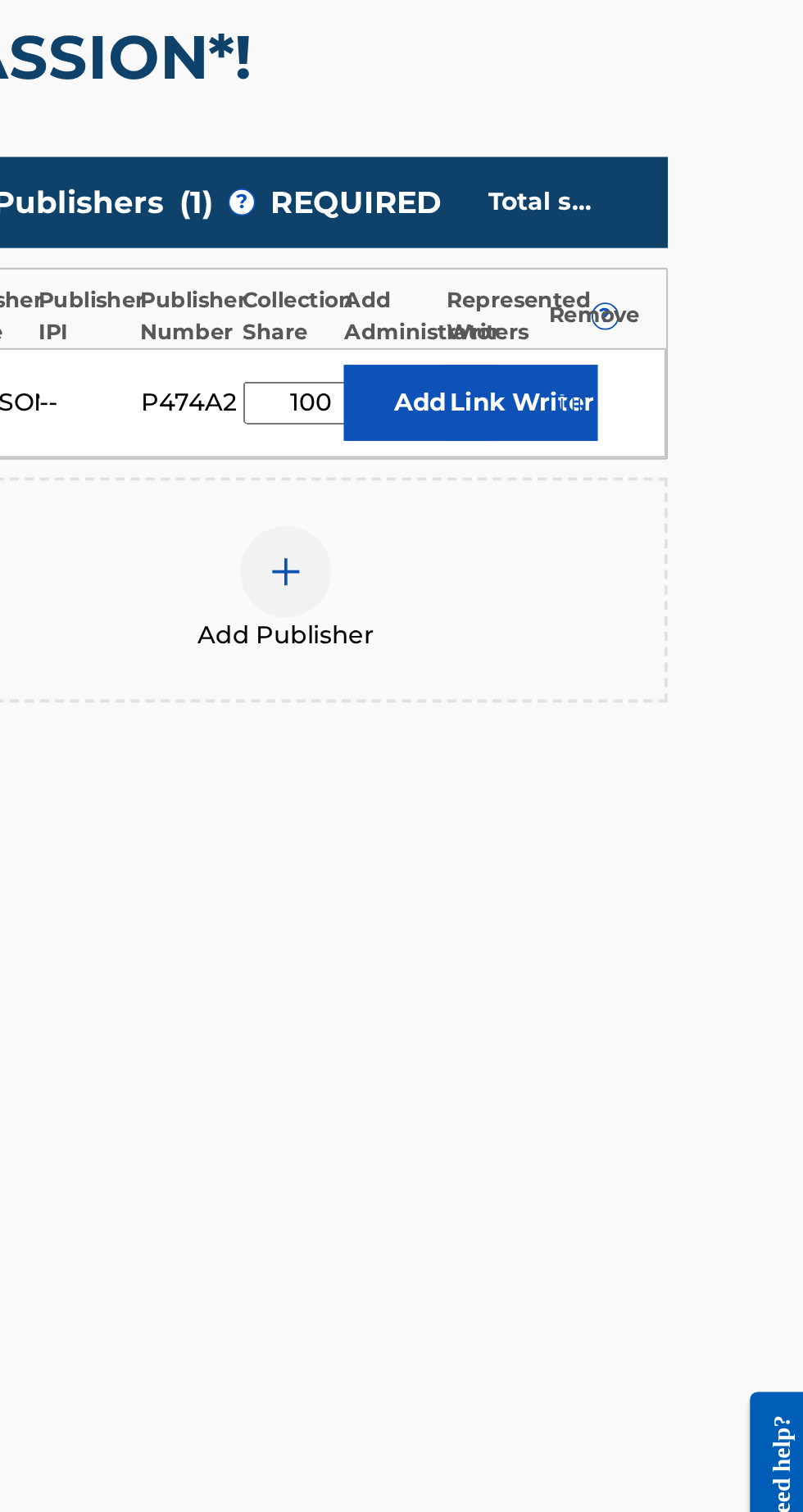
scroll to position [0, 0]
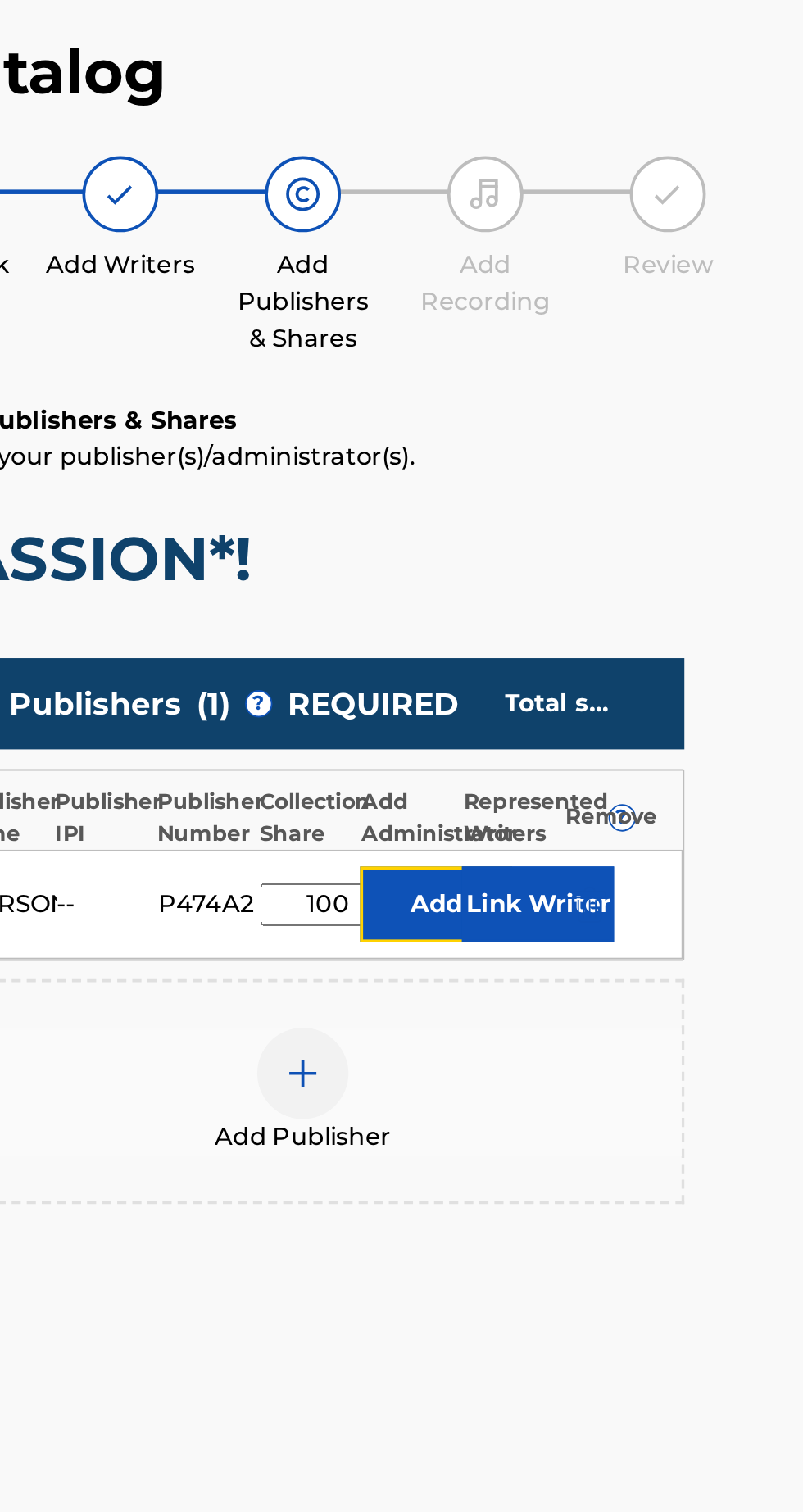
click at [605, 588] on button "Add" at bounding box center [601, 583] width 82 height 41
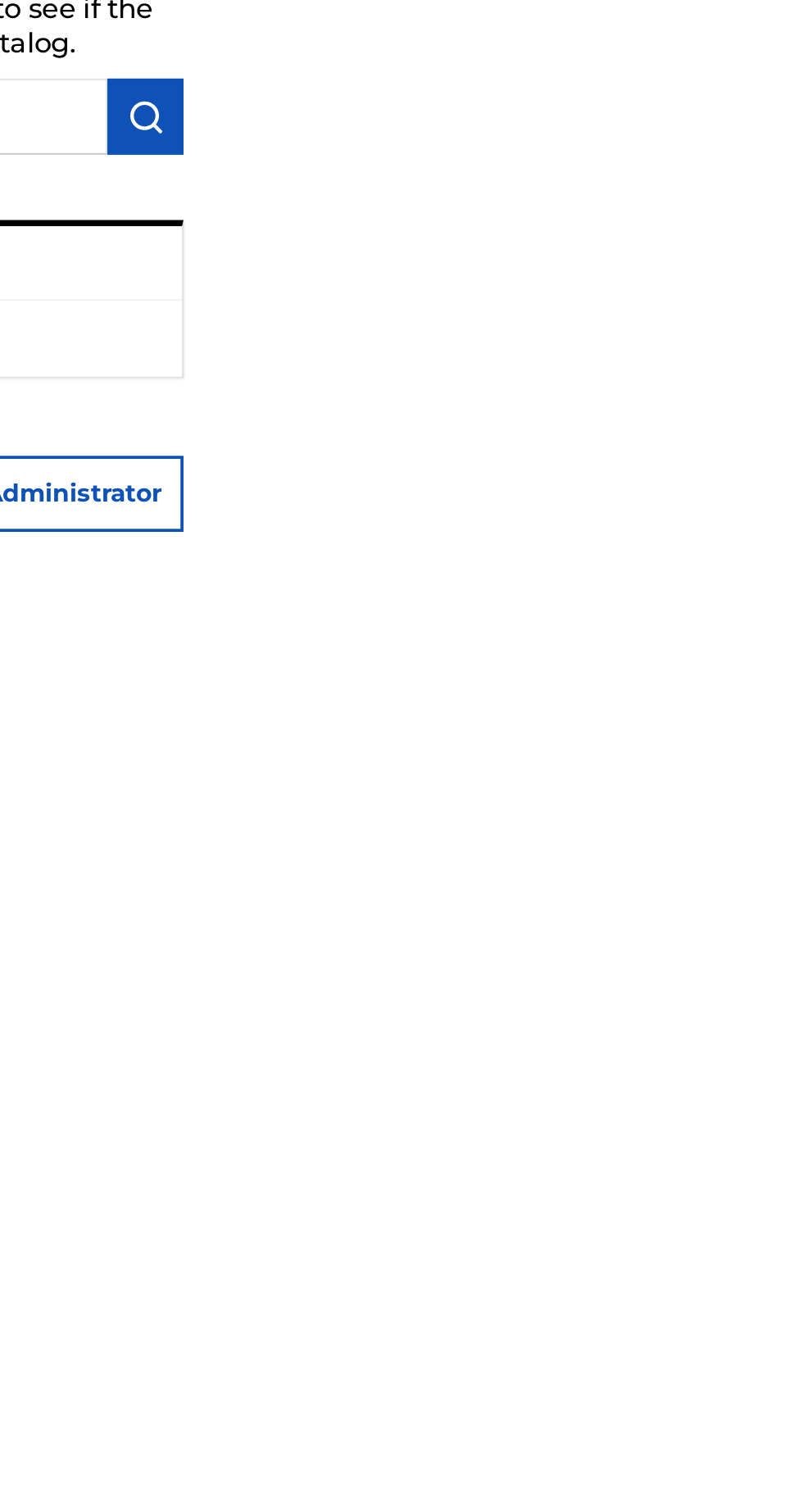
click at [791, 258] on div "[PERSON_NAME]" at bounding box center [601, 238] width 379 height 40
click at [540, 247] on p "[PERSON_NAME]" at bounding box center [481, 237] width 117 height 20
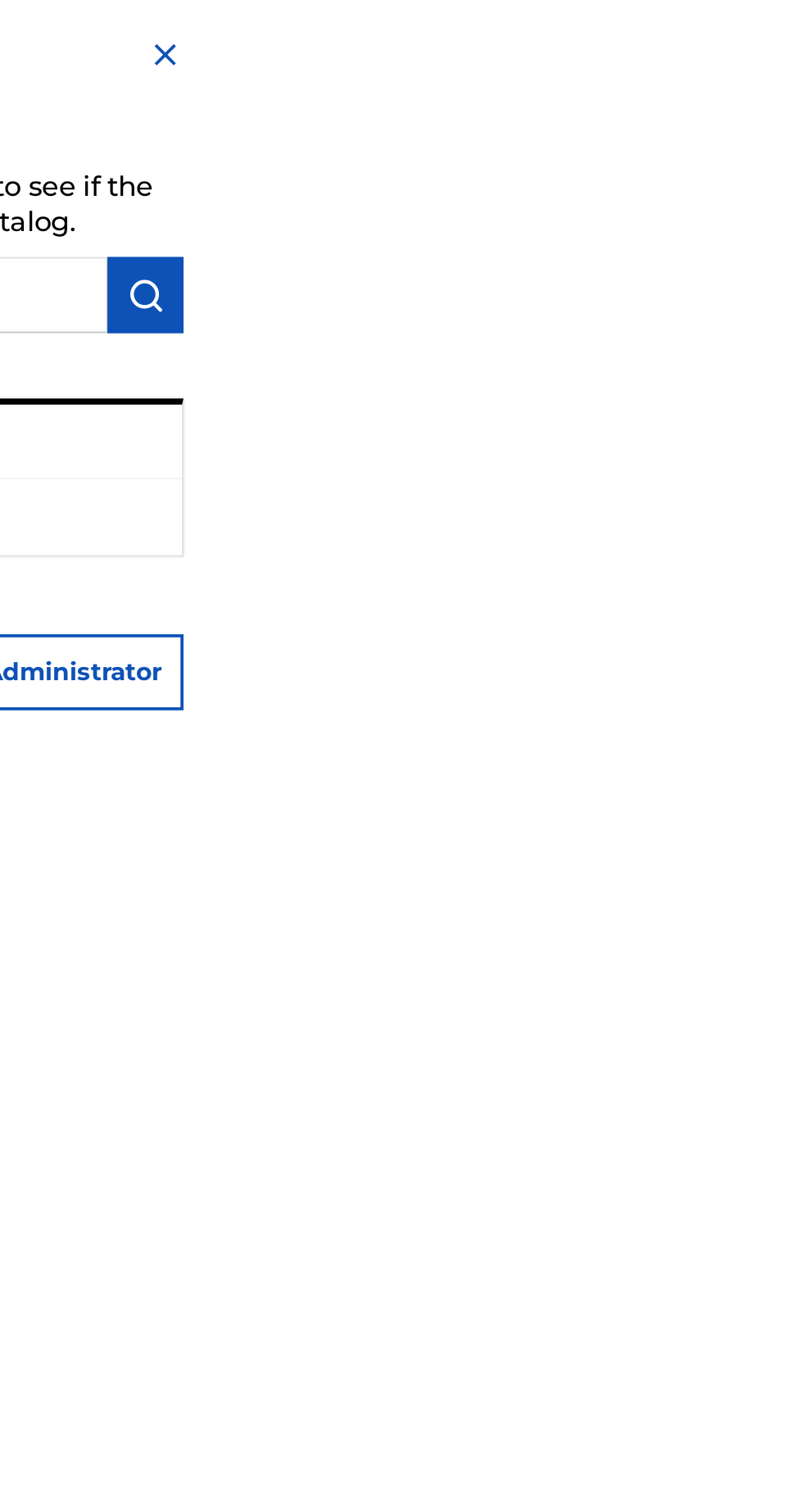
click at [792, 28] on img at bounding box center [782, 29] width 20 height 20
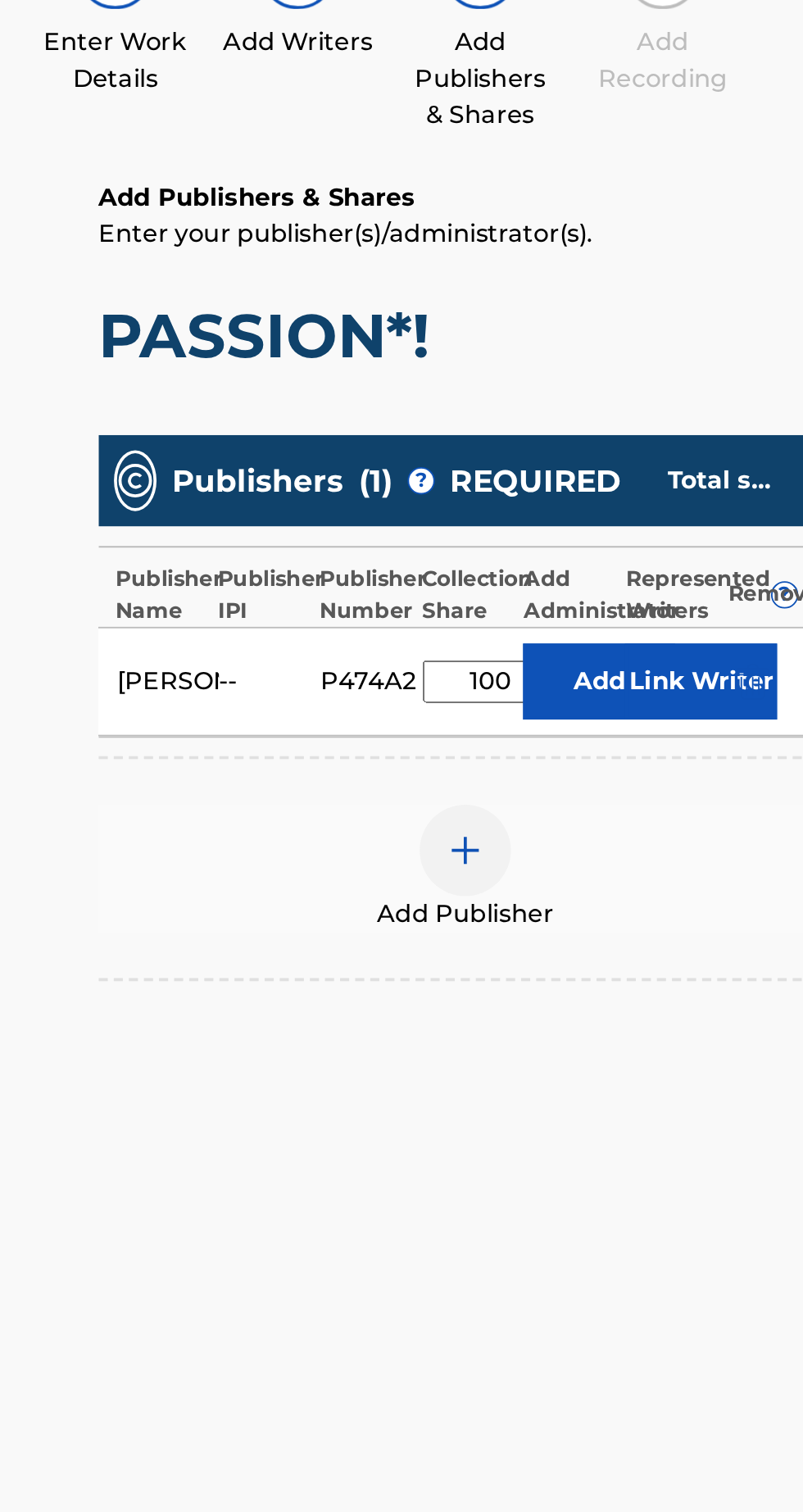
scroll to position [0, 9]
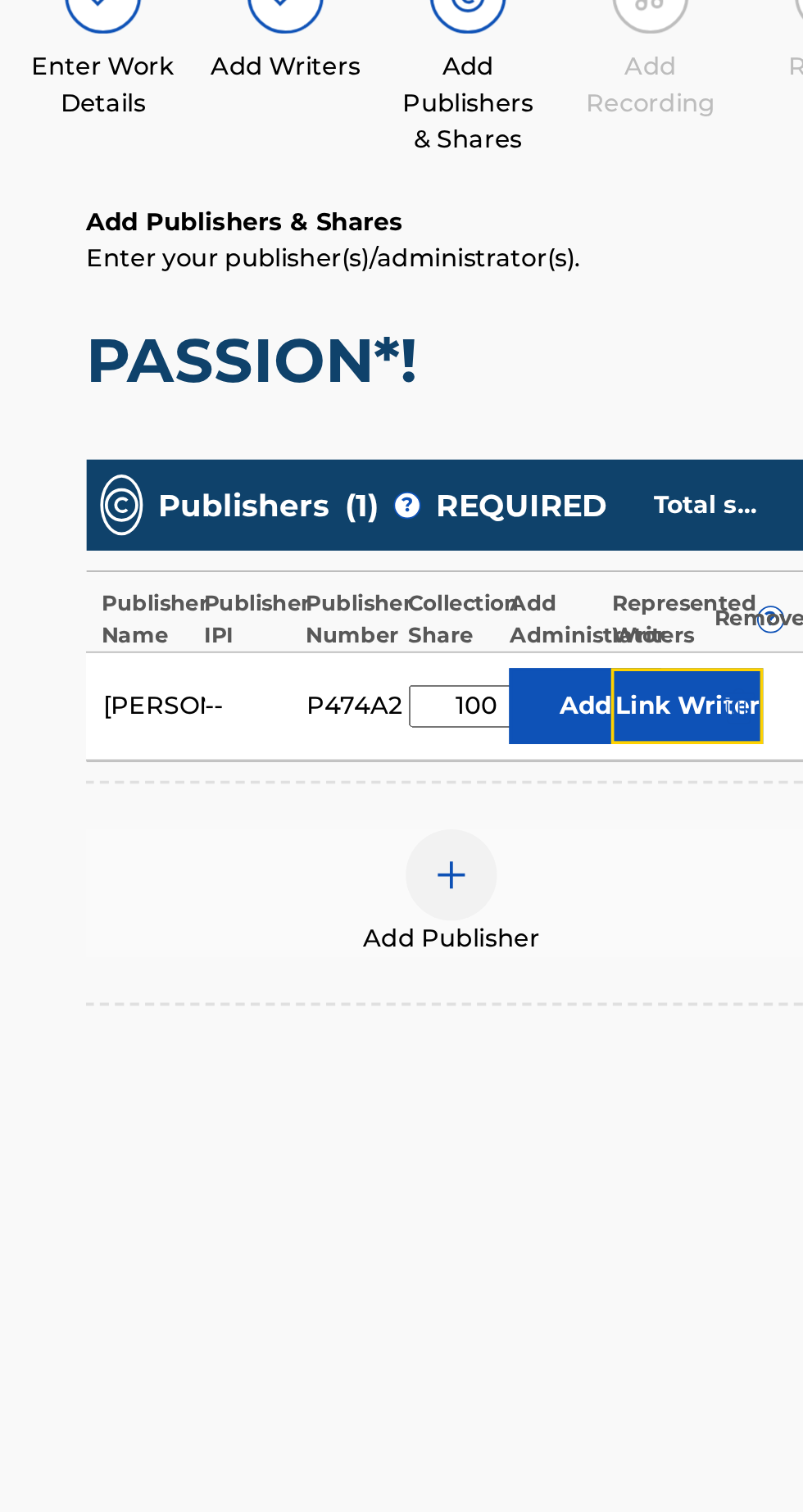
click at [617, 589] on button "Link Writer" at bounding box center [647, 583] width 82 height 41
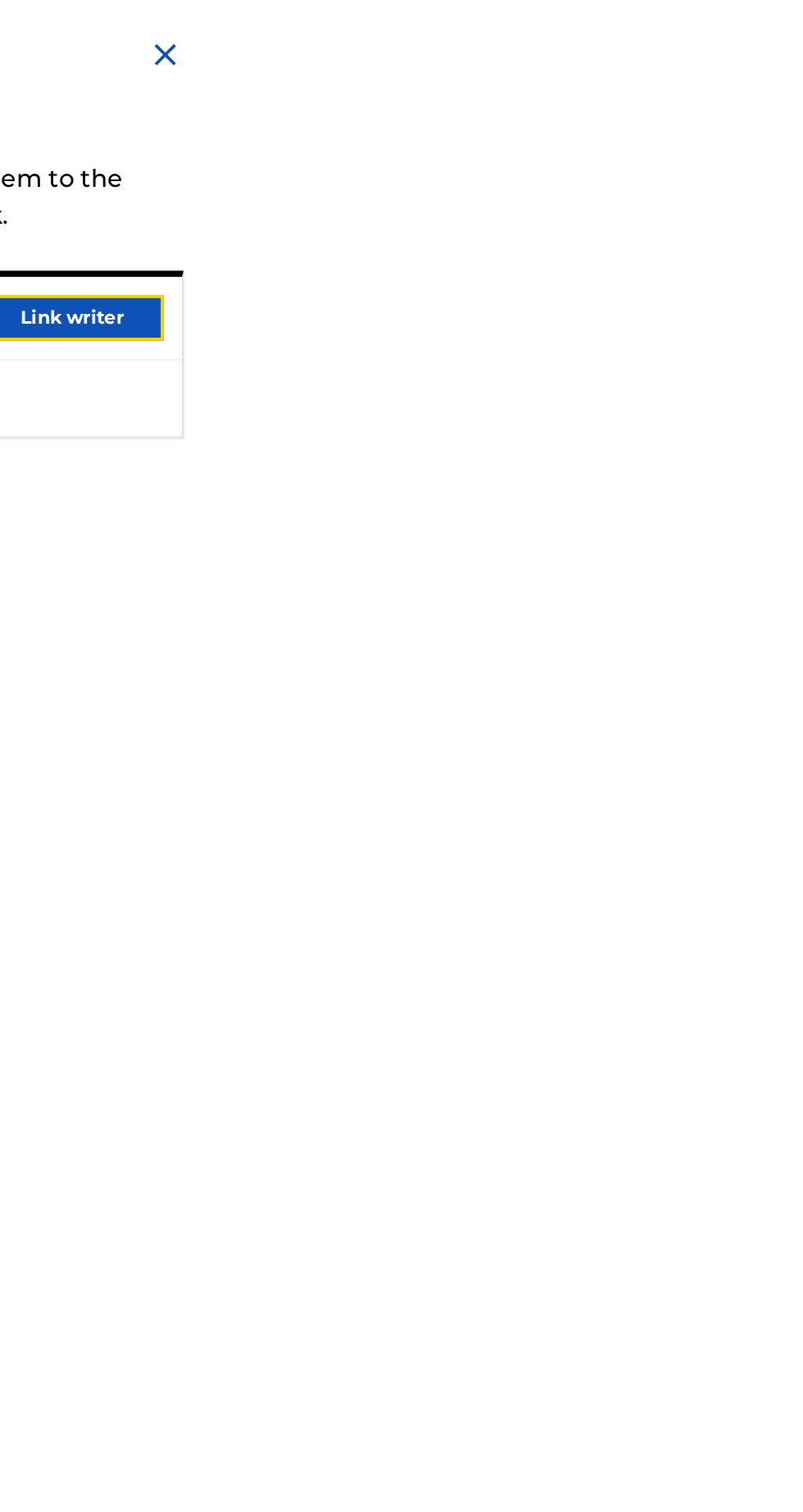
click at [781, 184] on button "Link writer" at bounding box center [731, 171] width 98 height 25
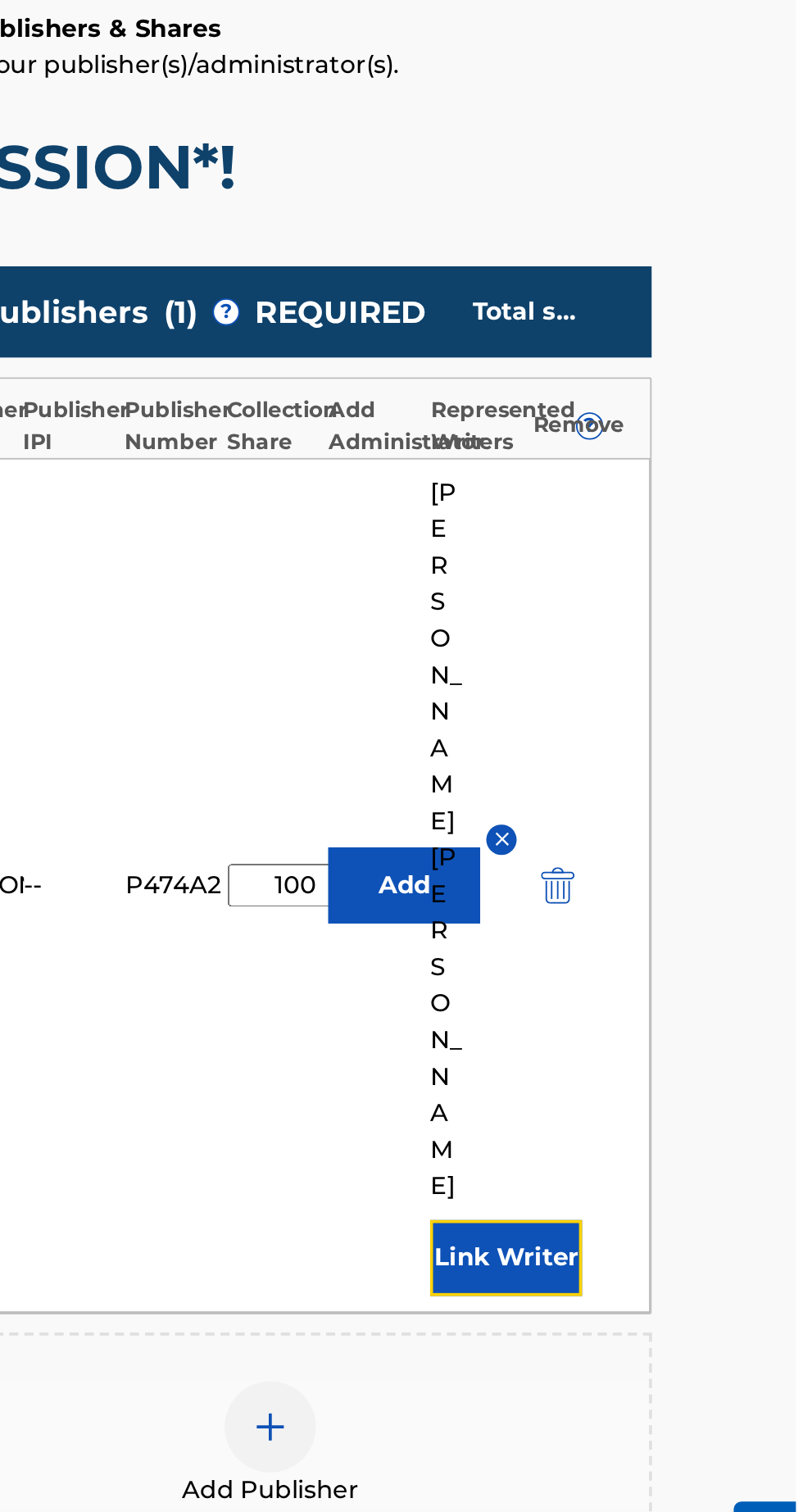
click at [673, 965] on button "Link Writer" at bounding box center [647, 985] width 82 height 41
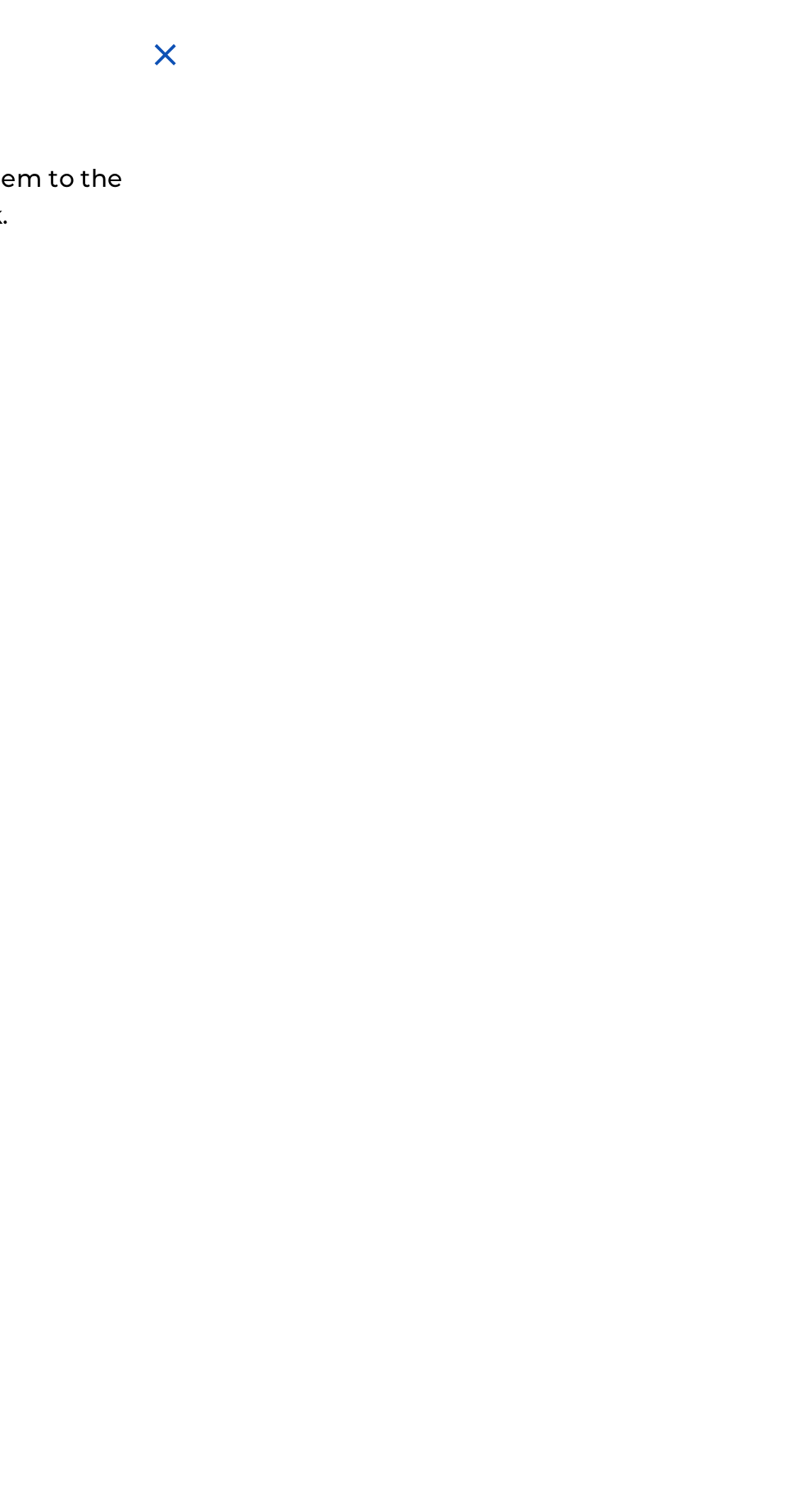
click at [792, 31] on img at bounding box center [782, 29] width 20 height 20
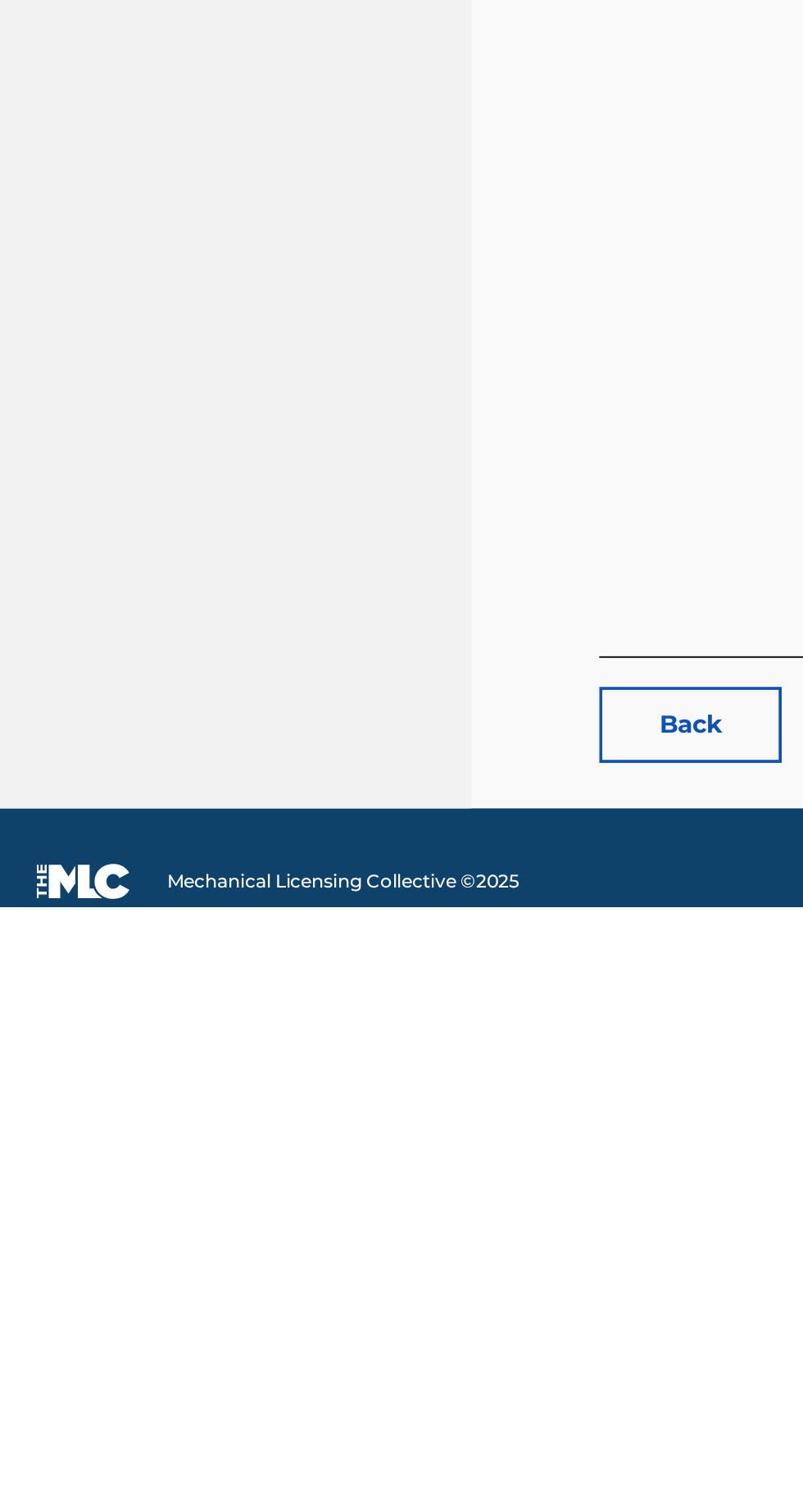
scroll to position [0, 0]
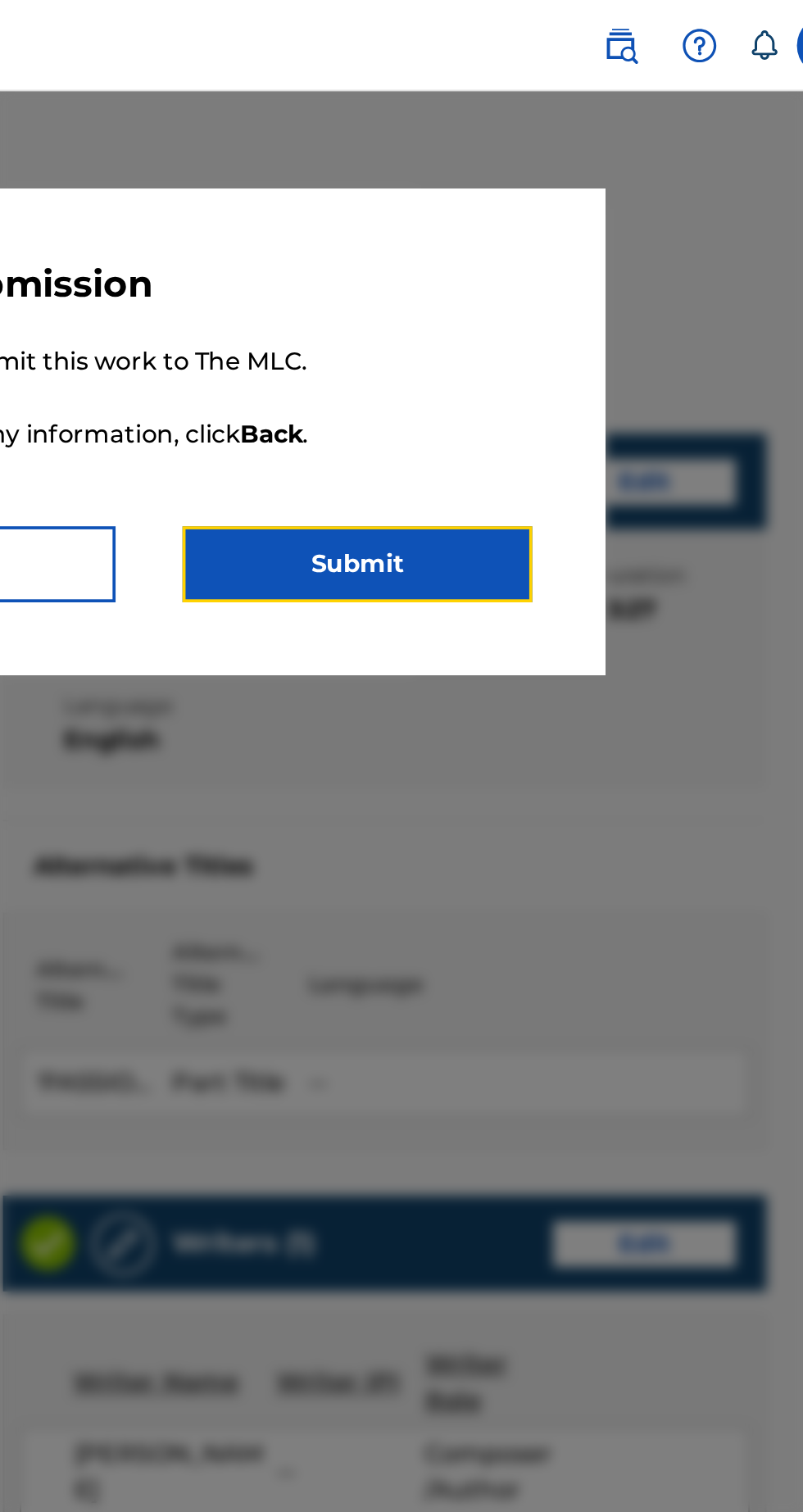
click at [608, 298] on button "Submit" at bounding box center [514, 304] width 188 height 41
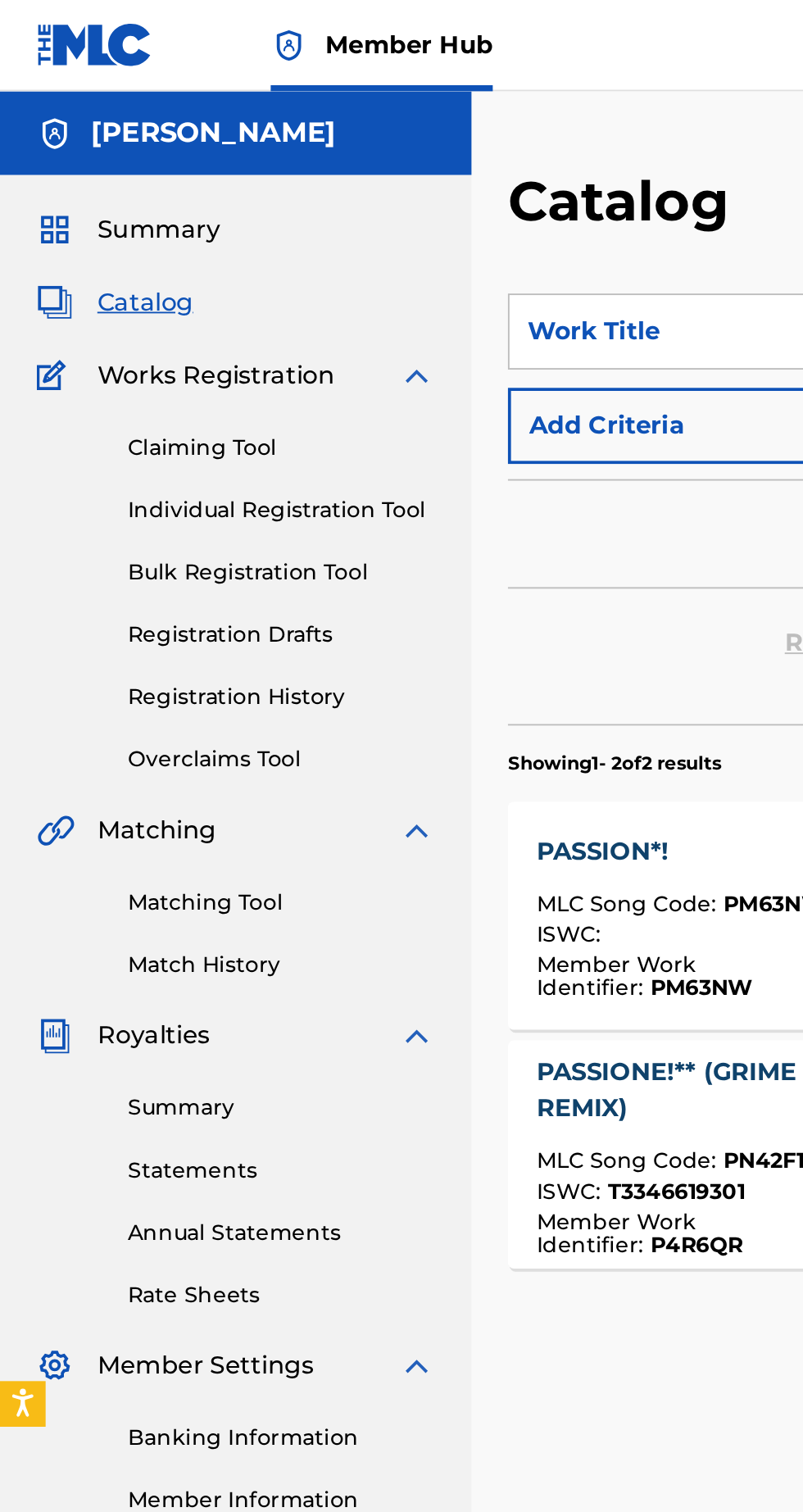
click at [170, 378] on link "Registration History" at bounding box center [151, 375] width 166 height 17
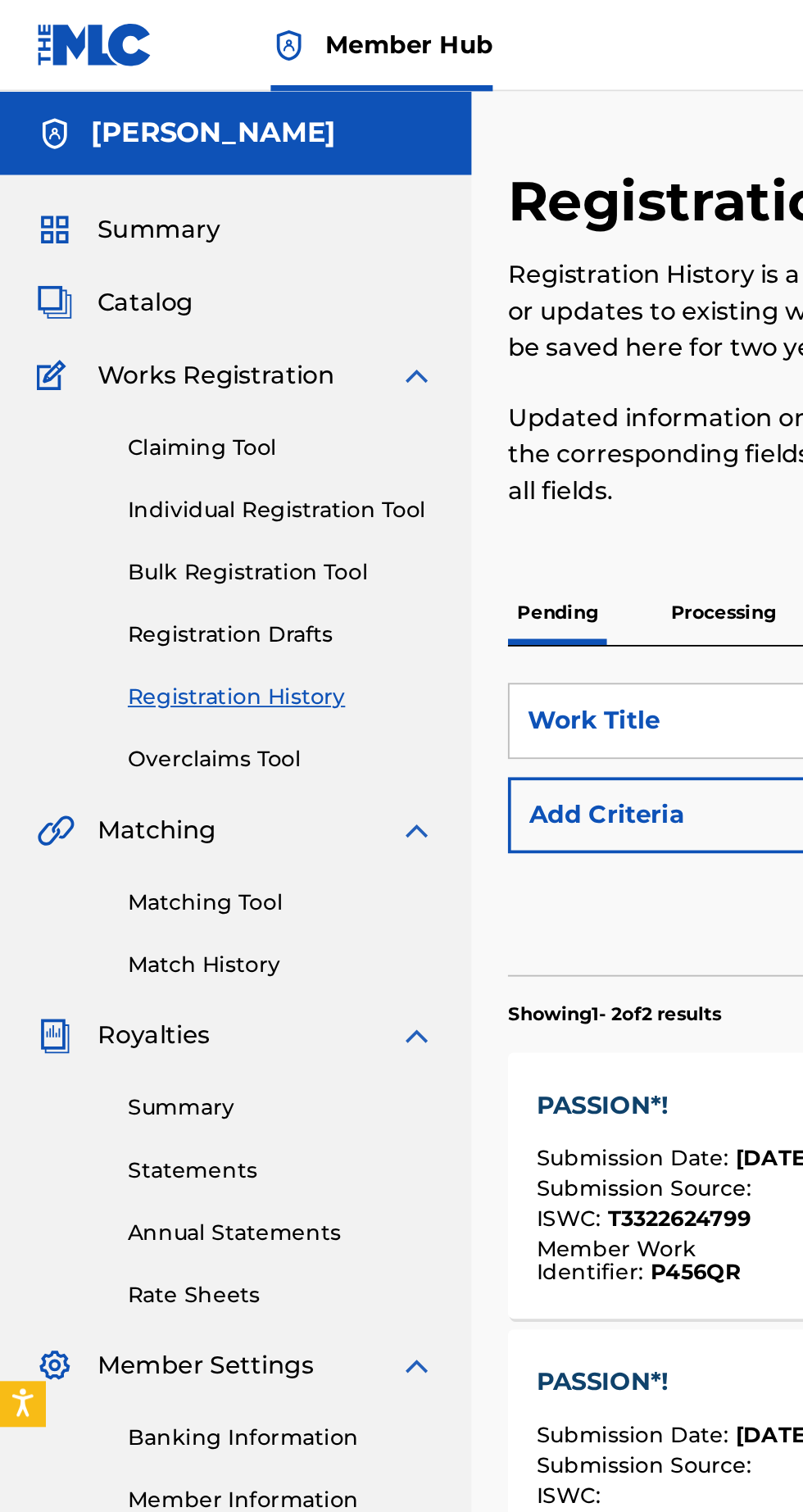
click at [97, 167] on span "Catalog" at bounding box center [78, 162] width 51 height 20
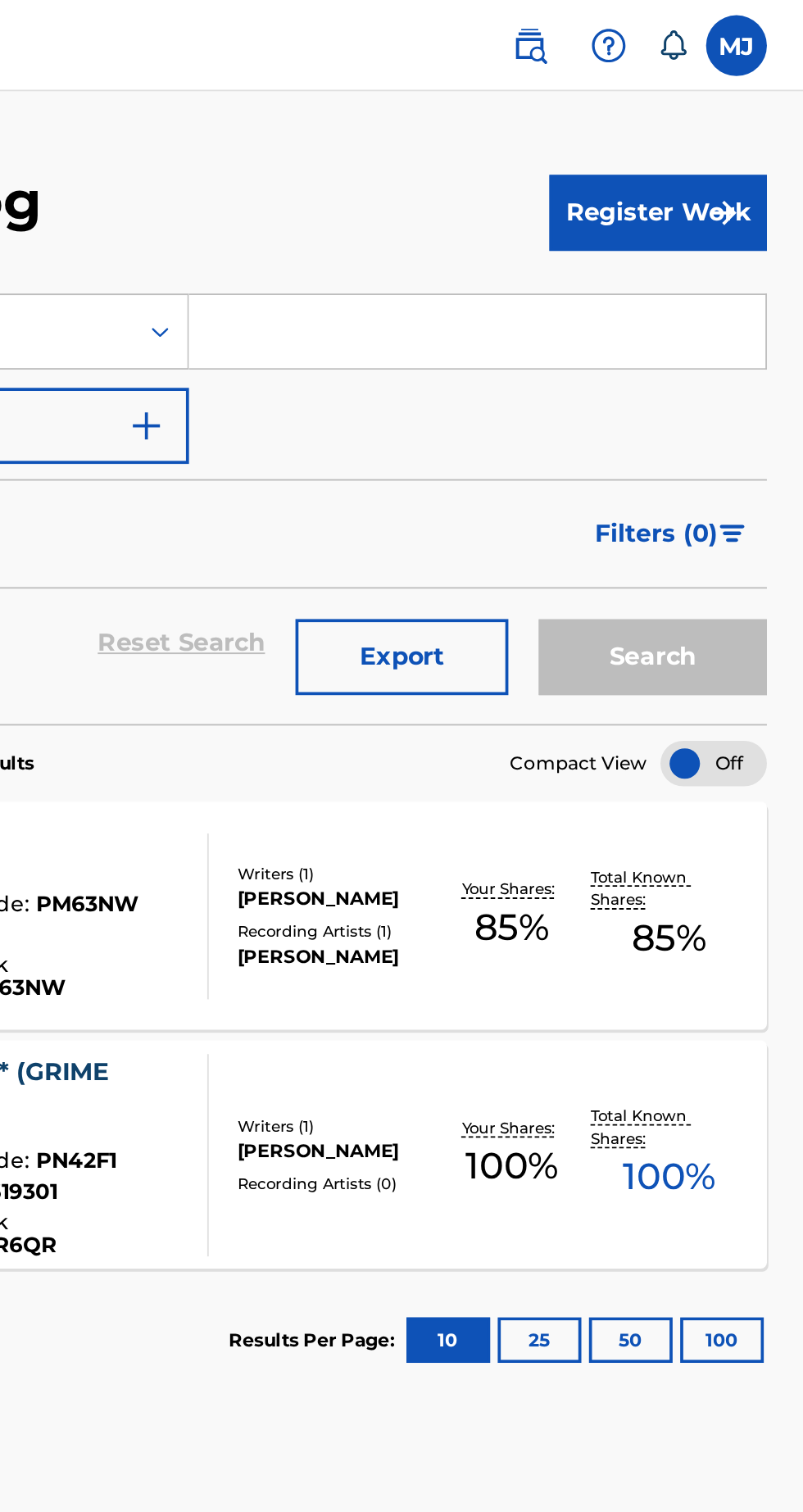
click at [770, 28] on label at bounding box center [767, 25] width 32 height 32
click at [767, 25] on input "MJ Monique James moniquesjames@gmail.com Notification Preferences Profile Log o…" at bounding box center [767, 25] width 0 height 0
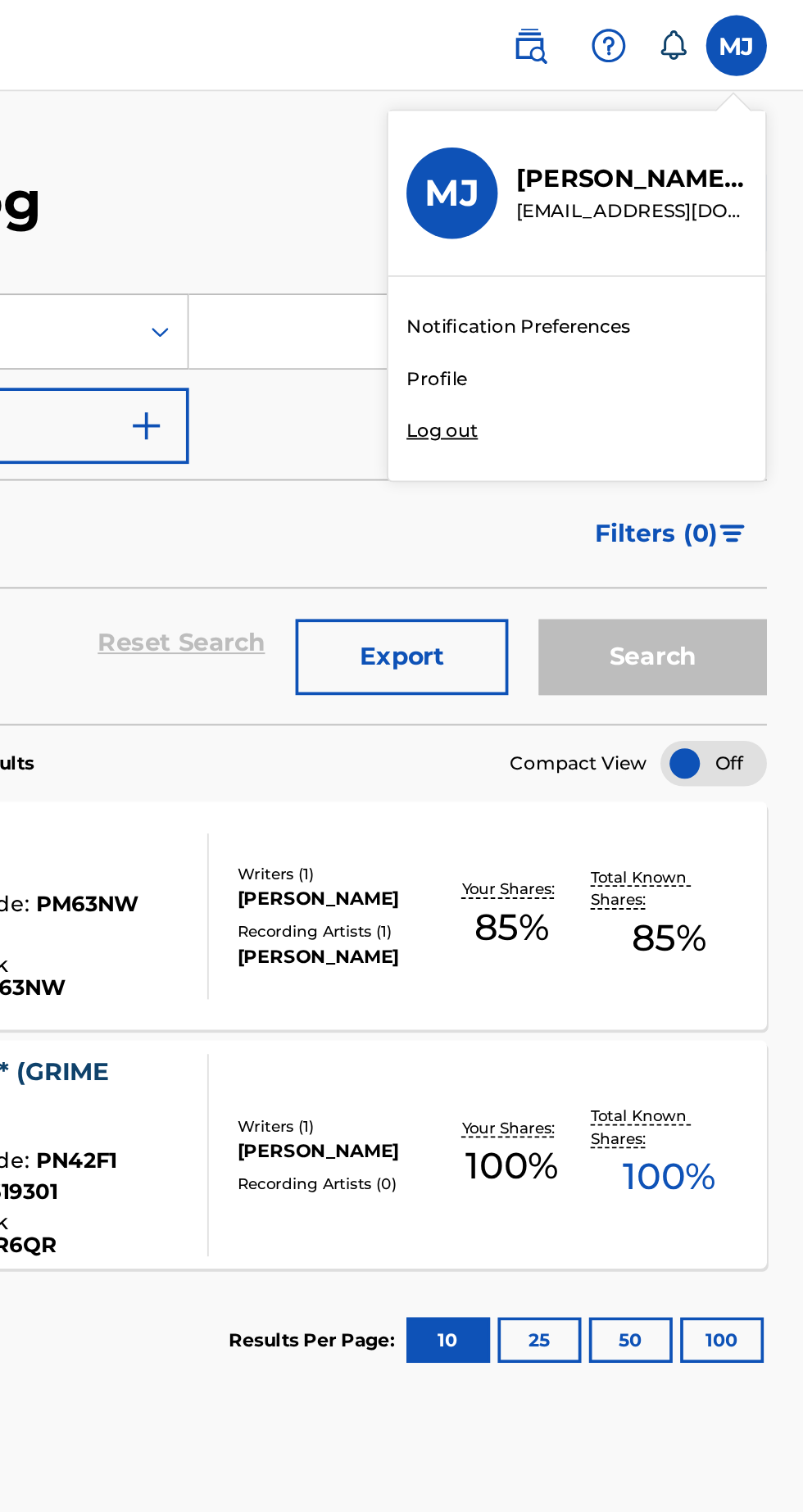
click at [621, 230] on div "Member Hub MJ MJ Monique James moniquesjames@gmail.com Notification Preferences…" at bounding box center [401, 756] width 803 height 1512
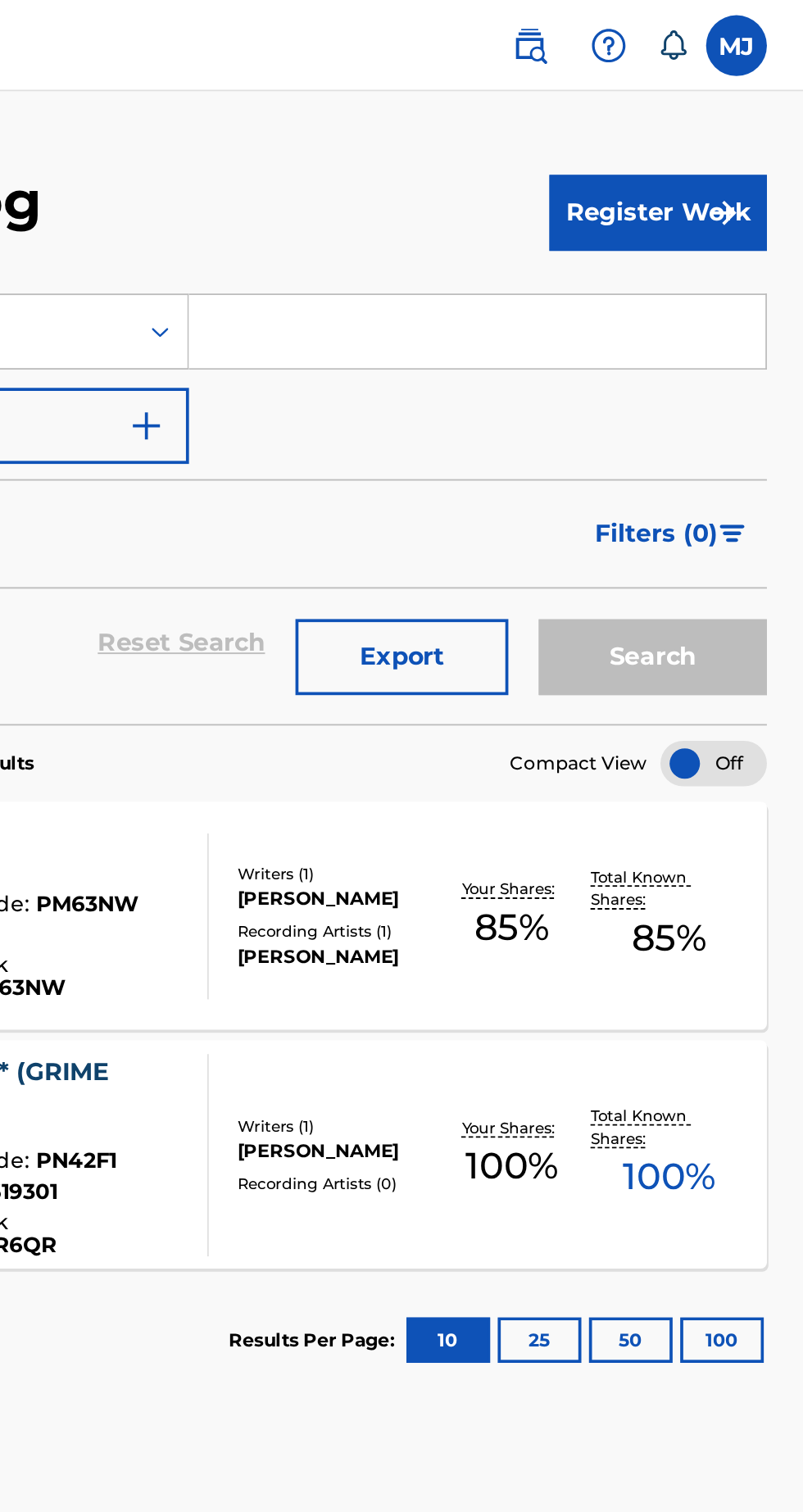
click label
click input "MJ Monique James moniquesjames@gmail.com Notification Preferences Profile Log o…"
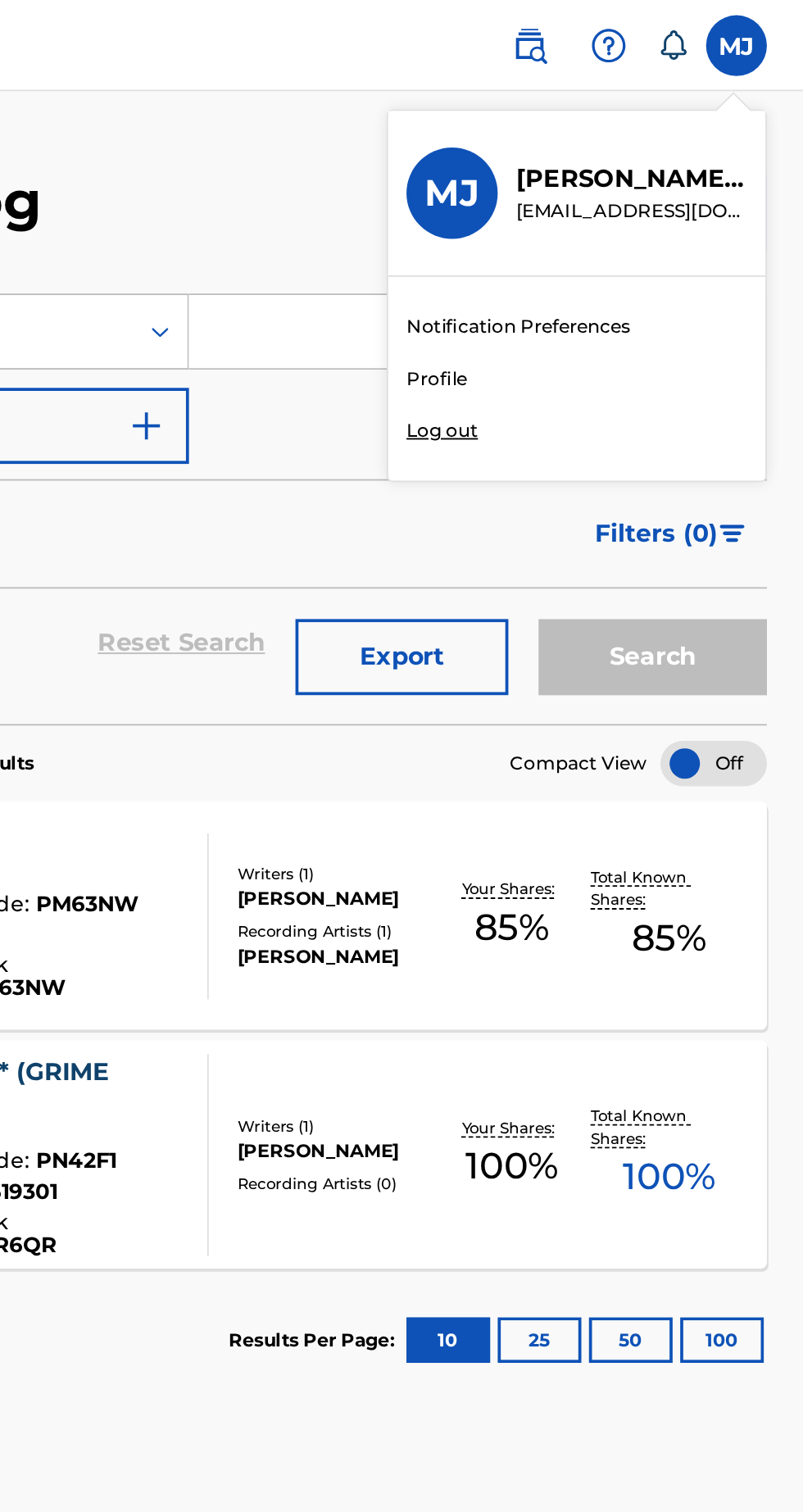
click div "Member Hub MJ MJ Monique James moniquesjames@gmail.com Notification Preferences…"
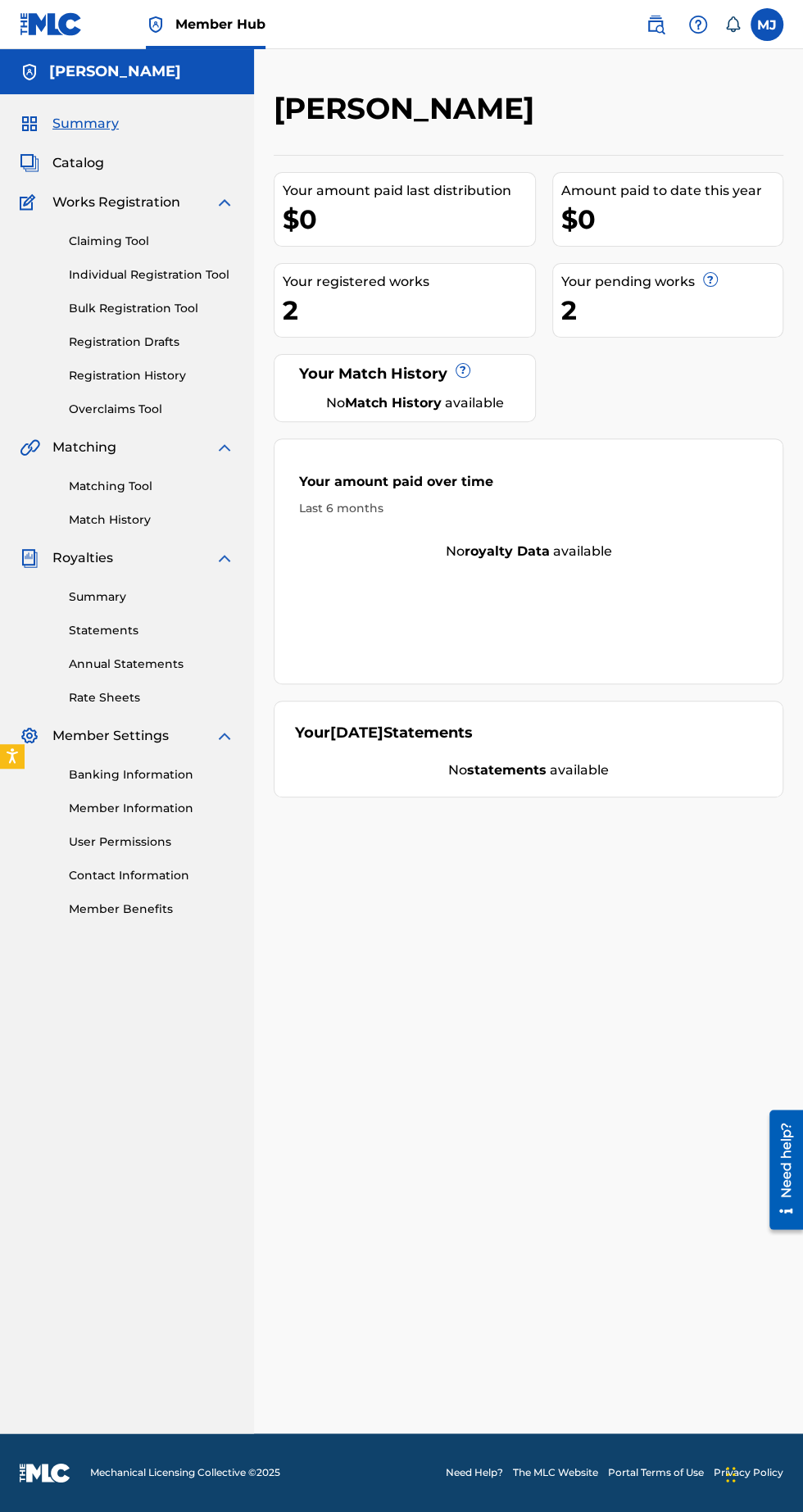
click at [82, 159] on span "Catalog" at bounding box center [78, 162] width 51 height 20
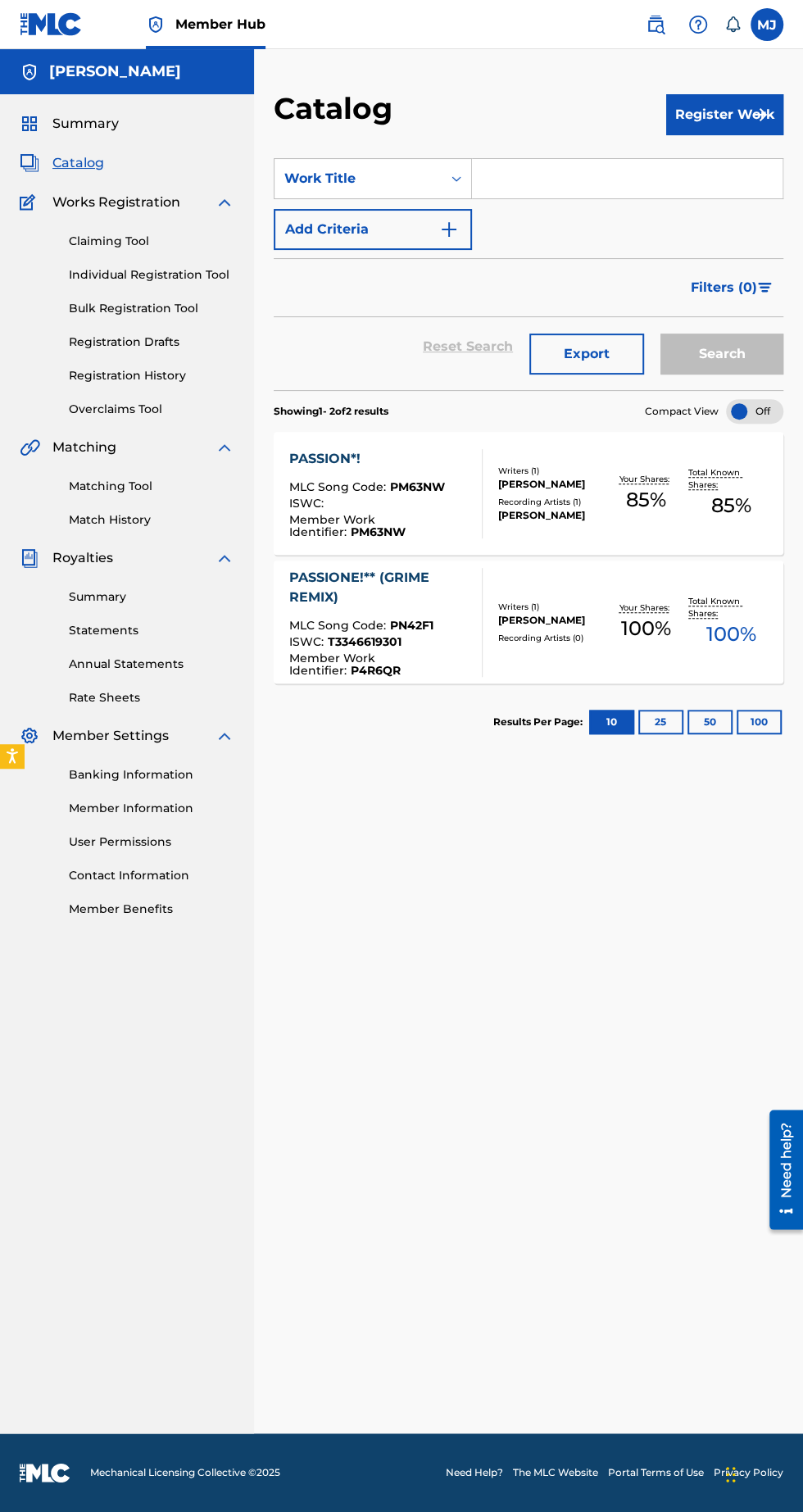
click at [461, 514] on div "Member Work Identifier : PM63NW" at bounding box center [379, 526] width 180 height 25
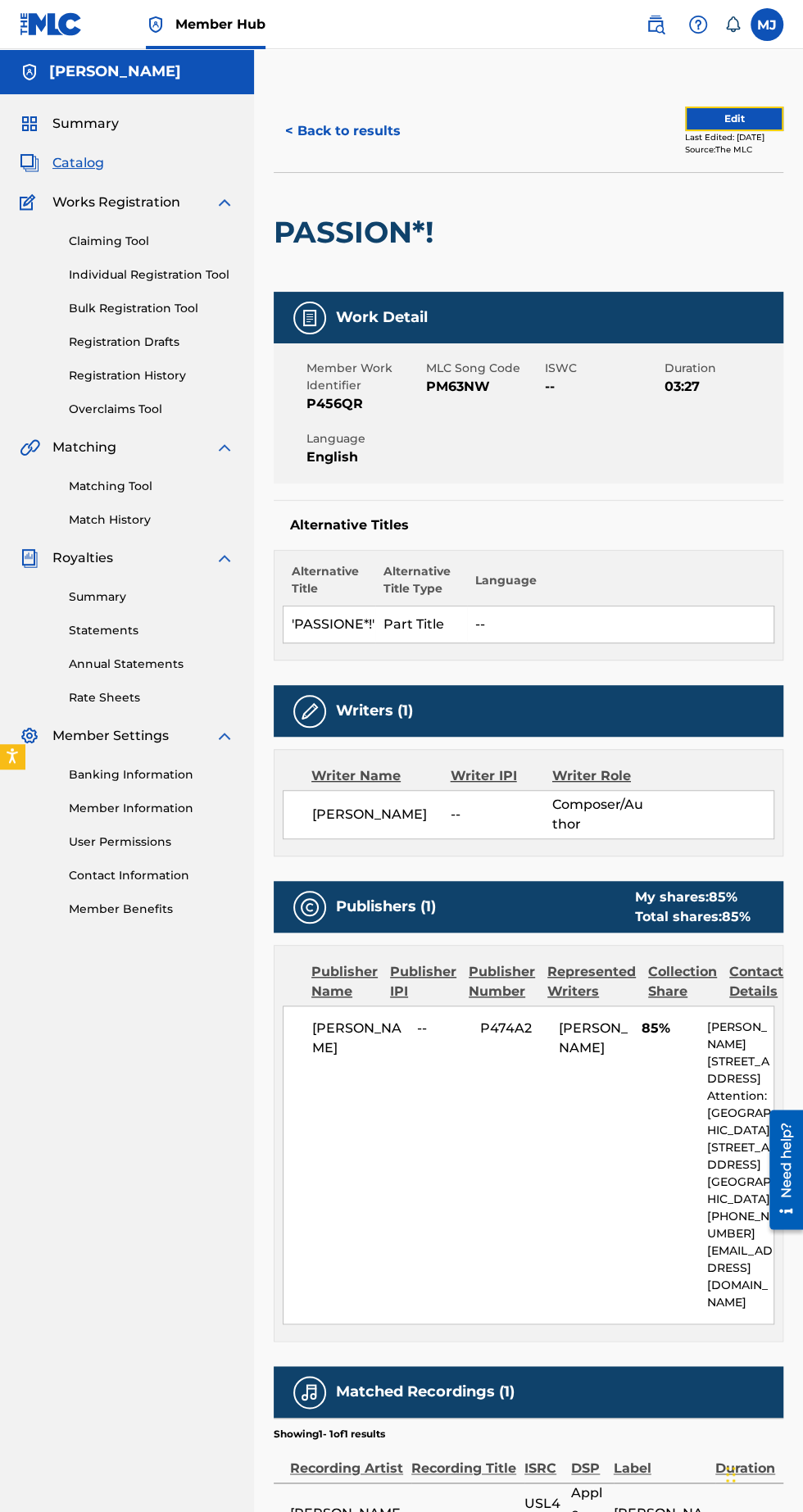
click at [715, 118] on button "Edit" at bounding box center [734, 119] width 98 height 25
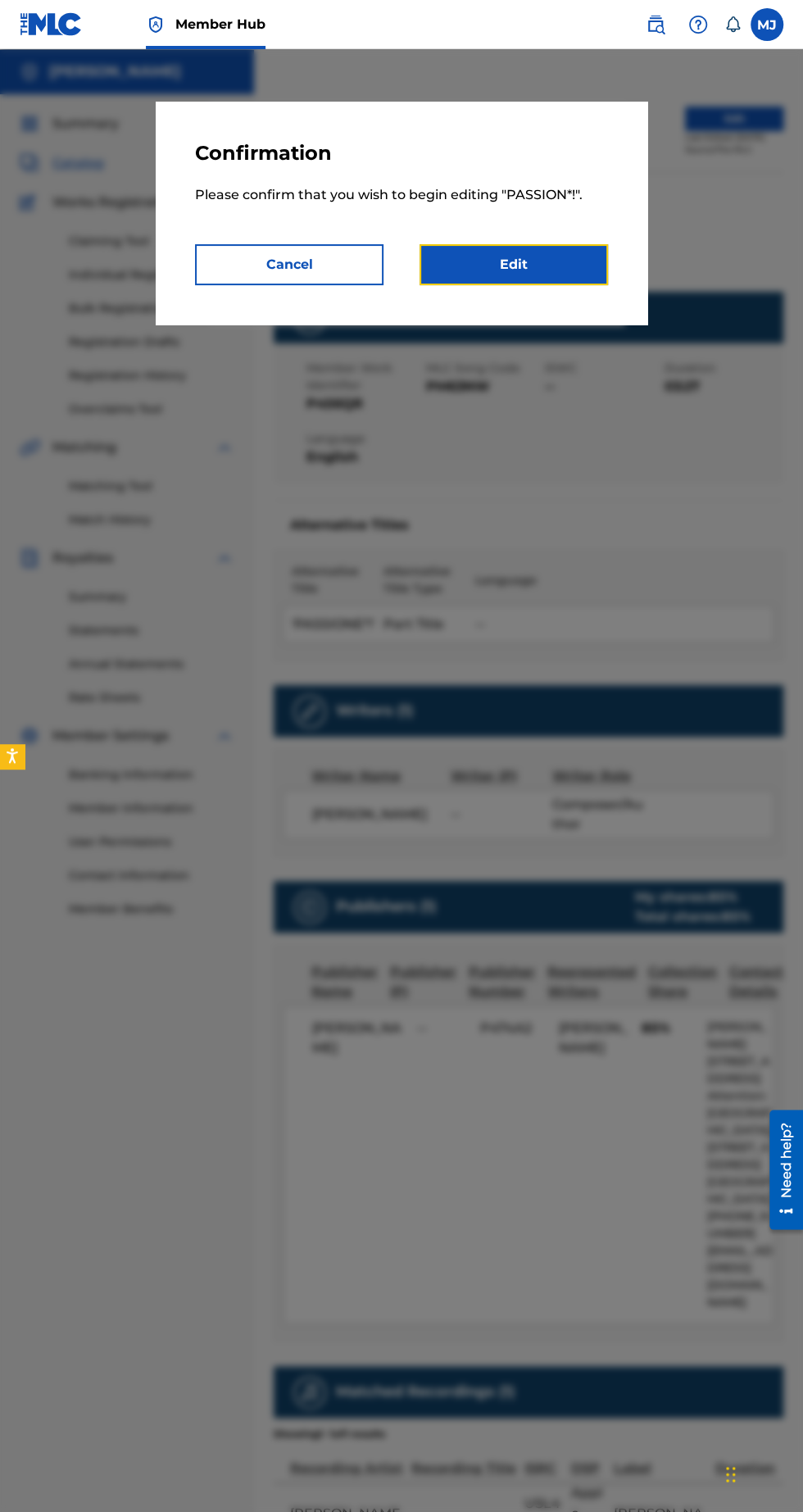
click at [534, 255] on link "Edit" at bounding box center [514, 265] width 188 height 41
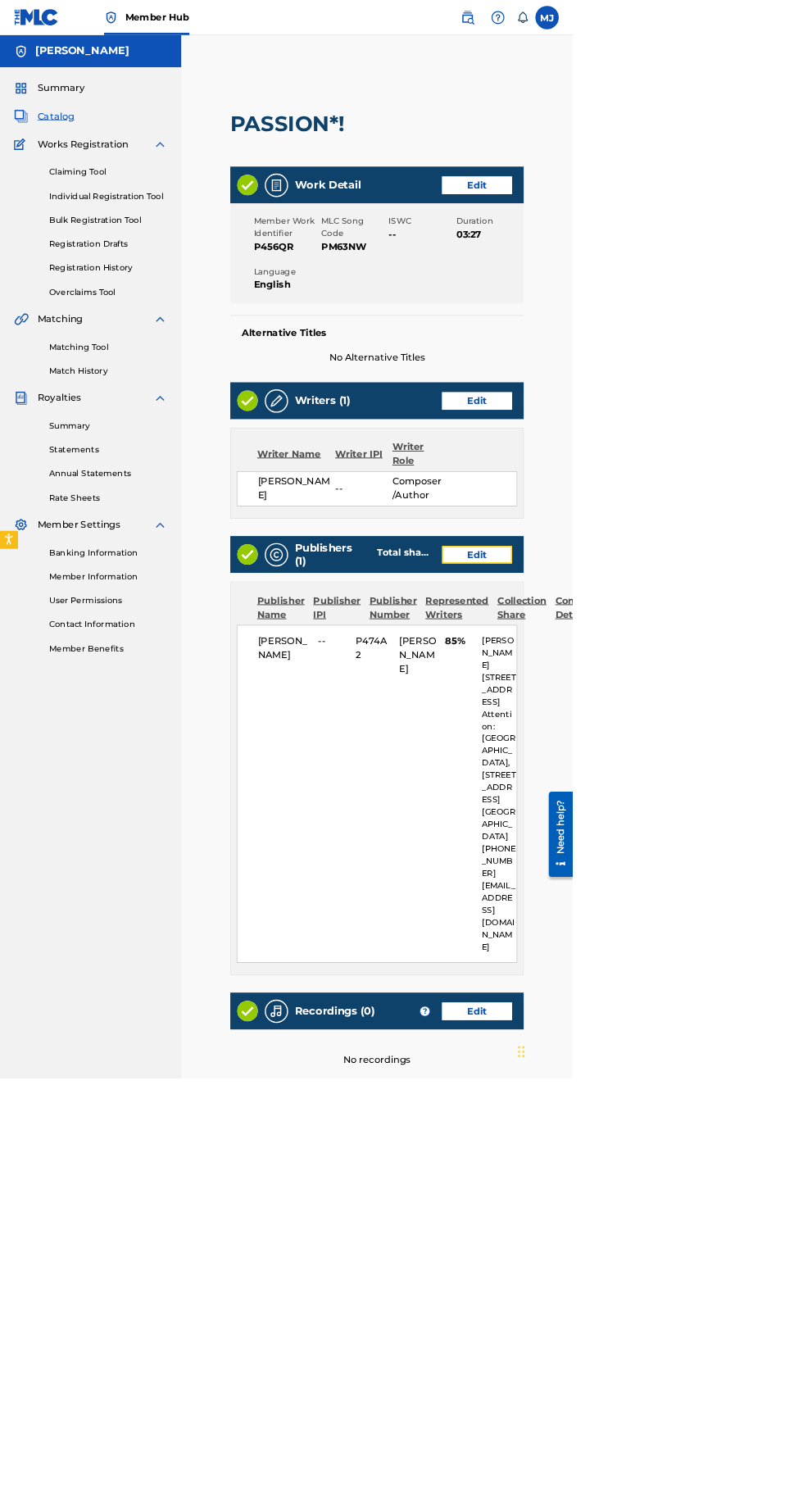
click at [666, 777] on link "Edit" at bounding box center [668, 777] width 98 height 25
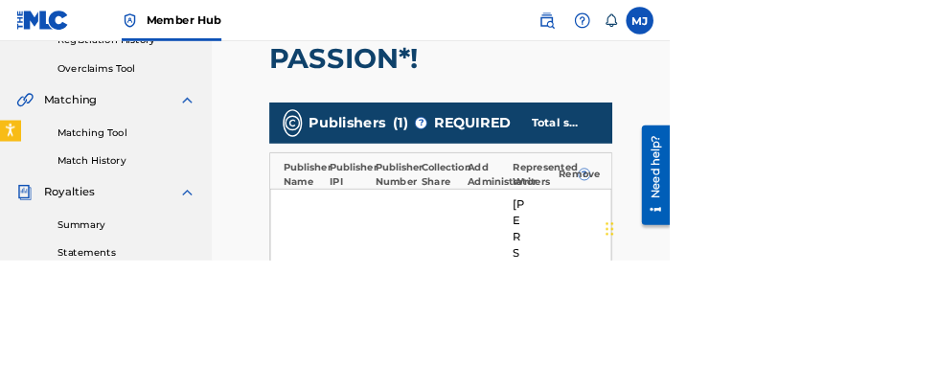
scroll to position [397, 0]
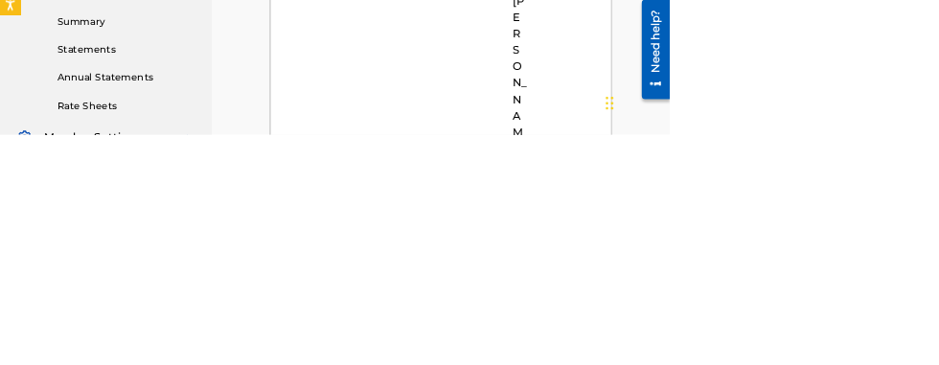
scroll to position [492, 0]
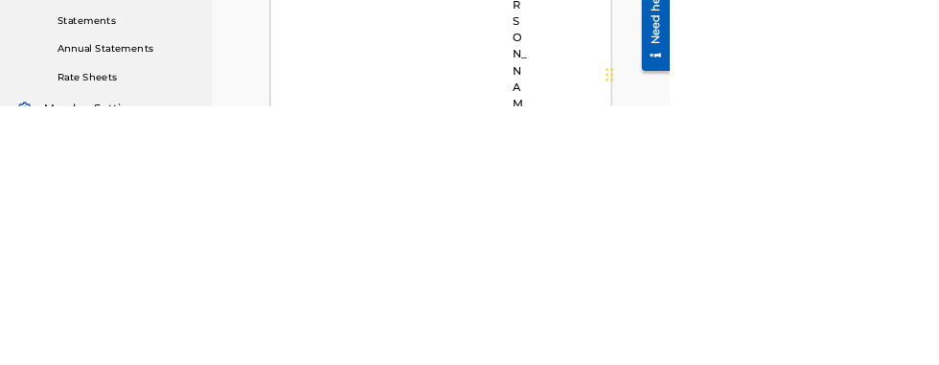
type input "8"
type input "100"
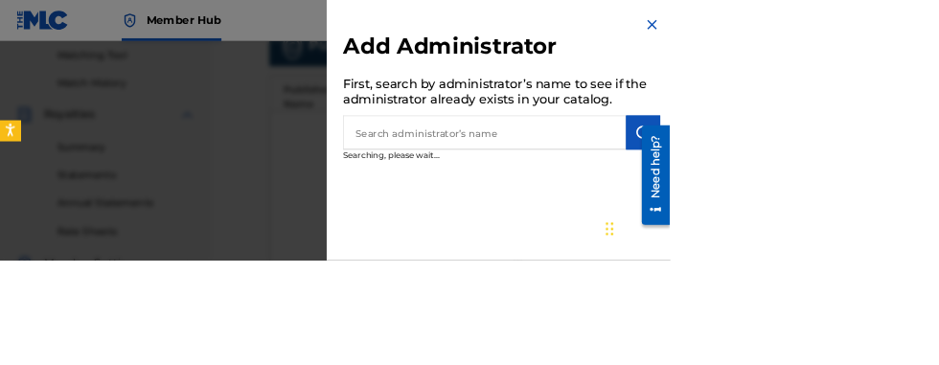
scroll to position [529, 0]
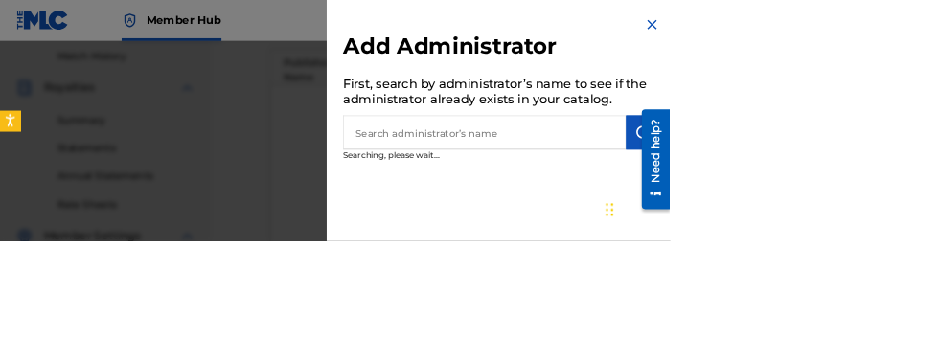
click at [601, 193] on div at bounding box center [469, 226] width 939 height 338
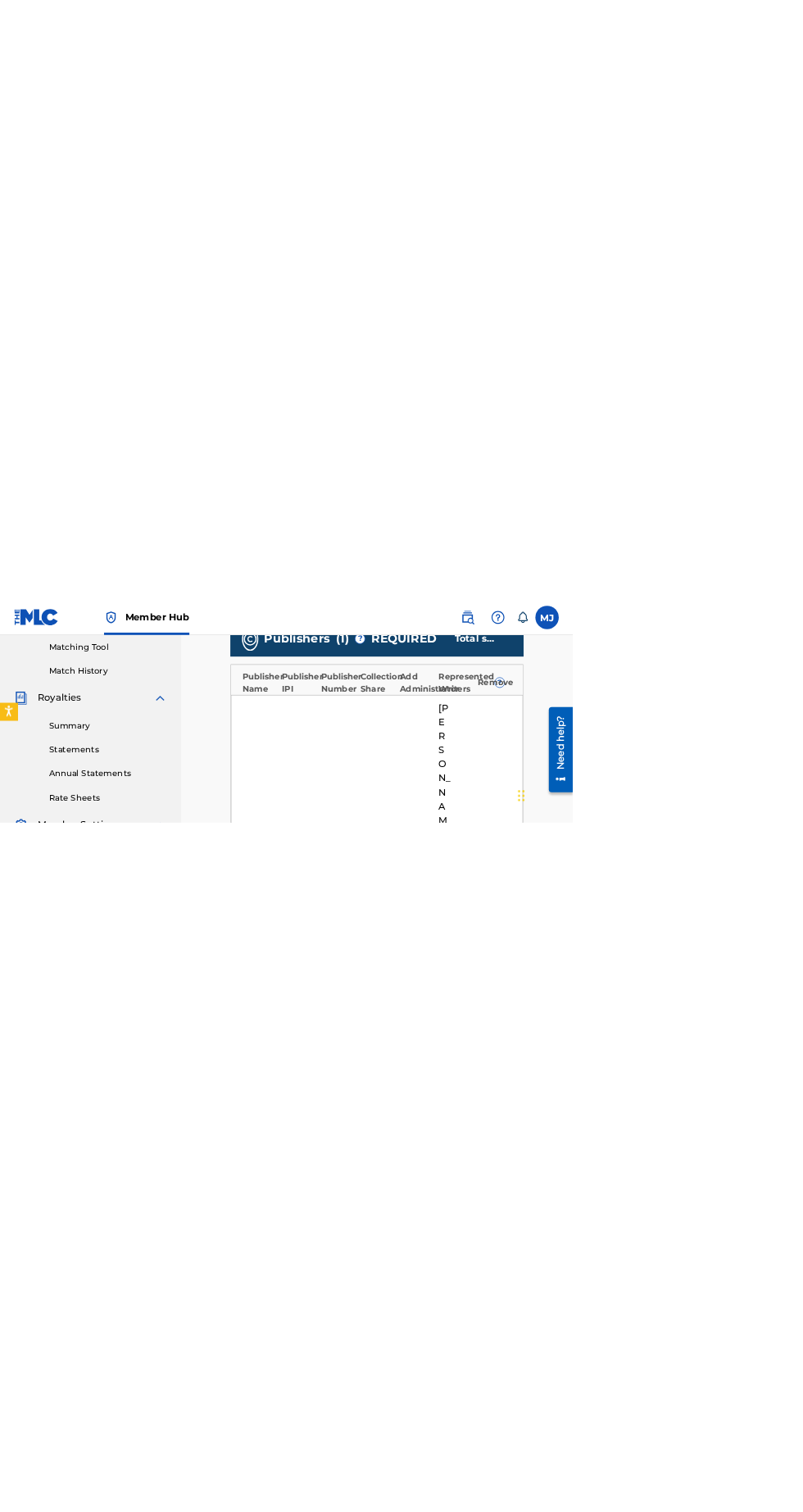
scroll to position [0, 0]
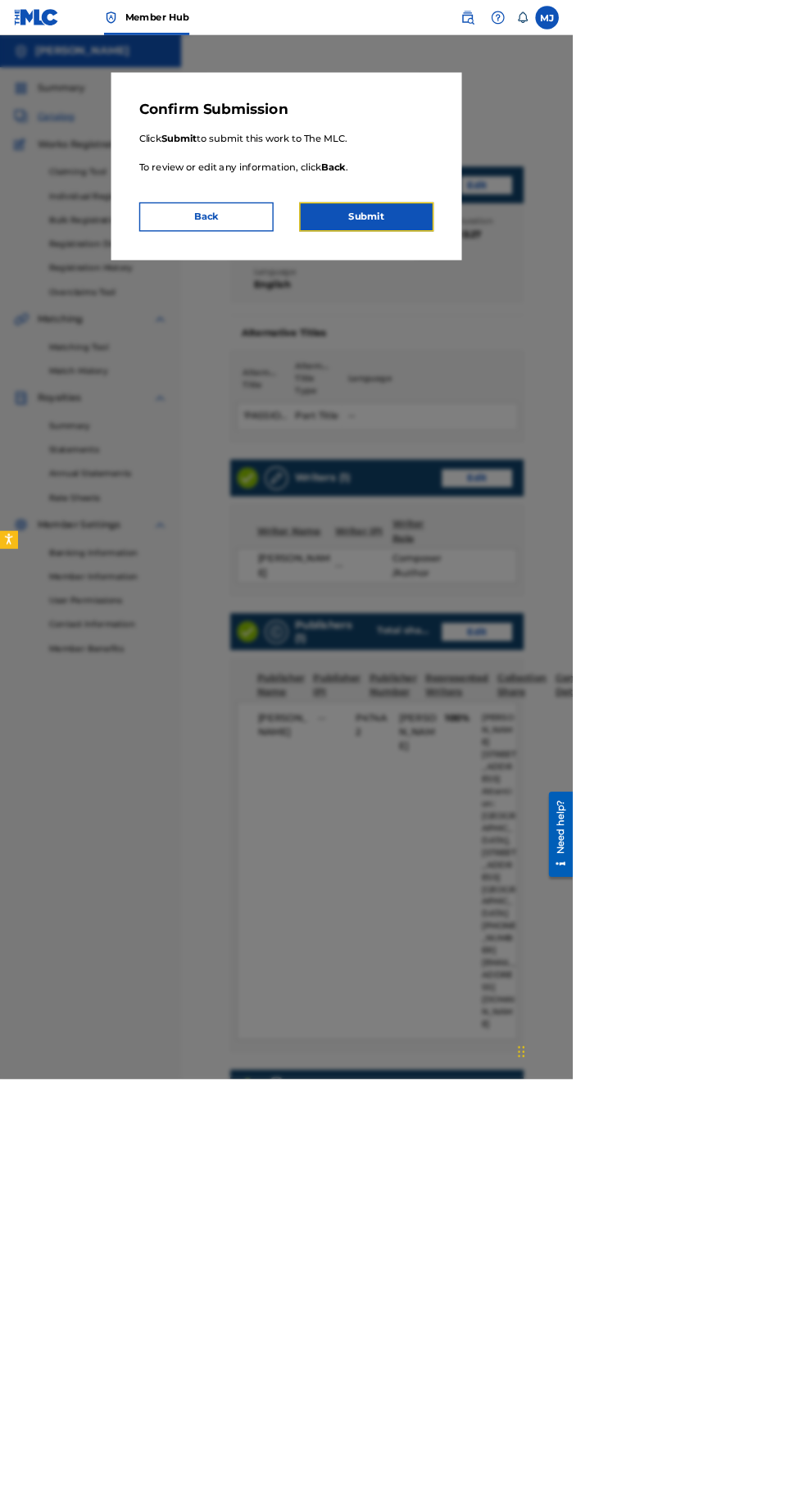
click at [608, 310] on button "Submit" at bounding box center [514, 304] width 188 height 41
